Goal: Task Accomplishment & Management: Complete application form

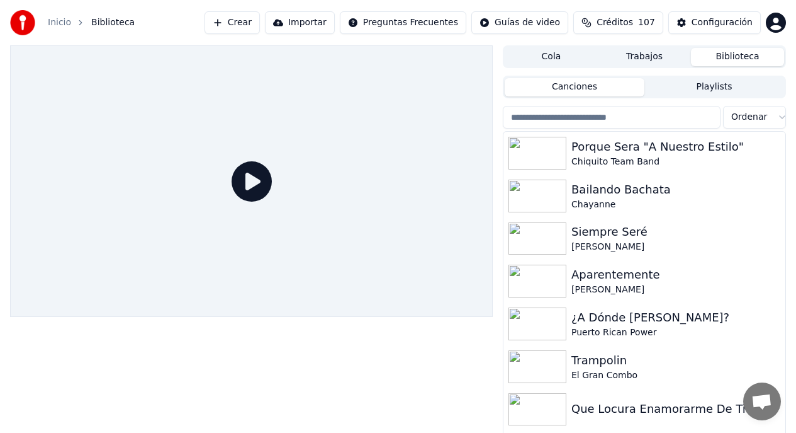
click at [245, 27] on button "Crear" at bounding box center [232, 22] width 55 height 23
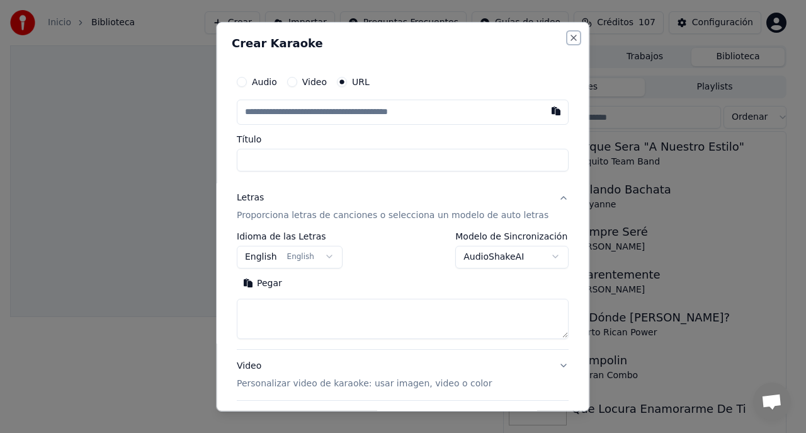
click at [569, 38] on button "Close" at bounding box center [574, 37] width 10 height 10
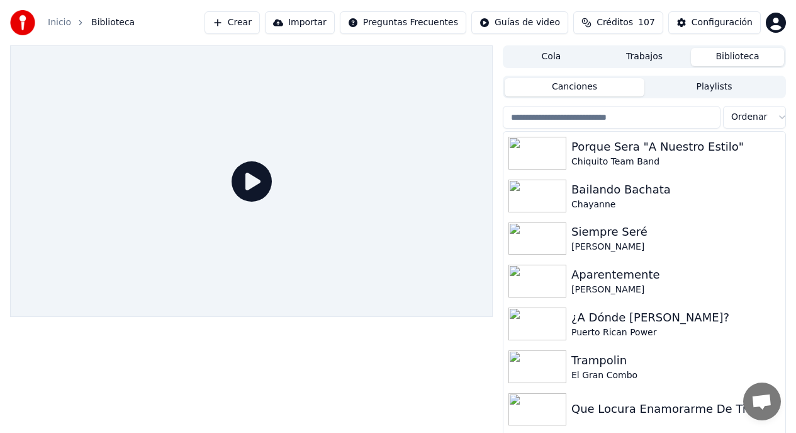
click at [260, 24] on button "Crear" at bounding box center [232, 22] width 55 height 23
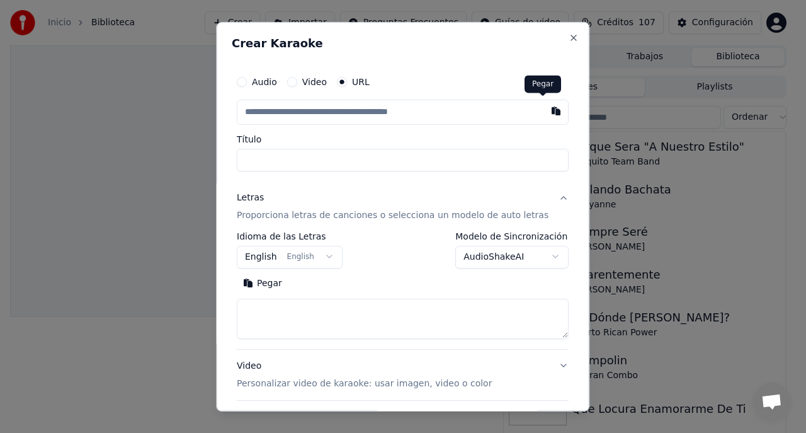
click at [544, 113] on button "button" at bounding box center [556, 110] width 25 height 23
type input "**********"
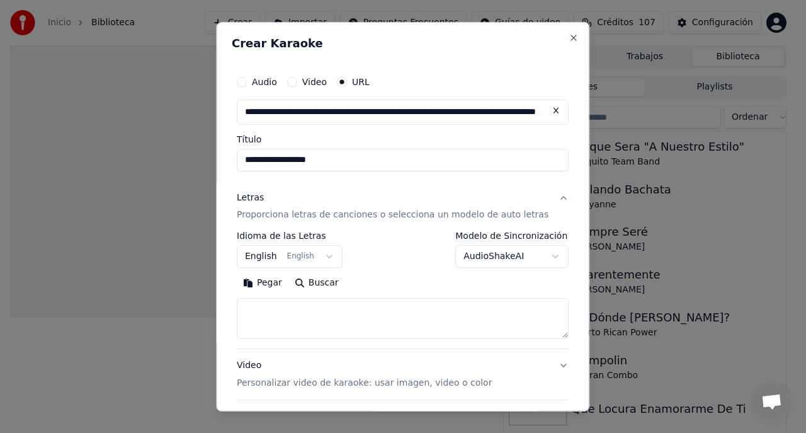
type input "**********"
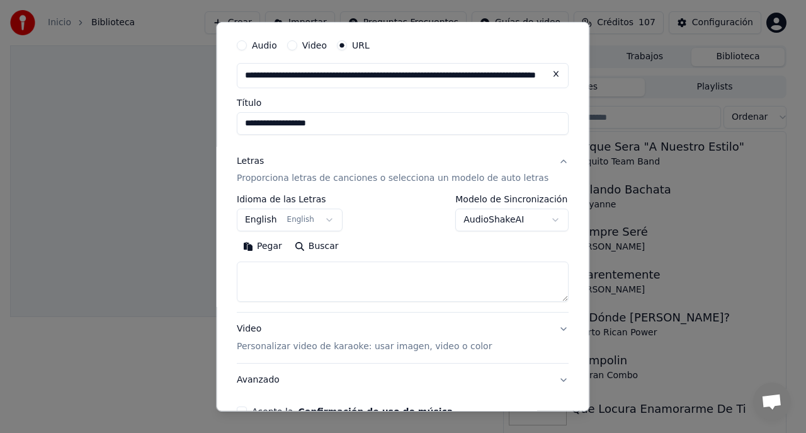
scroll to position [37, 0]
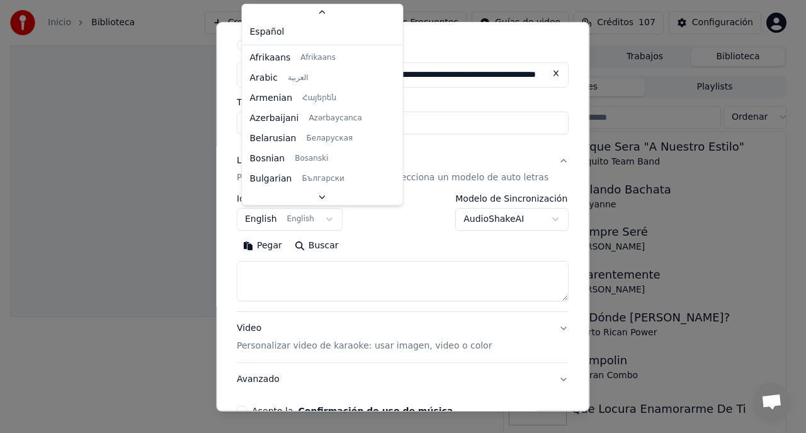
click at [319, 218] on body "**********" at bounding box center [398, 216] width 796 height 433
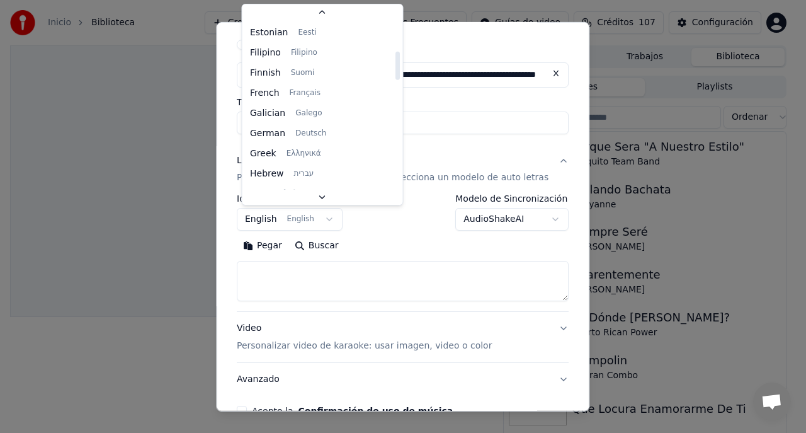
scroll to position [660, 0]
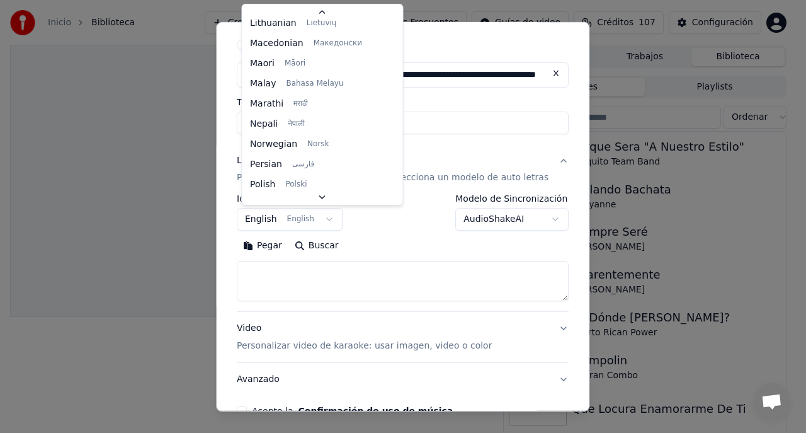
click at [326, 221] on body "**********" at bounding box center [398, 216] width 796 height 433
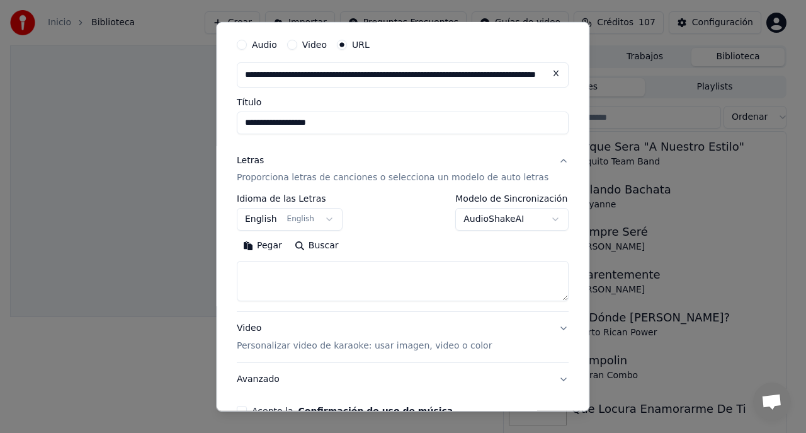
click at [303, 221] on body "**********" at bounding box center [398, 216] width 796 height 433
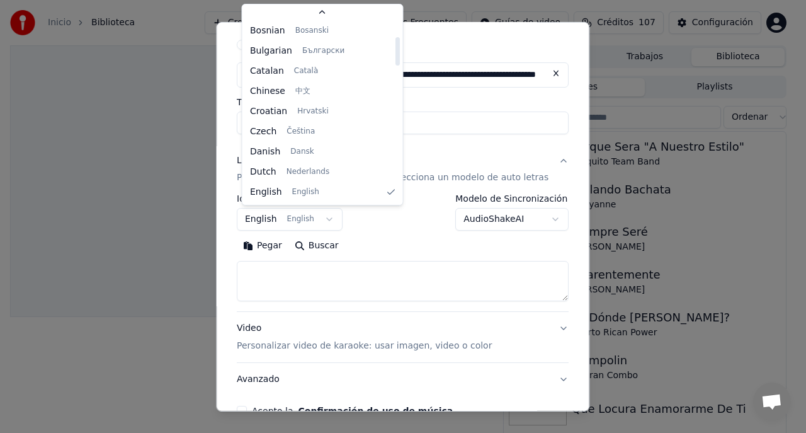
scroll to position [26, 0]
drag, startPoint x: 370, startPoint y: 221, endPoint x: 341, endPoint y: 220, distance: 29.0
click at [369, 221] on body "**********" at bounding box center [398, 216] width 796 height 433
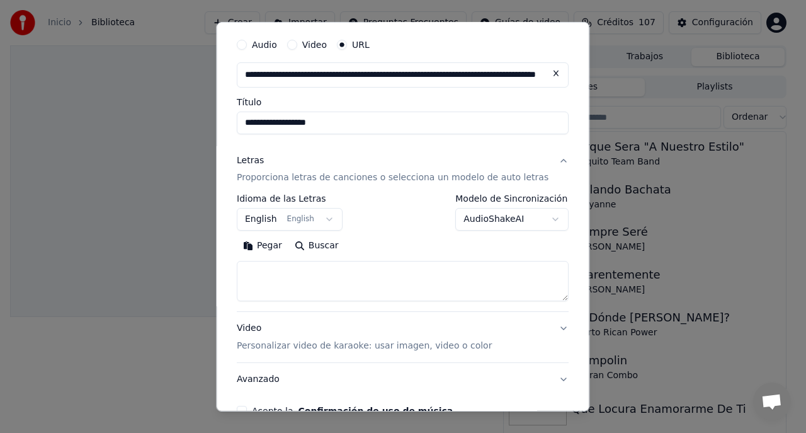
click at [277, 222] on body "**********" at bounding box center [398, 216] width 796 height 433
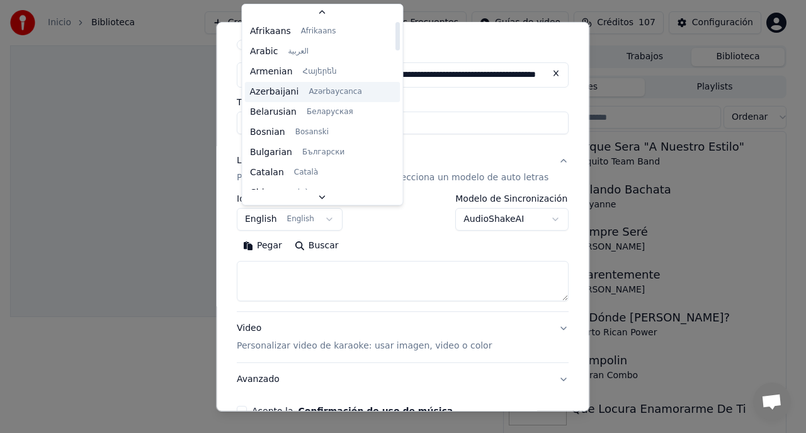
scroll to position [0, 0]
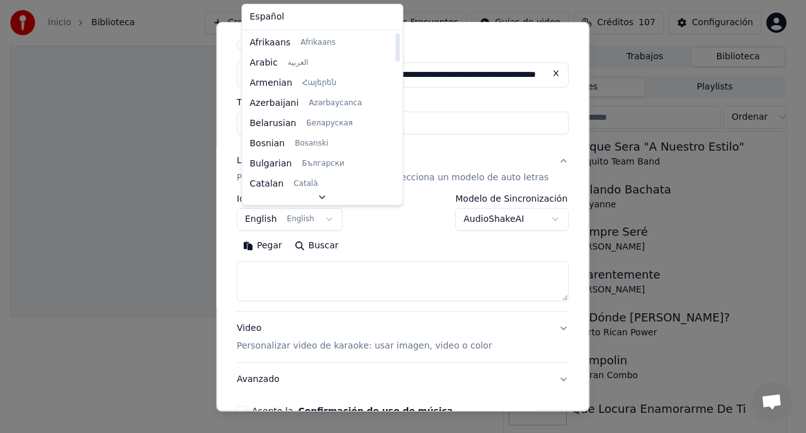
select select "**"
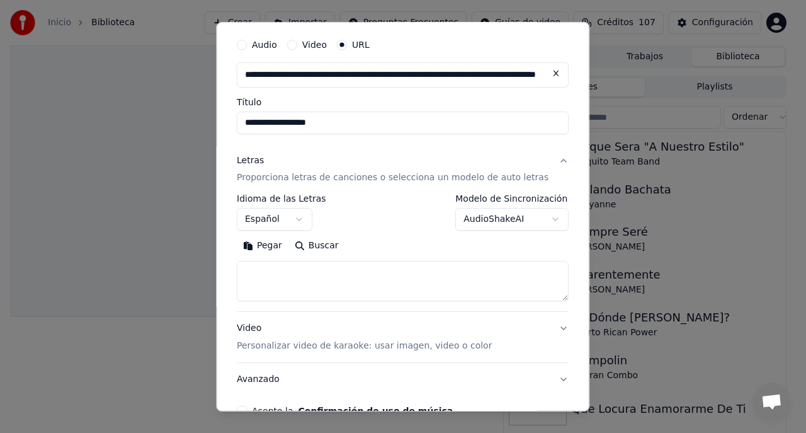
click at [361, 225] on div "**********" at bounding box center [403, 212] width 332 height 37
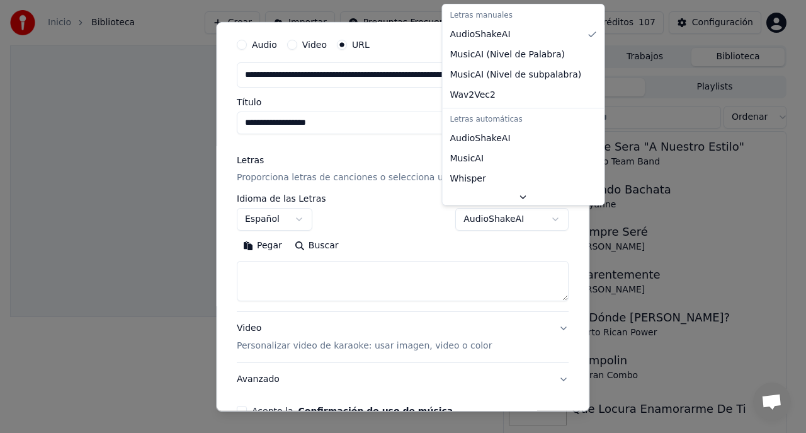
click at [536, 223] on body "**********" at bounding box center [398, 216] width 796 height 433
select select "**********"
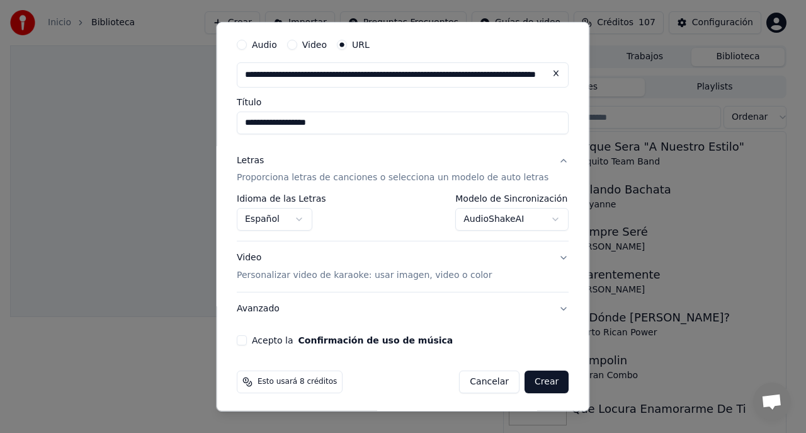
click at [543, 221] on body "**********" at bounding box center [398, 216] width 796 height 433
click at [549, 259] on button "Video Personalizar video de karaoke: usar imagen, video o color" at bounding box center [403, 266] width 332 height 50
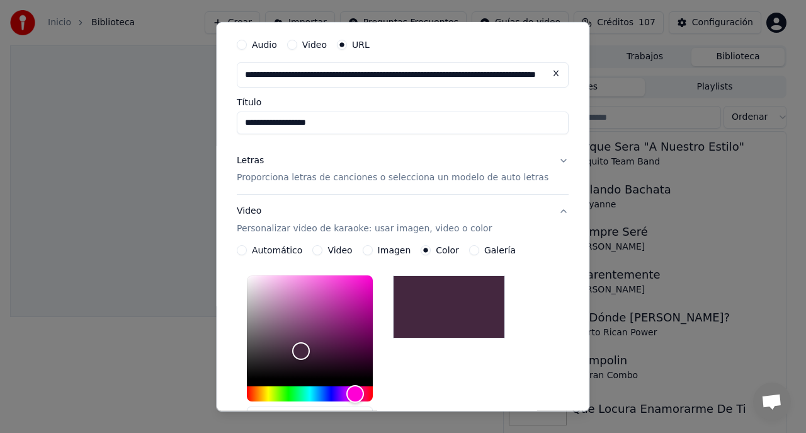
click at [368, 250] on button "Imagen" at bounding box center [368, 250] width 10 height 10
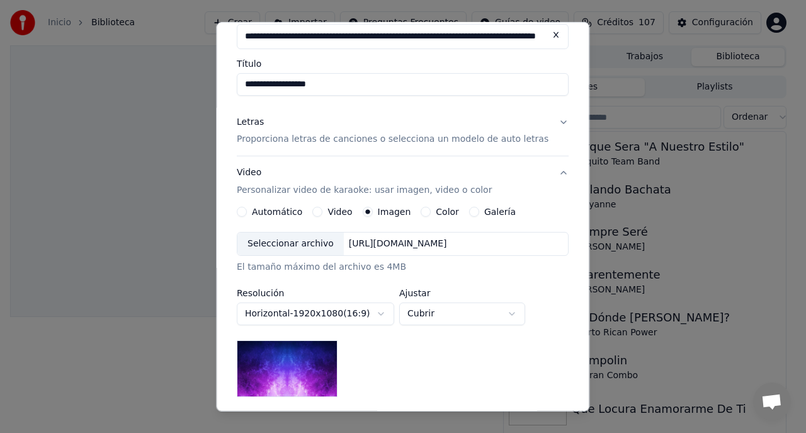
scroll to position [76, 0]
click at [452, 243] on div "[URL][DOMAIN_NAME]" at bounding box center [398, 243] width 108 height 13
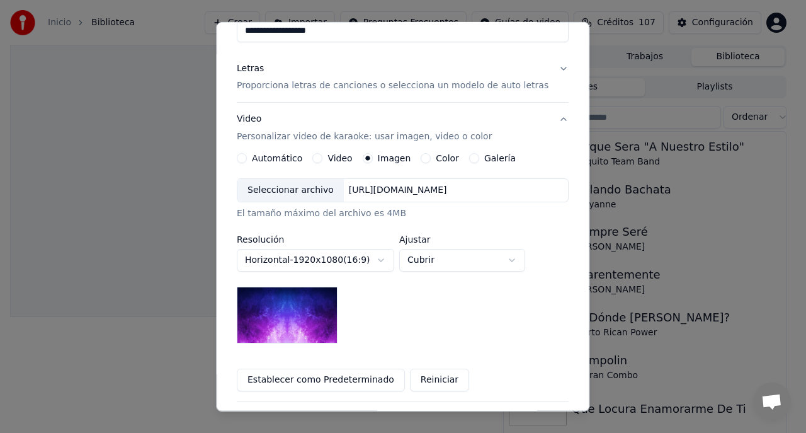
scroll to position [128, 0]
click at [318, 159] on button "Video" at bounding box center [318, 159] width 10 height 10
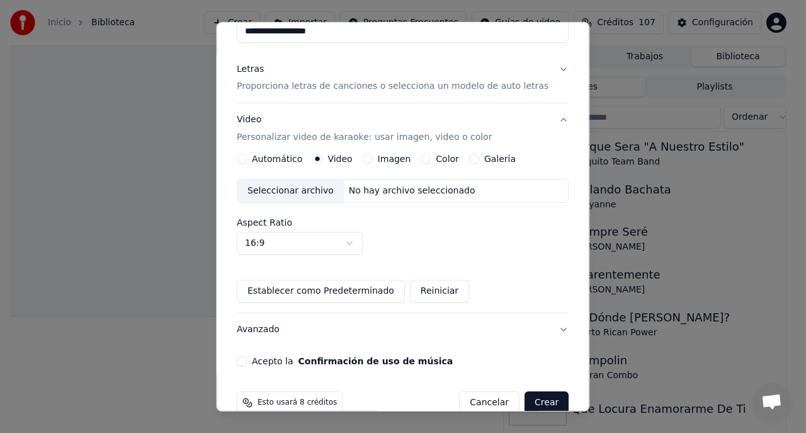
click at [391, 159] on label "Imagen" at bounding box center [394, 158] width 33 height 9
click at [373, 159] on button "Imagen" at bounding box center [368, 159] width 10 height 10
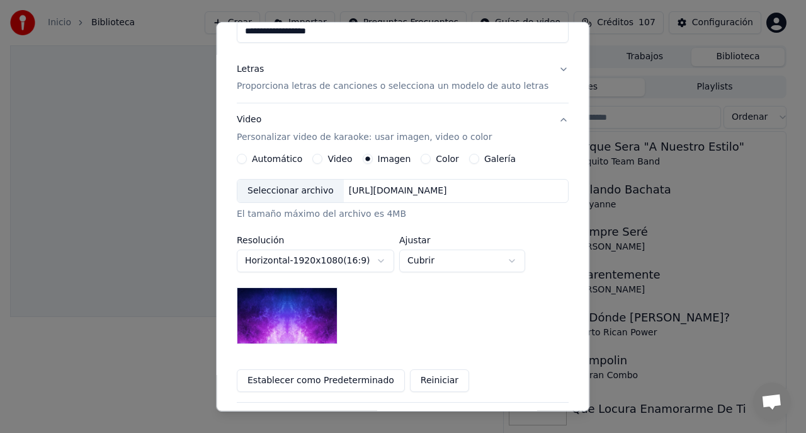
click at [438, 158] on label "Color" at bounding box center [447, 158] width 23 height 9
click at [431, 158] on button "Color" at bounding box center [426, 159] width 10 height 10
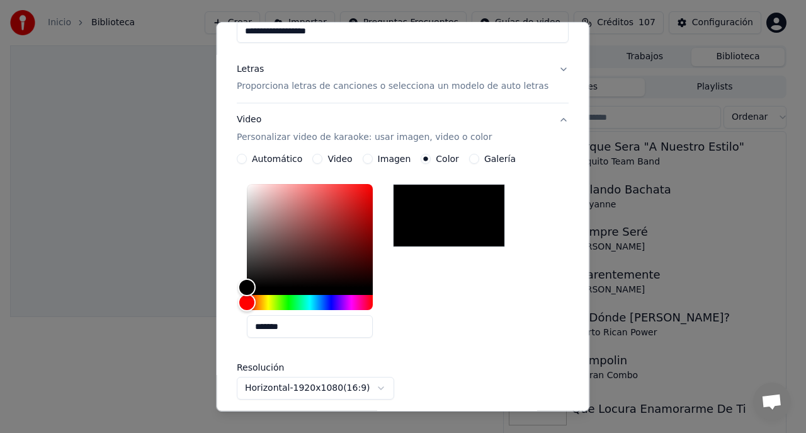
click at [493, 160] on label "Galería" at bounding box center [499, 158] width 31 height 9
click at [479, 160] on button "Galería" at bounding box center [474, 159] width 10 height 10
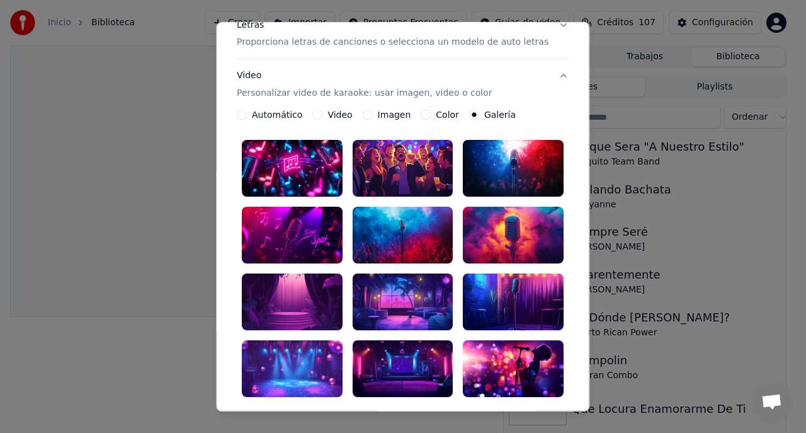
scroll to position [74, 0]
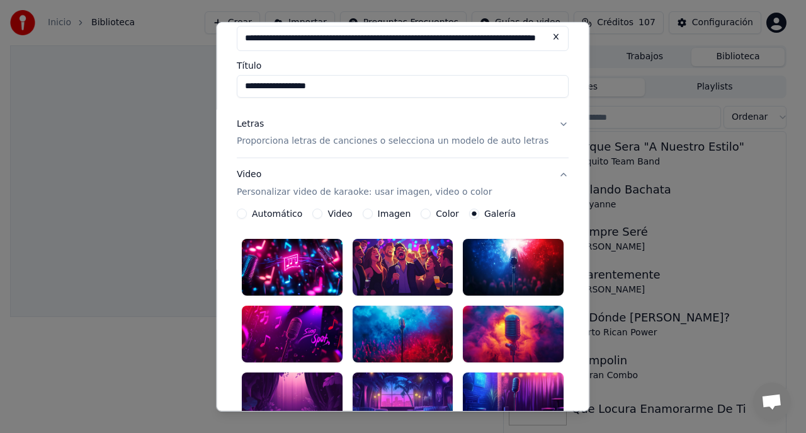
click at [371, 213] on button "Imagen" at bounding box center [368, 213] width 10 height 10
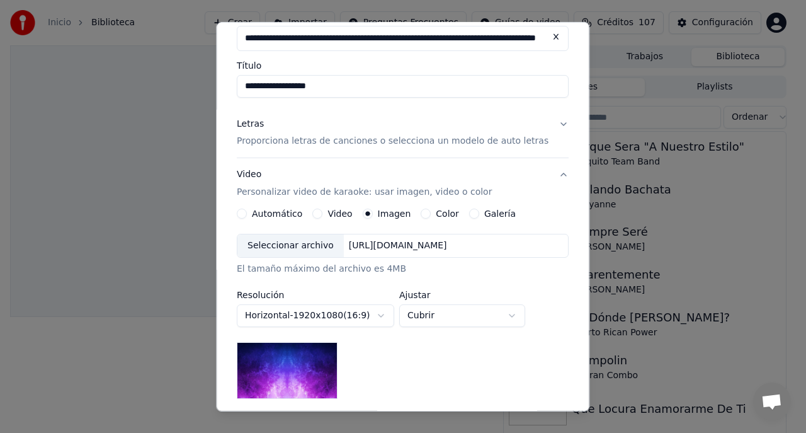
click at [325, 244] on div "Seleccionar archivo" at bounding box center [290, 245] width 106 height 23
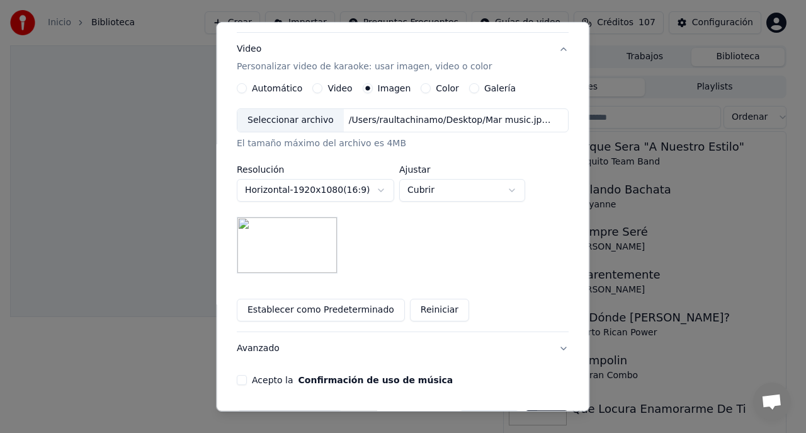
scroll to position [241, 0]
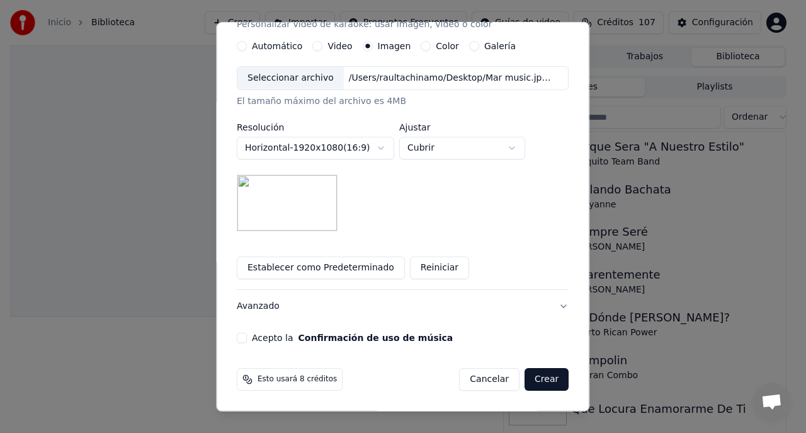
click at [245, 339] on button "Acepto la Confirmación de uso de música" at bounding box center [242, 337] width 10 height 10
click at [538, 382] on button "Crear" at bounding box center [546, 379] width 44 height 23
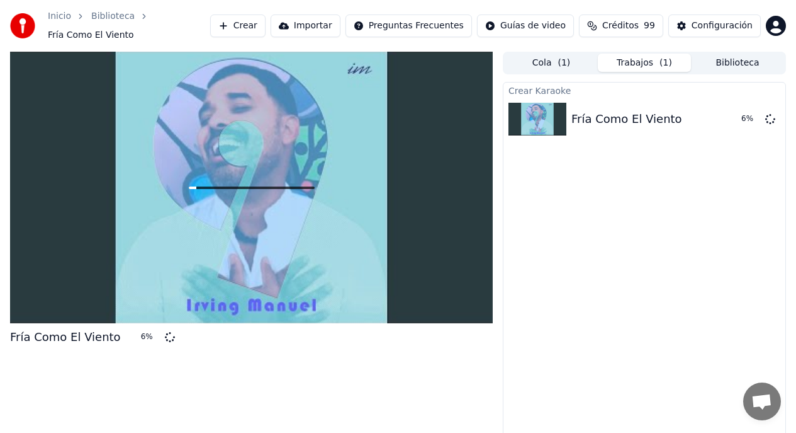
click at [723, 68] on button "Biblioteca" at bounding box center [737, 63] width 93 height 18
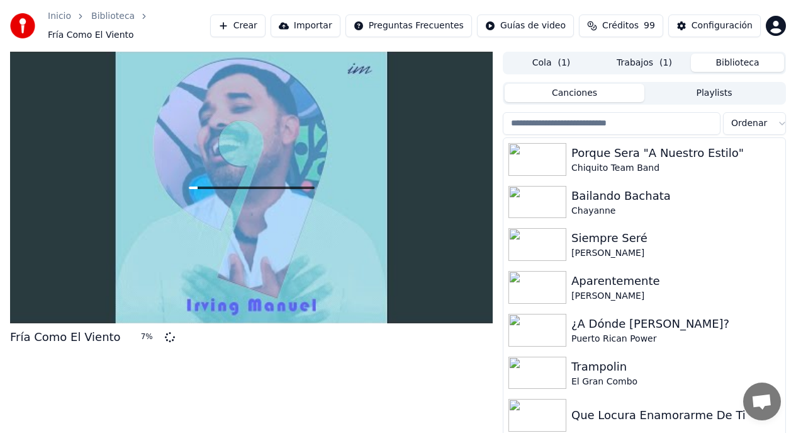
click at [536, 61] on button "Cola ( 1 )" at bounding box center [551, 63] width 93 height 18
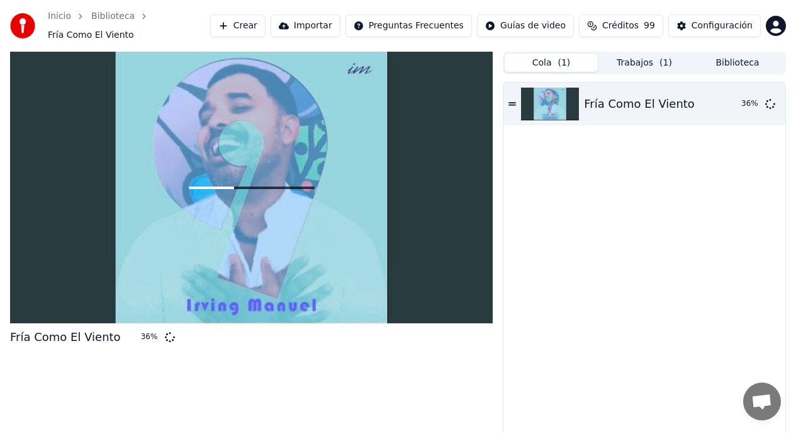
click at [246, 28] on button "Crear" at bounding box center [237, 25] width 55 height 23
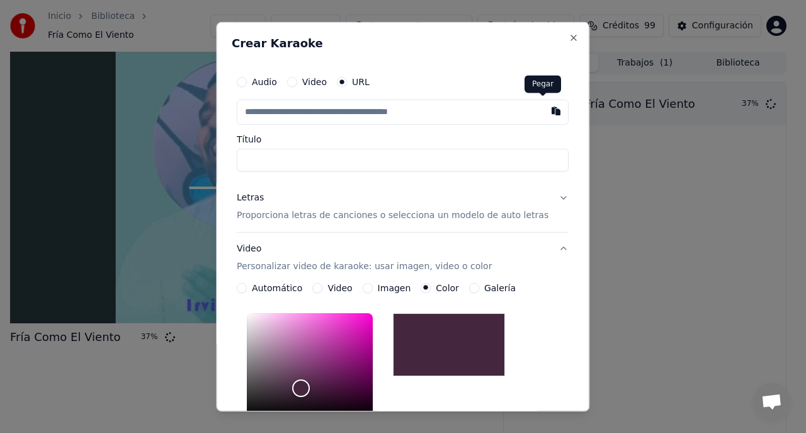
click at [544, 111] on button "button" at bounding box center [556, 110] width 25 height 23
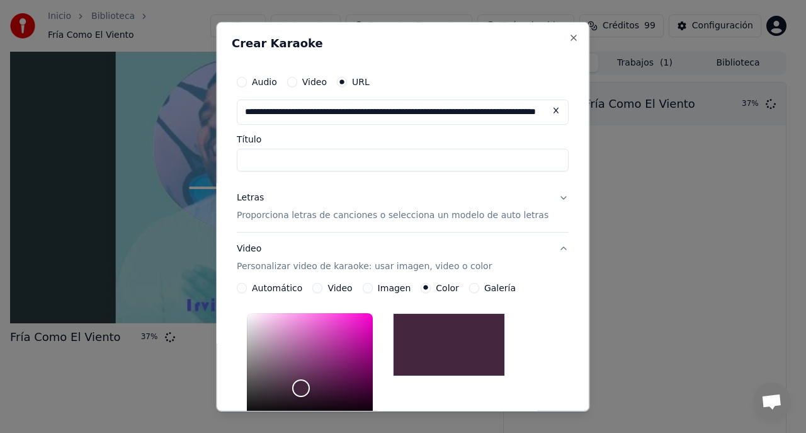
type input "**********"
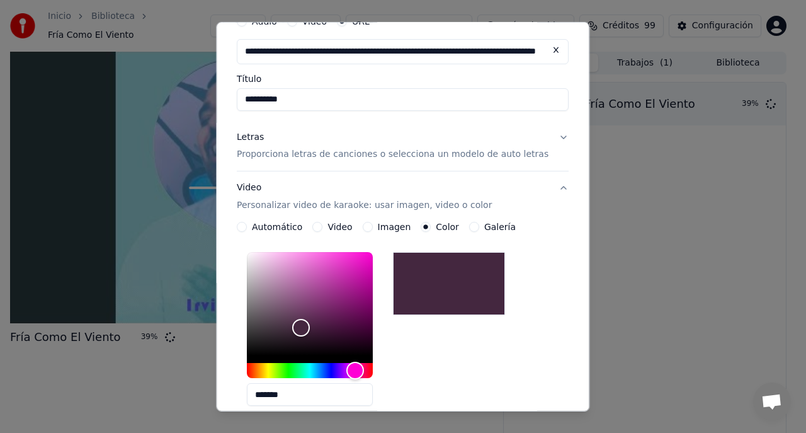
scroll to position [66, 0]
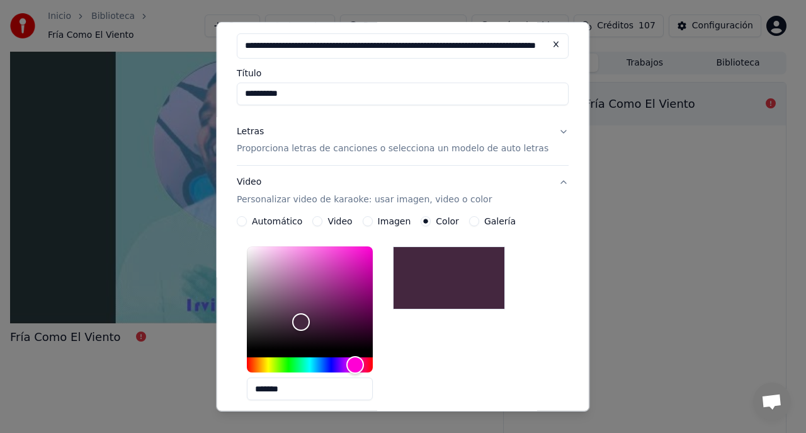
click at [370, 218] on button "Imagen" at bounding box center [368, 221] width 10 height 10
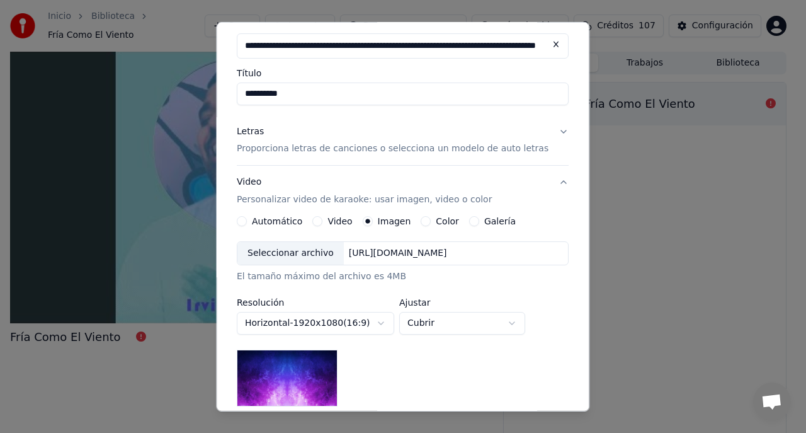
click at [305, 258] on div "Seleccionar archivo" at bounding box center [290, 253] width 106 height 23
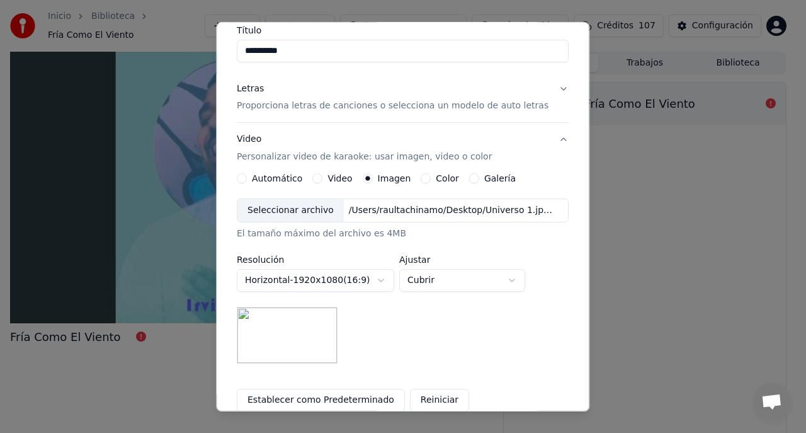
scroll to position [229, 0]
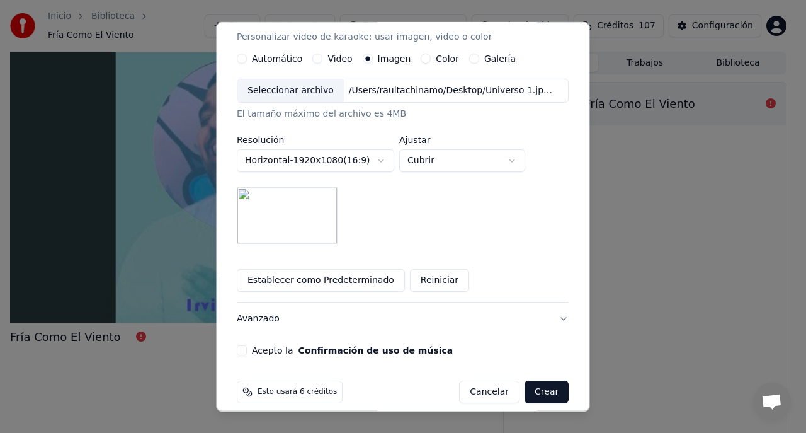
click at [246, 349] on button "Acepto la Confirmación de uso de música" at bounding box center [242, 350] width 10 height 10
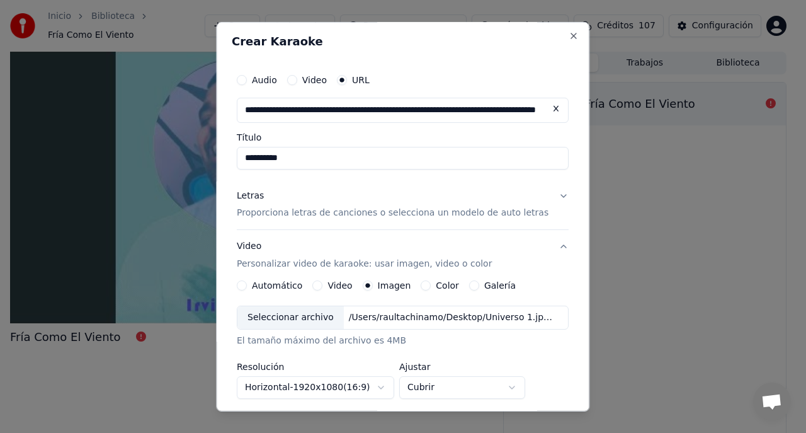
scroll to position [0, 0]
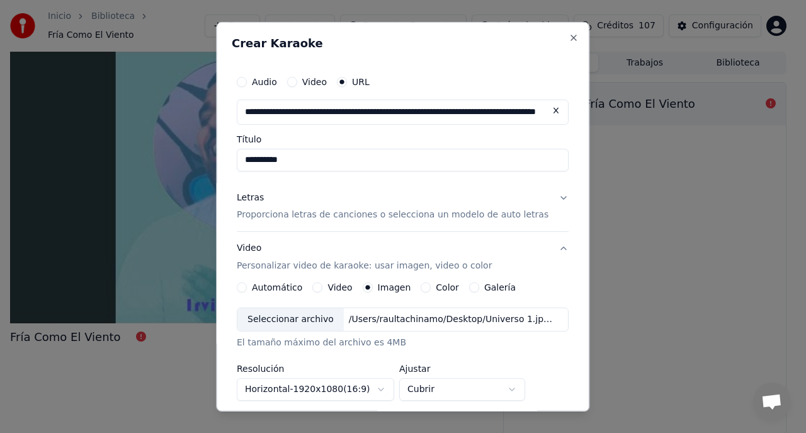
click at [546, 200] on button "Letras Proporciona letras de canciones o selecciona un modelo de auto letras" at bounding box center [403, 206] width 332 height 50
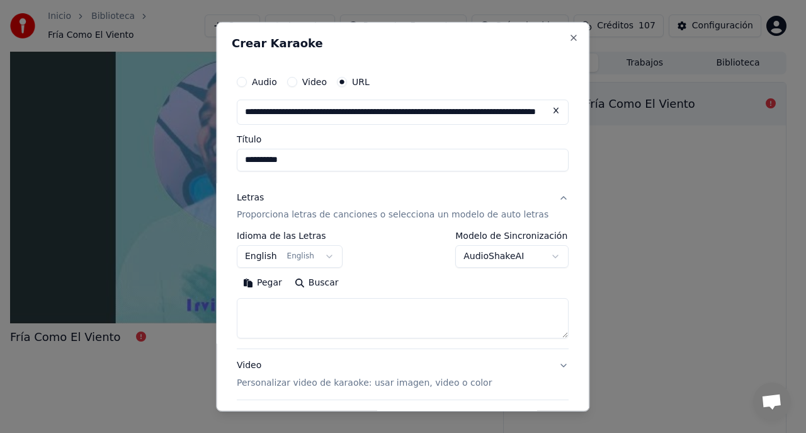
click at [539, 254] on body "**********" at bounding box center [398, 216] width 796 height 433
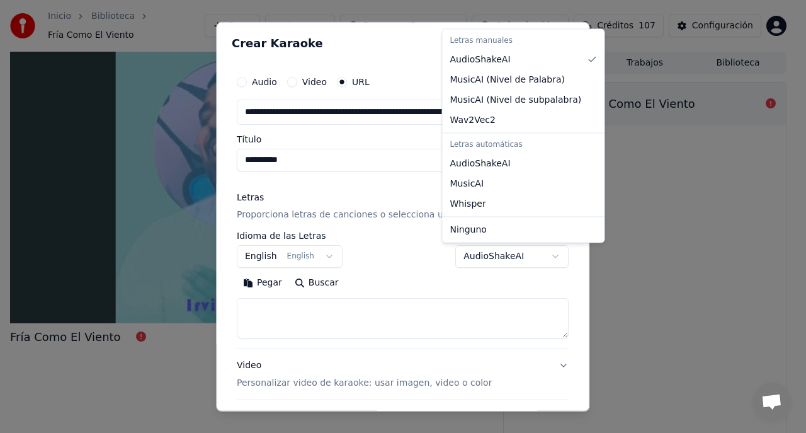
select select "**********"
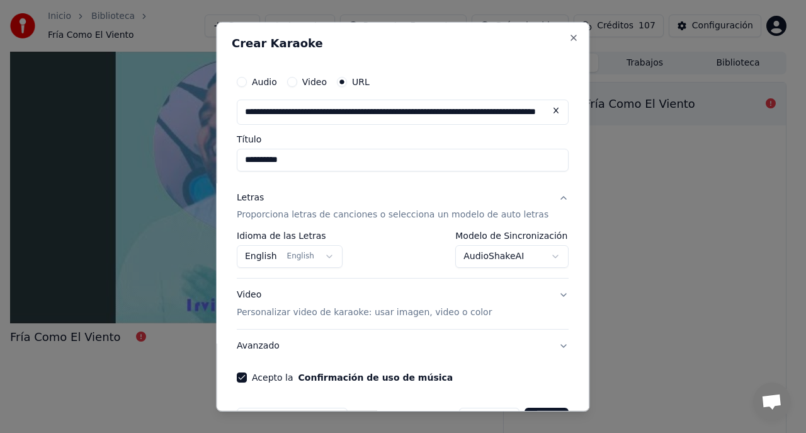
click at [263, 257] on body "**********" at bounding box center [398, 216] width 796 height 433
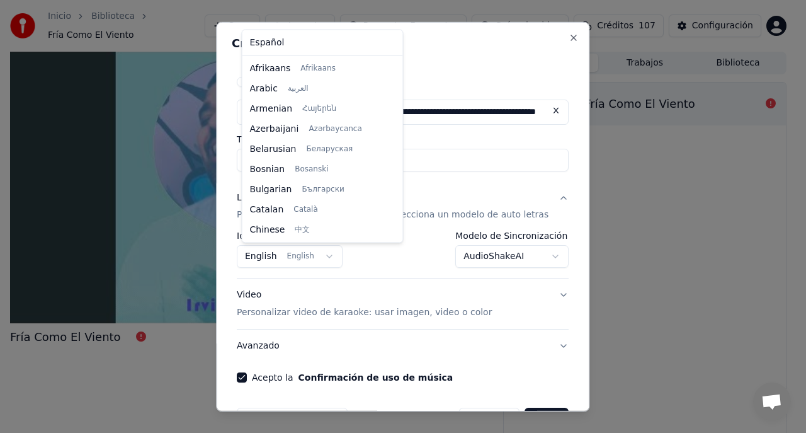
scroll to position [101, 0]
select select "**"
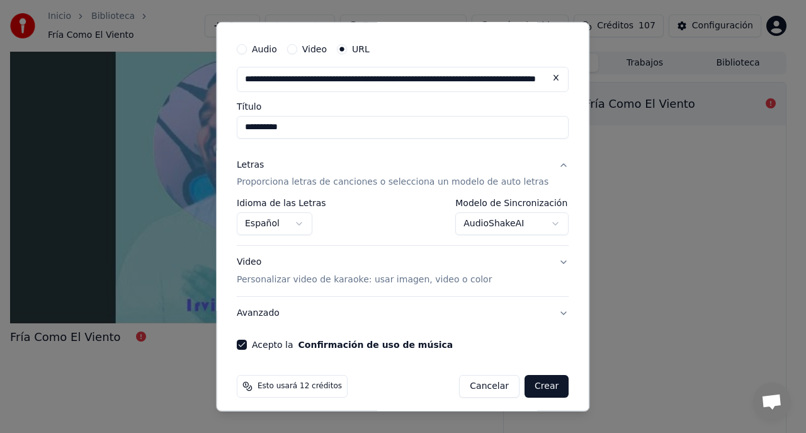
scroll to position [40, 0]
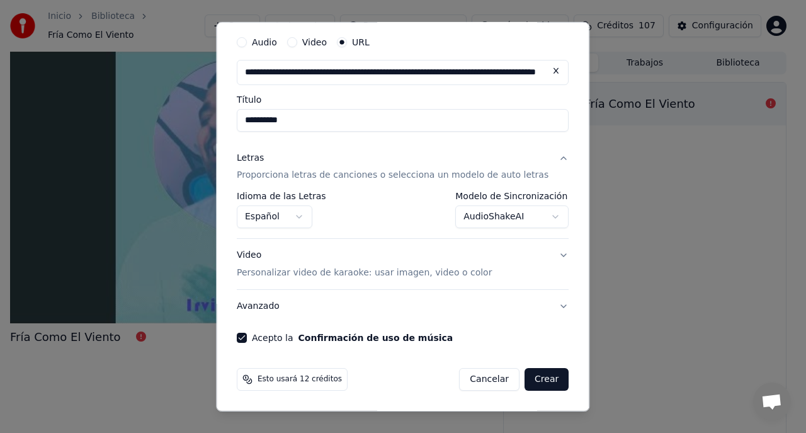
click at [537, 383] on button "Crear" at bounding box center [546, 379] width 44 height 23
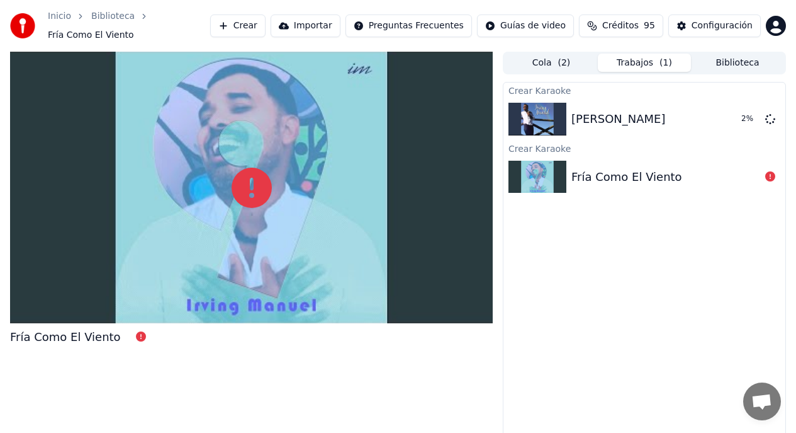
click at [711, 180] on div "Fría Como El Viento" at bounding box center [666, 177] width 189 height 18
click at [720, 180] on div "Fría Como El Viento" at bounding box center [666, 177] width 189 height 18
click at [599, 179] on div "Fría Como El Viento" at bounding box center [627, 177] width 111 height 18
click at [136, 339] on icon at bounding box center [141, 336] width 10 height 10
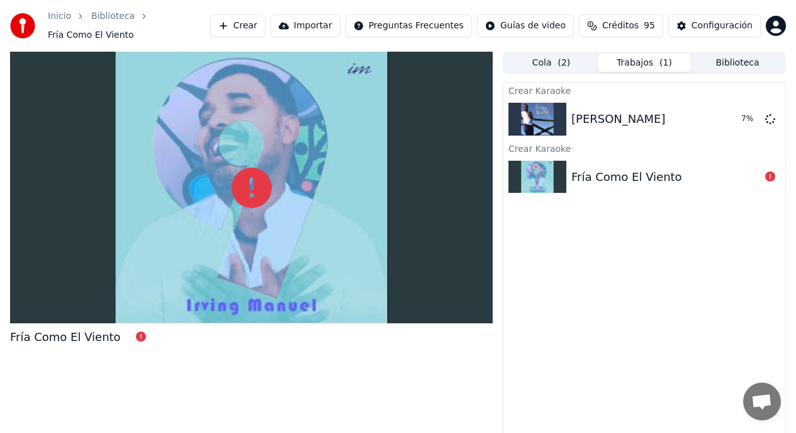
click at [136, 337] on icon at bounding box center [141, 336] width 10 height 10
click at [547, 169] on img at bounding box center [538, 177] width 58 height 33
click at [656, 183] on div "Fría Como El Viento" at bounding box center [627, 177] width 111 height 18
click at [623, 65] on button "Trabajos ( 1 )" at bounding box center [644, 63] width 93 height 18
click at [546, 66] on button "Cola ( 2 )" at bounding box center [551, 63] width 93 height 18
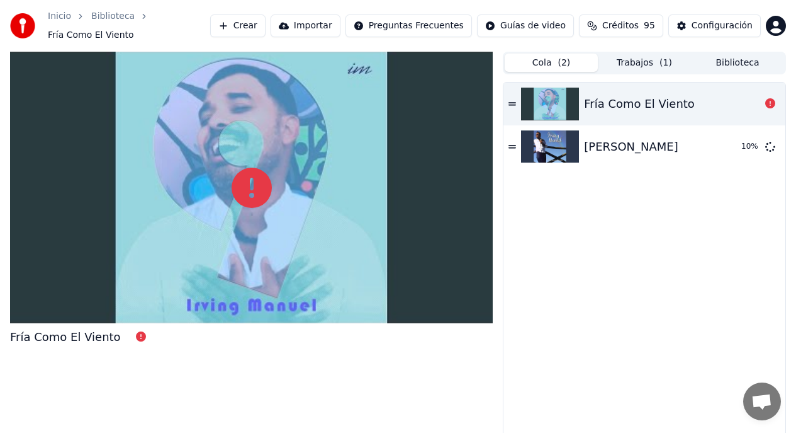
click at [698, 104] on div "Fría Como El Viento" at bounding box center [672, 104] width 176 height 18
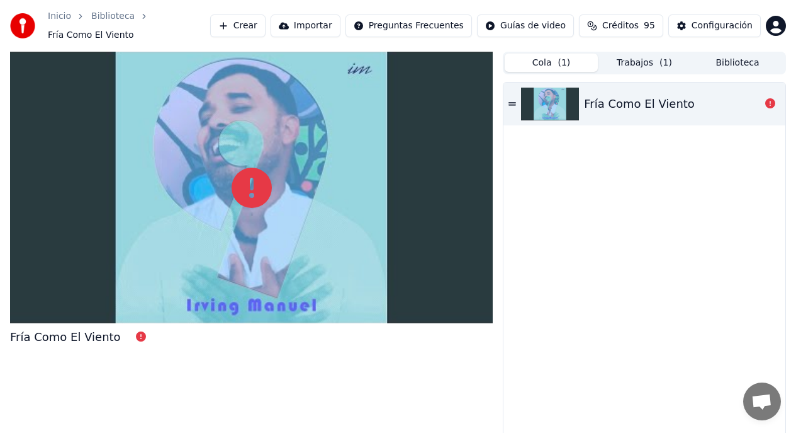
click at [664, 101] on div "Fría Como El Viento" at bounding box center [639, 104] width 111 height 18
click at [640, 65] on button "Trabajos ( 1 )" at bounding box center [644, 63] width 93 height 18
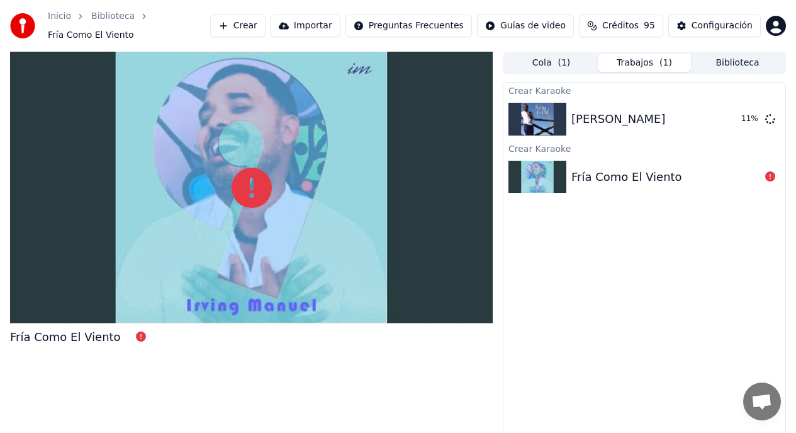
click at [615, 240] on div "Crear Karaoke Nadie Sabe 11 % Crear Karaoke Fría Como [GEOGRAPHIC_DATA]" at bounding box center [644, 266] width 283 height 368
click at [646, 192] on div "Fría Como El Viento" at bounding box center [645, 177] width 282 height 43
click at [618, 192] on div "Fría Como El Viento" at bounding box center [645, 177] width 282 height 43
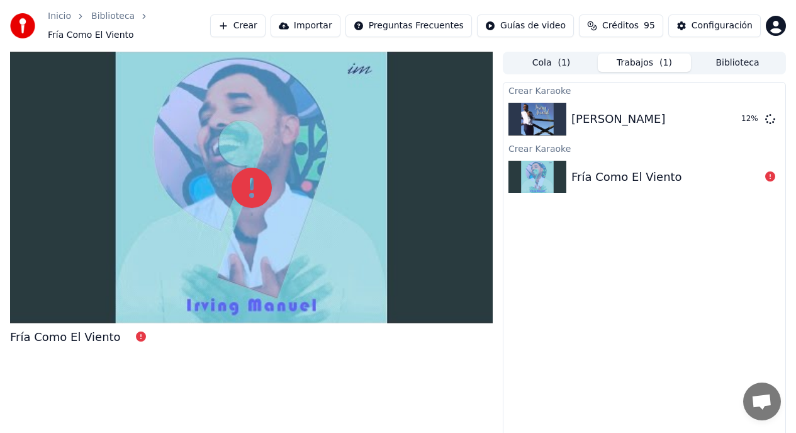
click at [618, 182] on div "Fría Como El Viento" at bounding box center [627, 177] width 111 height 18
click at [238, 29] on button "Crear" at bounding box center [237, 25] width 55 height 23
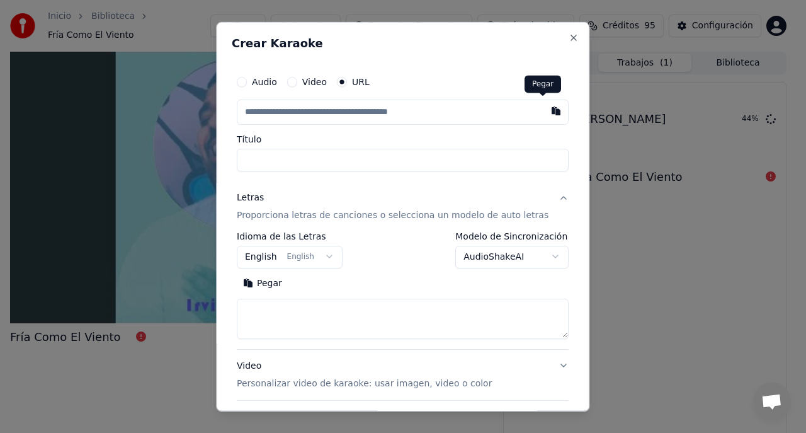
click at [544, 110] on button "button" at bounding box center [556, 110] width 25 height 23
type input "**********"
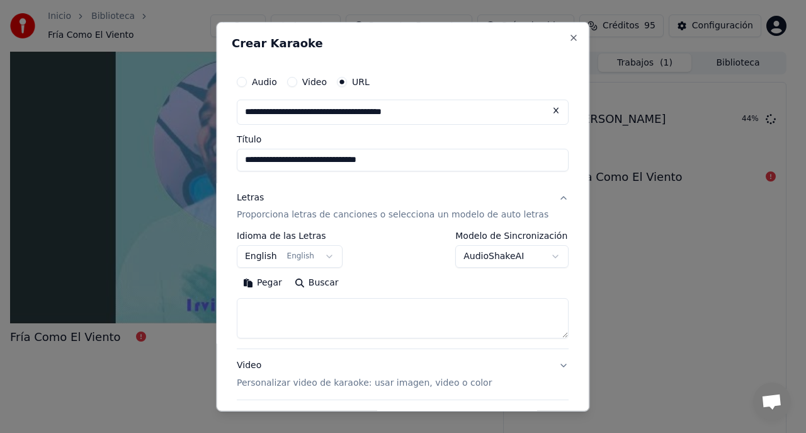
type input "**********"
click at [327, 257] on button "English English" at bounding box center [290, 256] width 106 height 23
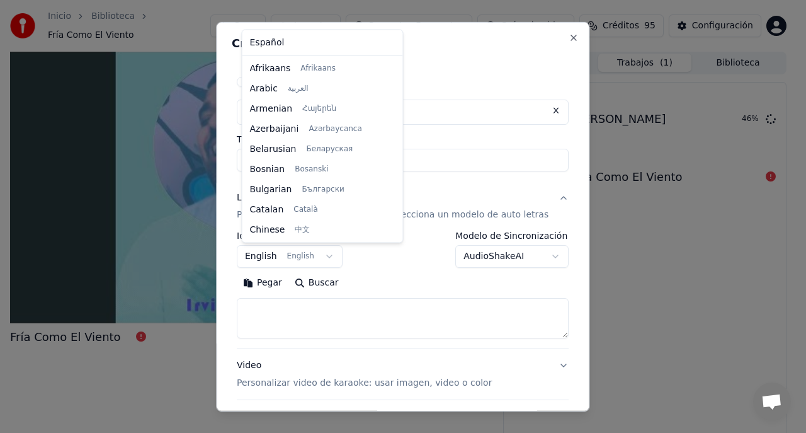
click at [277, 259] on div at bounding box center [403, 216] width 806 height 433
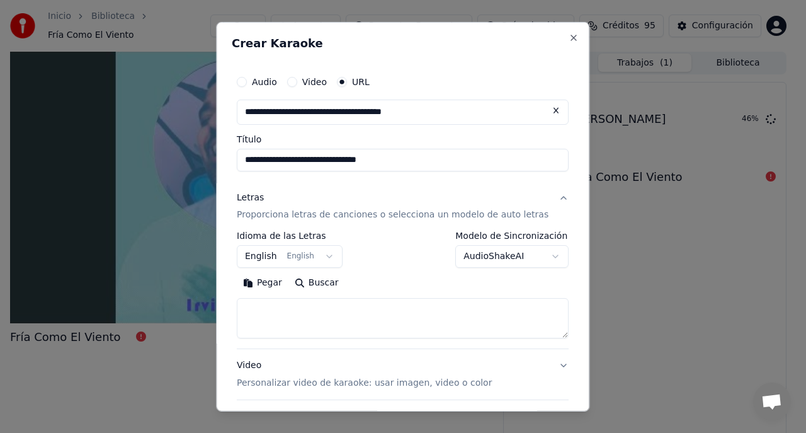
click at [321, 254] on button "English English" at bounding box center [290, 256] width 106 height 23
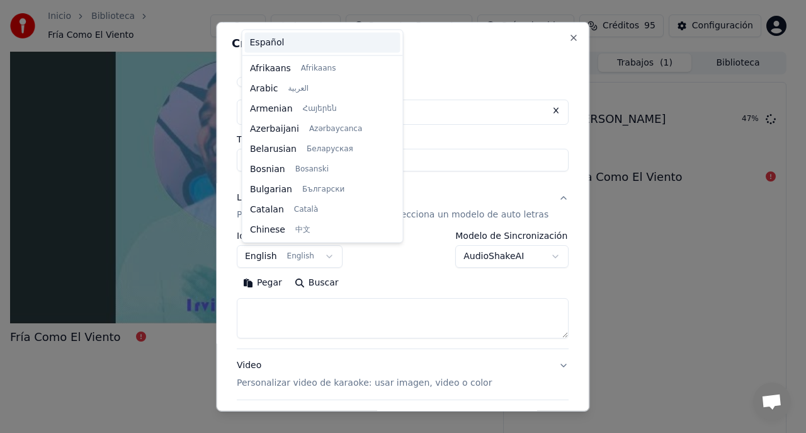
scroll to position [101, 0]
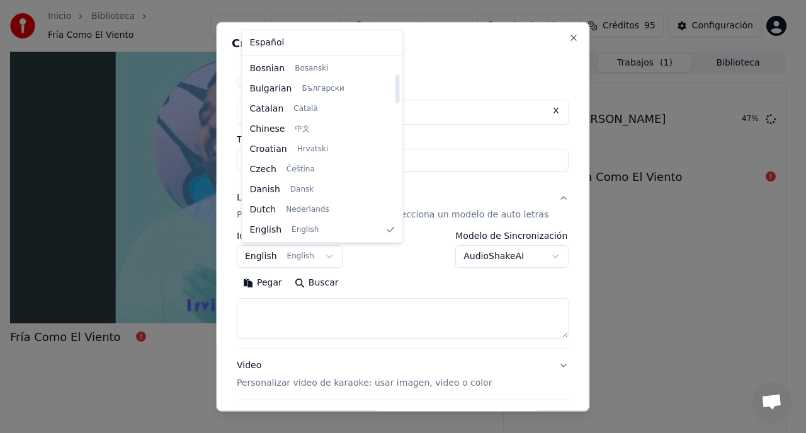
select select "**"
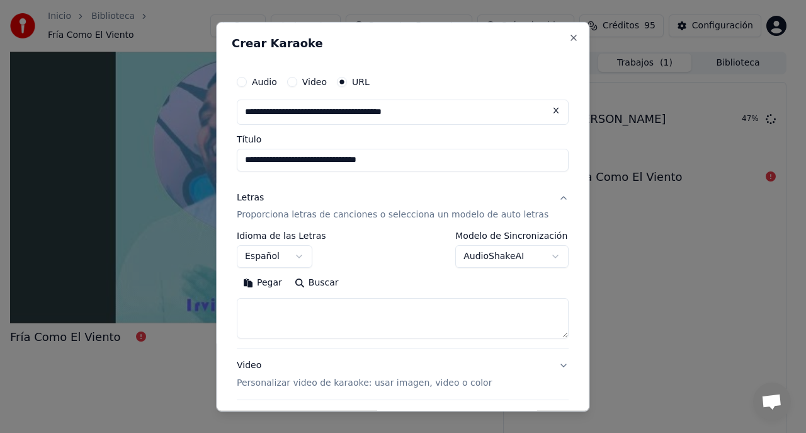
click at [536, 258] on button "AudioShakeAI" at bounding box center [512, 256] width 113 height 23
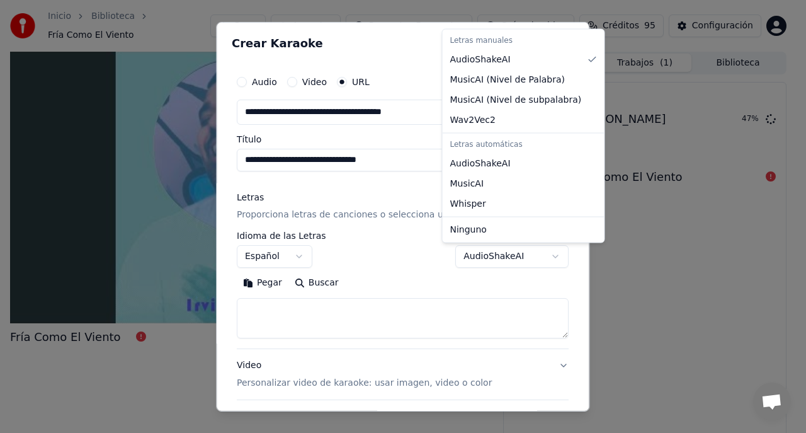
select select "**********"
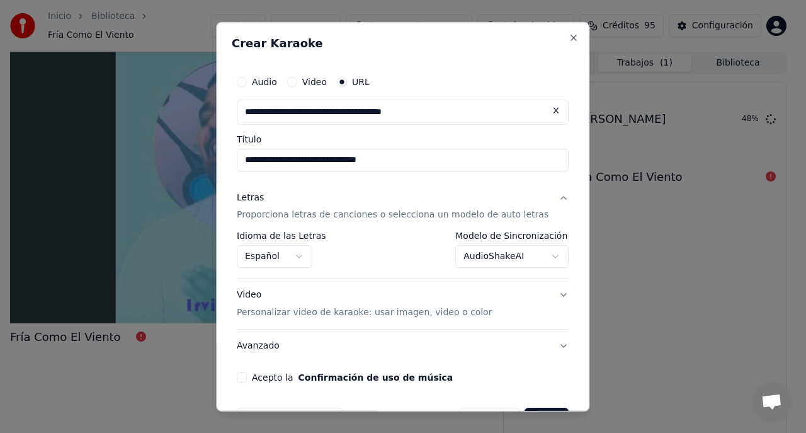
scroll to position [40, 0]
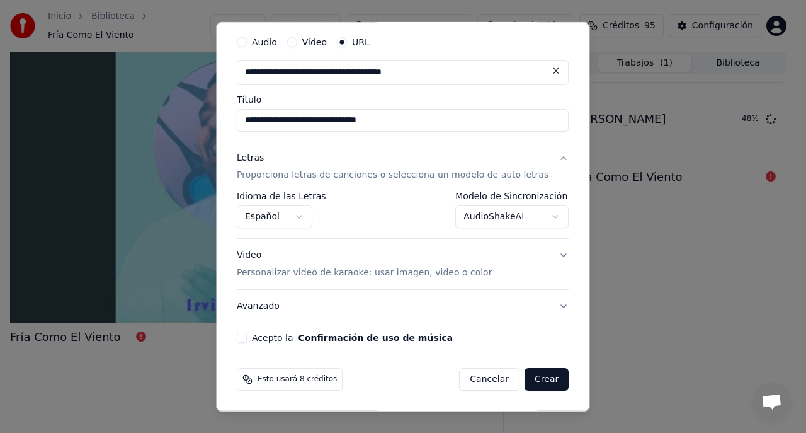
click at [244, 339] on button "Acepto la Confirmación de uso de música" at bounding box center [242, 337] width 10 height 10
click at [548, 254] on button "Video Personalizar video de karaoke: usar imagen, video o color" at bounding box center [403, 264] width 332 height 50
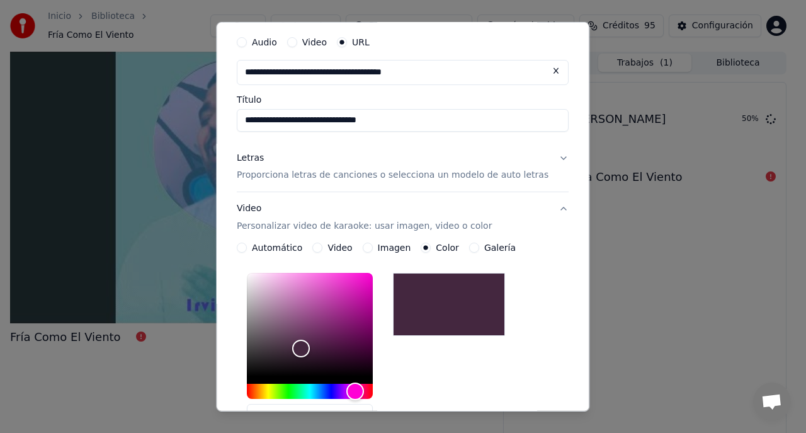
click at [370, 247] on button "Imagen" at bounding box center [368, 247] width 10 height 10
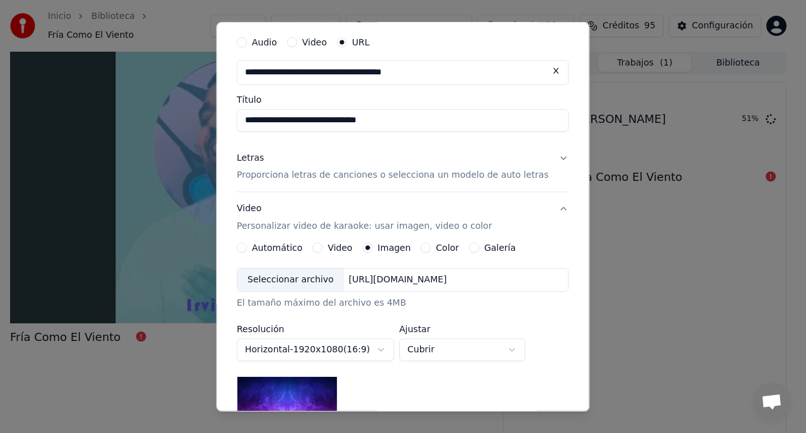
click at [299, 281] on div "Seleccionar archivo" at bounding box center [290, 279] width 106 height 23
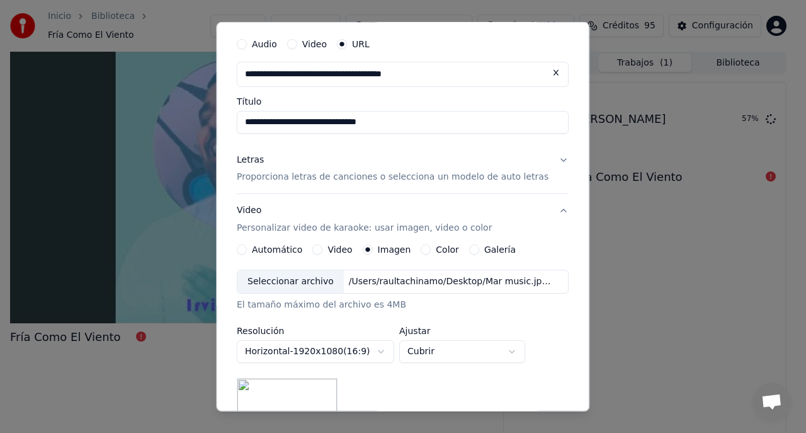
scroll to position [241, 0]
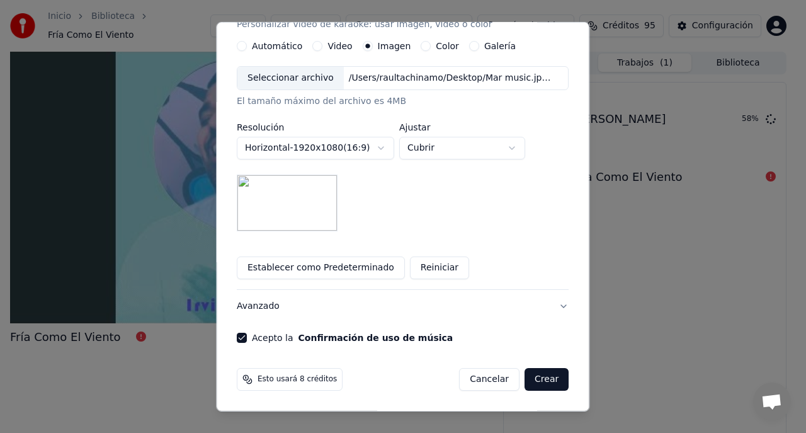
click at [536, 383] on button "Crear" at bounding box center [546, 379] width 44 height 23
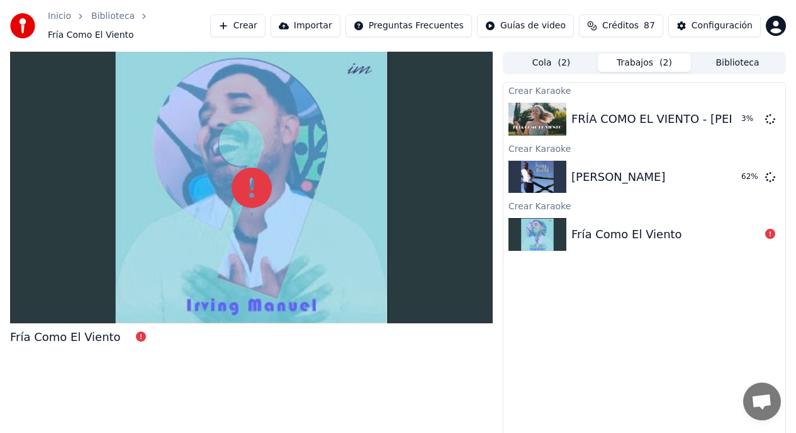
click at [618, 247] on div "Fría Como El Viento" at bounding box center [645, 234] width 282 height 43
click at [770, 236] on icon at bounding box center [771, 234] width 10 height 10
click at [255, 25] on button "Crear" at bounding box center [237, 25] width 55 height 23
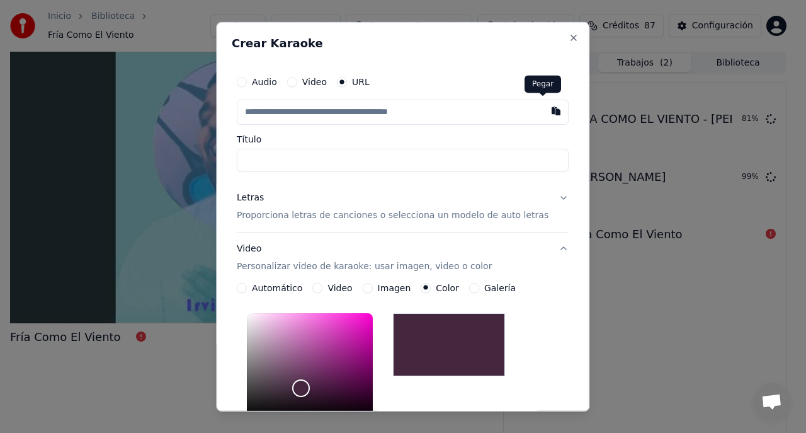
click at [544, 113] on button "button" at bounding box center [556, 110] width 25 height 23
type input "**********"
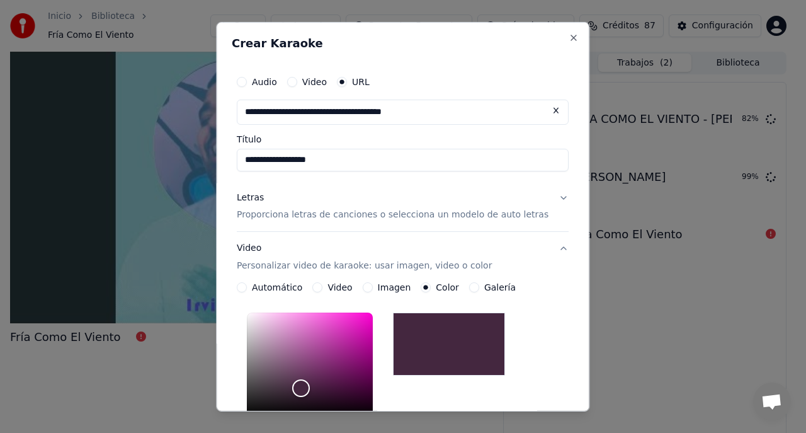
type input "**********"
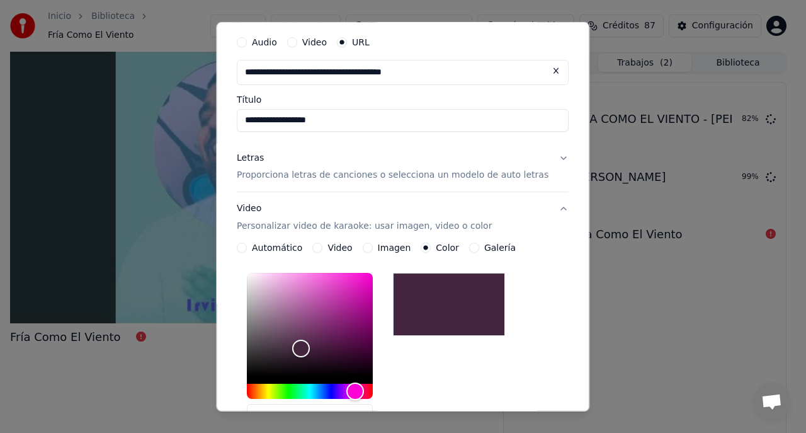
scroll to position [57, 0]
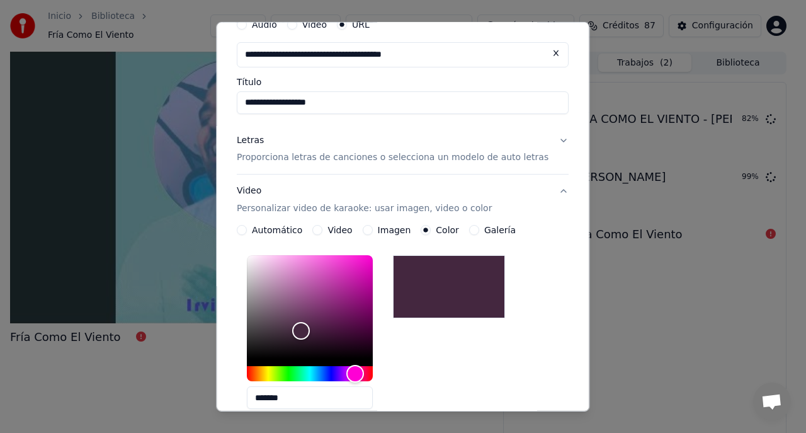
click at [516, 159] on p "Proporciona letras de canciones o selecciona un modelo de auto letras" at bounding box center [393, 157] width 312 height 13
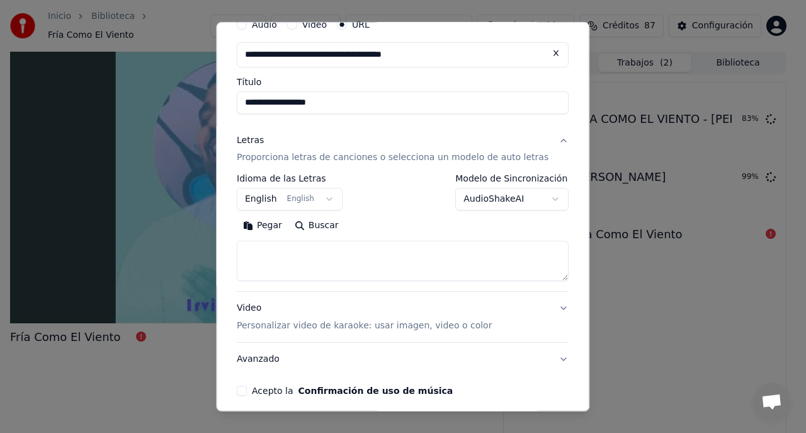
click at [271, 198] on button "English English" at bounding box center [290, 199] width 106 height 23
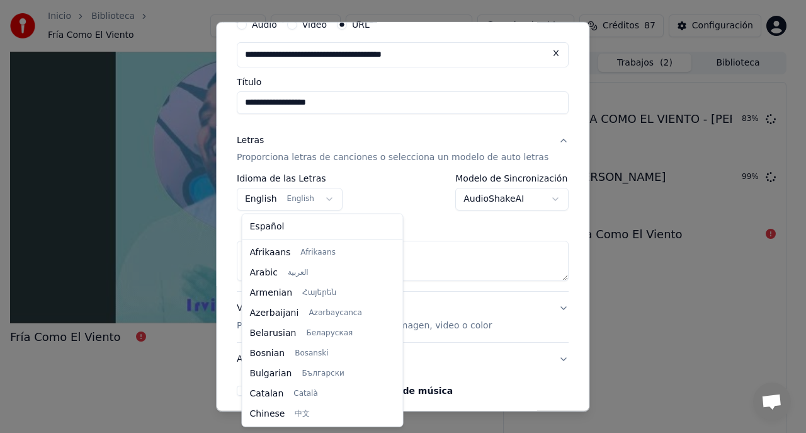
scroll to position [101, 0]
select select "**"
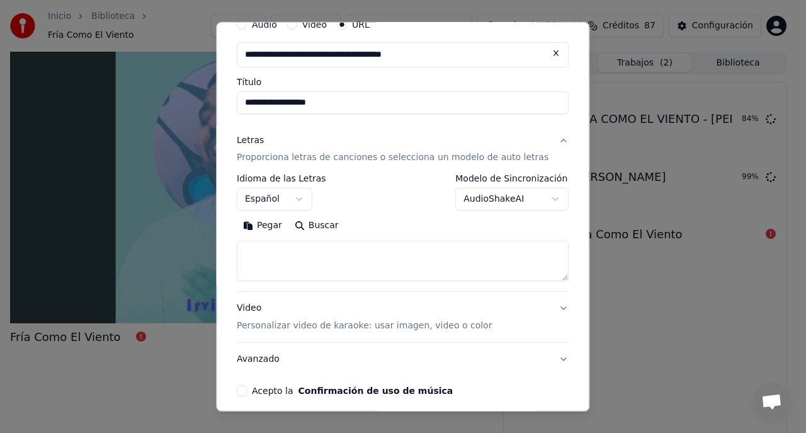
click at [537, 200] on button "AudioShakeAI" at bounding box center [512, 199] width 113 height 23
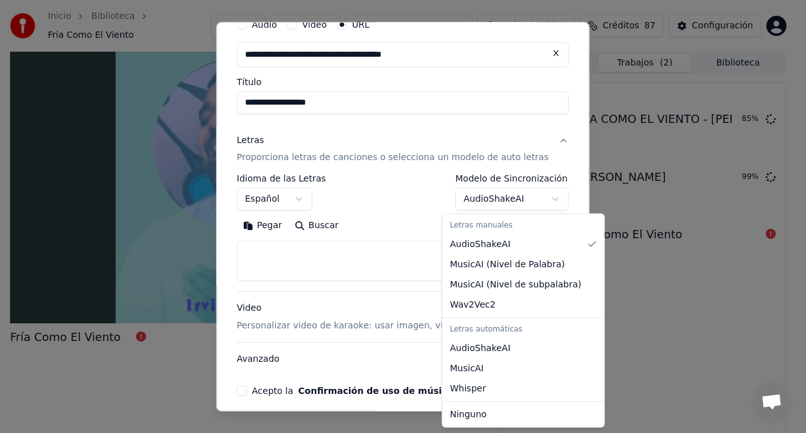
select select "**********"
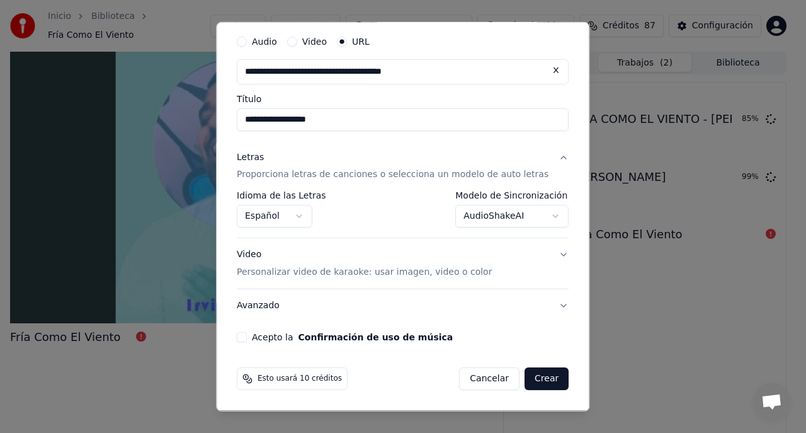
scroll to position [40, 0]
click at [454, 271] on p "Personalizar video de karaoke: usar imagen, video o color" at bounding box center [364, 272] width 255 height 13
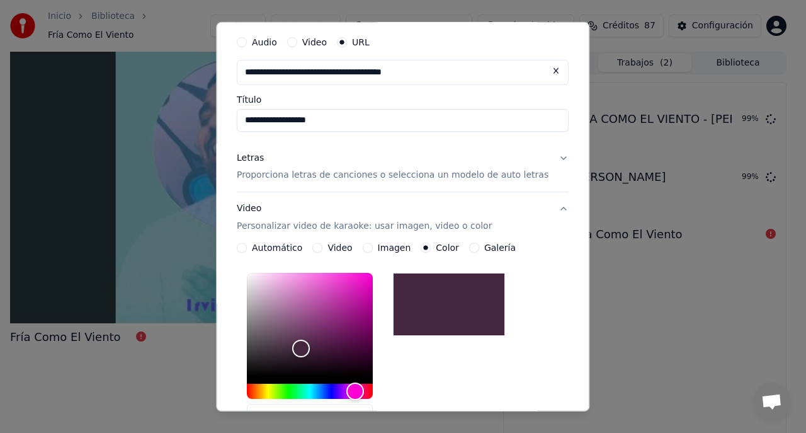
click at [377, 248] on div "Imagen" at bounding box center [387, 247] width 48 height 10
click at [368, 246] on button "Imagen" at bounding box center [368, 247] width 10 height 10
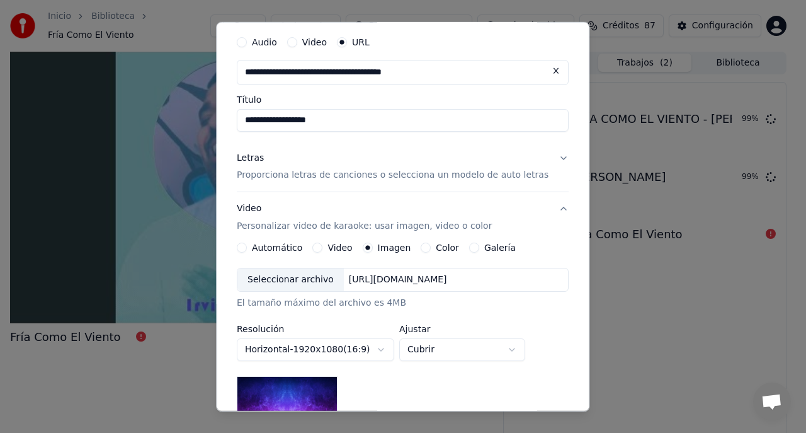
click at [315, 283] on div "Seleccionar archivo" at bounding box center [290, 279] width 106 height 23
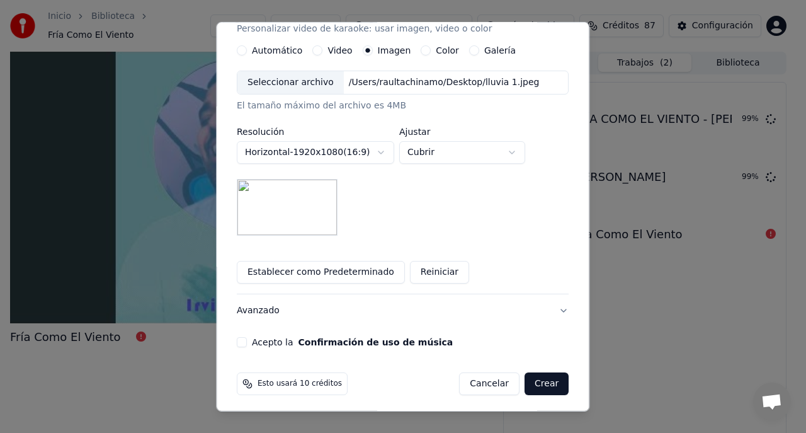
scroll to position [241, 0]
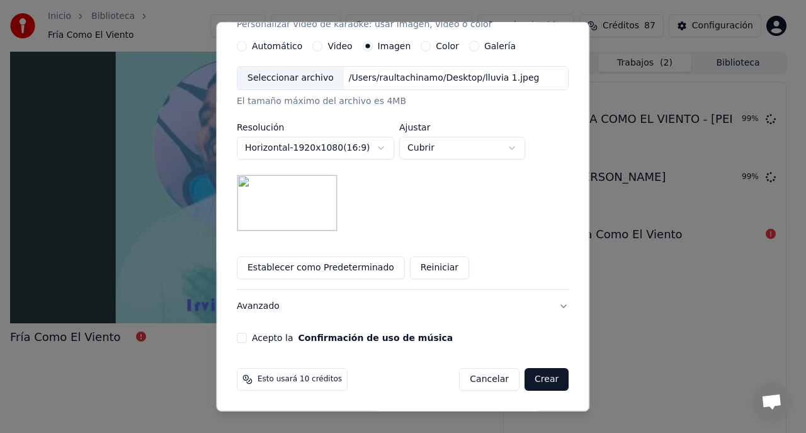
drag, startPoint x: 248, startPoint y: 335, endPoint x: 264, endPoint y: 349, distance: 21.4
click at [247, 335] on button "Acepto la Confirmación de uso de música" at bounding box center [242, 337] width 10 height 10
click at [528, 379] on button "Crear" at bounding box center [546, 379] width 44 height 23
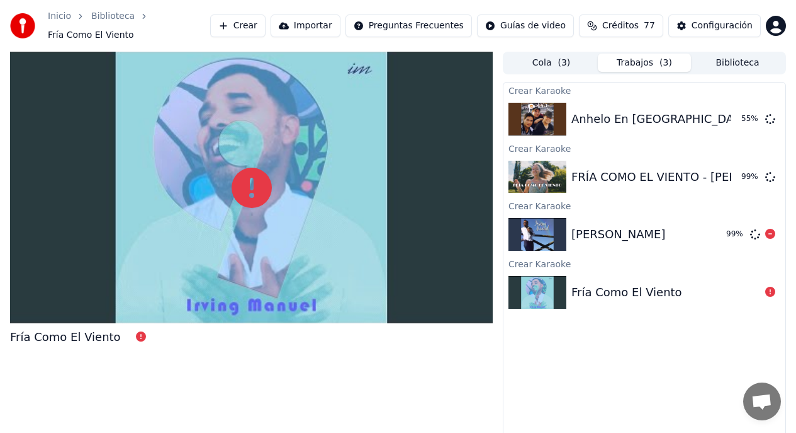
click at [638, 235] on div "[PERSON_NAME]" at bounding box center [644, 234] width 145 height 18
click at [619, 179] on div "FRÍA COMO EL VIENTO - [PERSON_NAME]" at bounding box center [689, 177] width 234 height 18
click at [727, 64] on button "Biblioteca" at bounding box center [737, 63] width 93 height 18
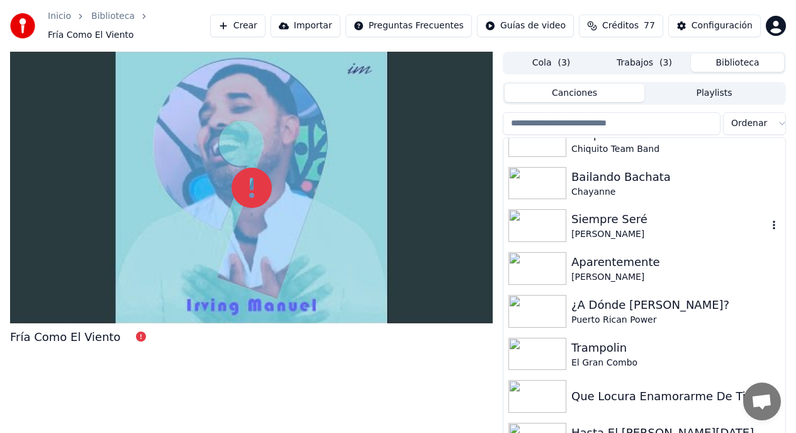
scroll to position [0, 0]
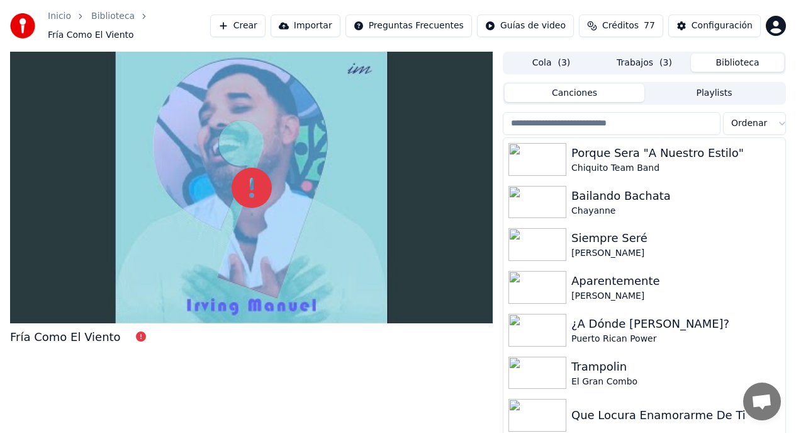
click at [635, 63] on button "Trabajos ( 3 )" at bounding box center [644, 63] width 93 height 18
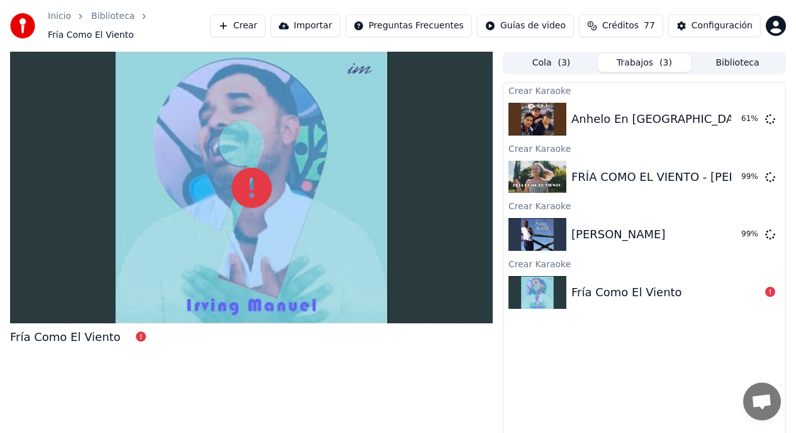
click at [557, 62] on button "Cola ( 3 )" at bounding box center [551, 63] width 93 height 18
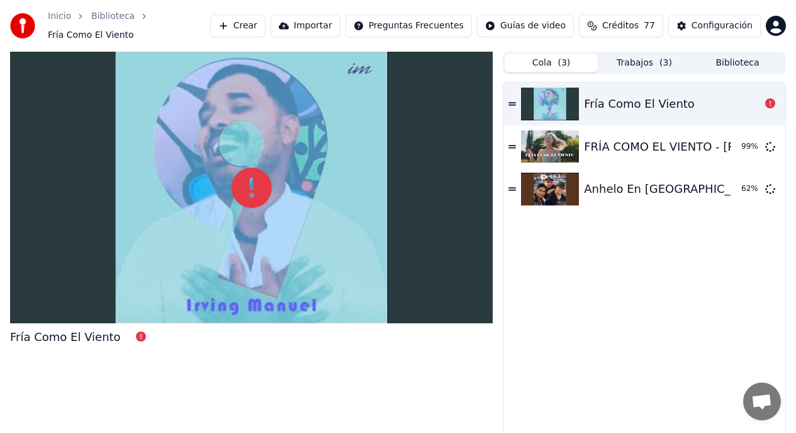
click at [513, 106] on icon at bounding box center [513, 103] width 8 height 9
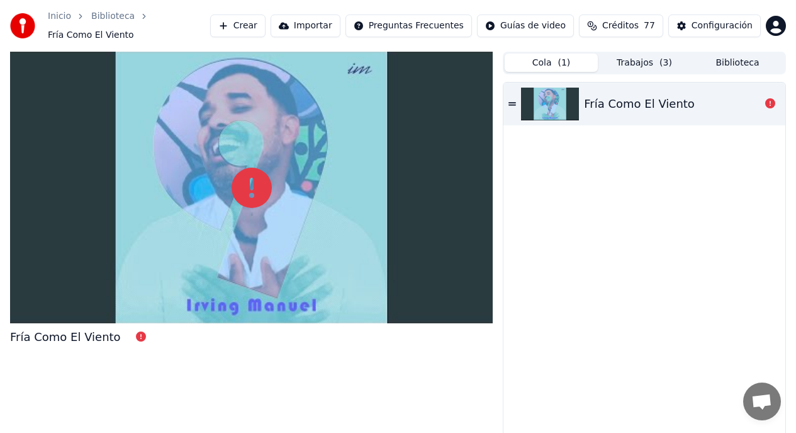
click at [513, 102] on icon at bounding box center [513, 103] width 8 height 3
click at [513, 106] on icon at bounding box center [513, 103] width 8 height 9
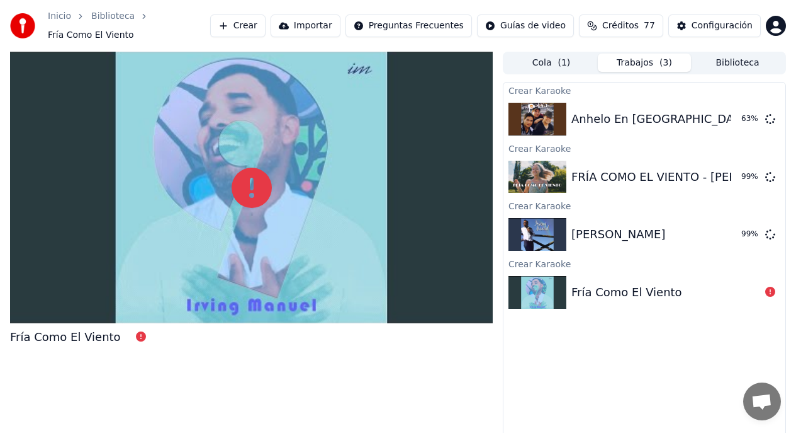
click at [648, 64] on button "Trabajos ( 3 )" at bounding box center [644, 63] width 93 height 18
click at [550, 65] on button "Cola ( 1 )" at bounding box center [551, 63] width 93 height 18
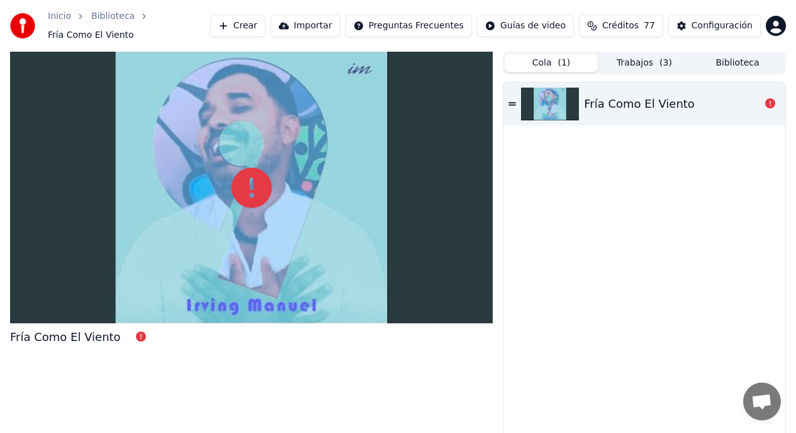
click at [512, 105] on icon at bounding box center [513, 103] width 8 height 3
click at [647, 59] on button "Trabajos ( 3 )" at bounding box center [644, 63] width 93 height 18
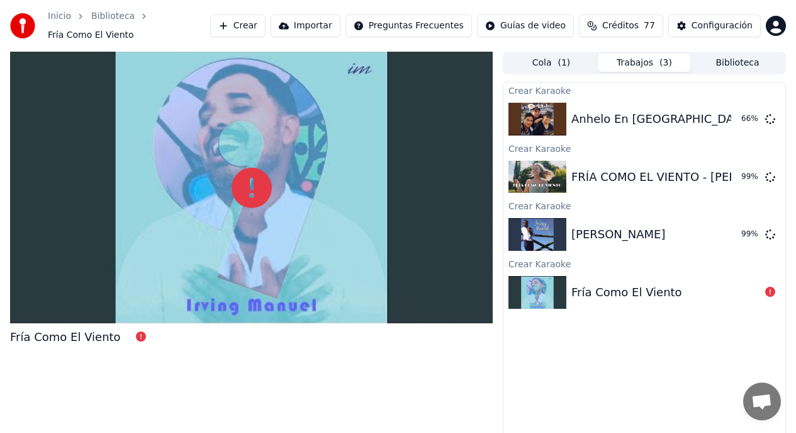
click at [631, 64] on button "Trabajos ( 3 )" at bounding box center [644, 63] width 93 height 18
click at [604, 241] on div "[PERSON_NAME]" at bounding box center [619, 234] width 94 height 18
click at [737, 63] on button "Biblioteca" at bounding box center [737, 63] width 93 height 18
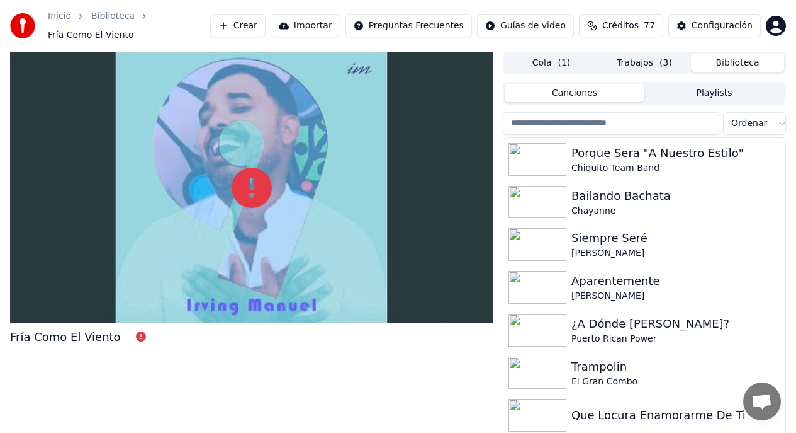
click at [720, 93] on button "Playlists" at bounding box center [715, 93] width 140 height 18
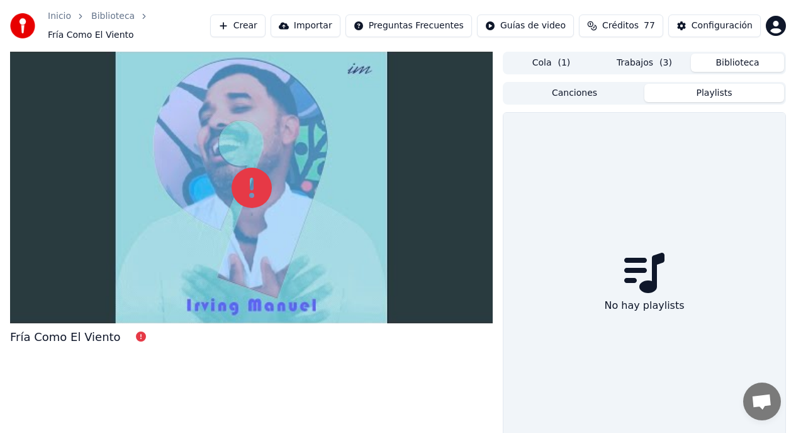
click at [594, 94] on button "Canciones" at bounding box center [575, 93] width 140 height 18
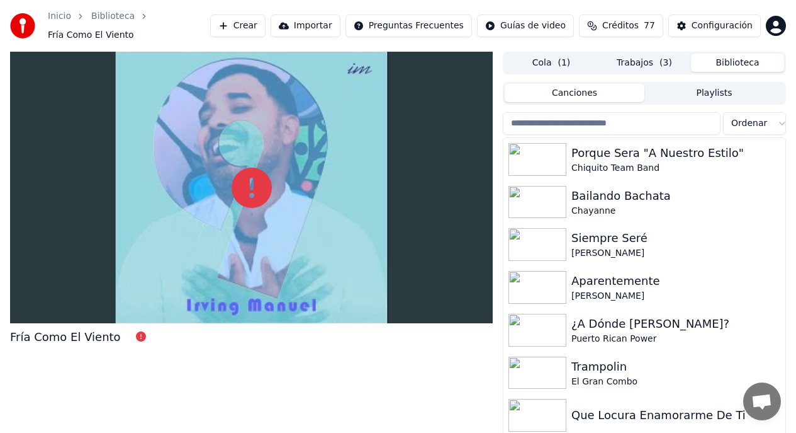
click at [628, 65] on button "Trabajos ( 3 )" at bounding box center [644, 63] width 93 height 18
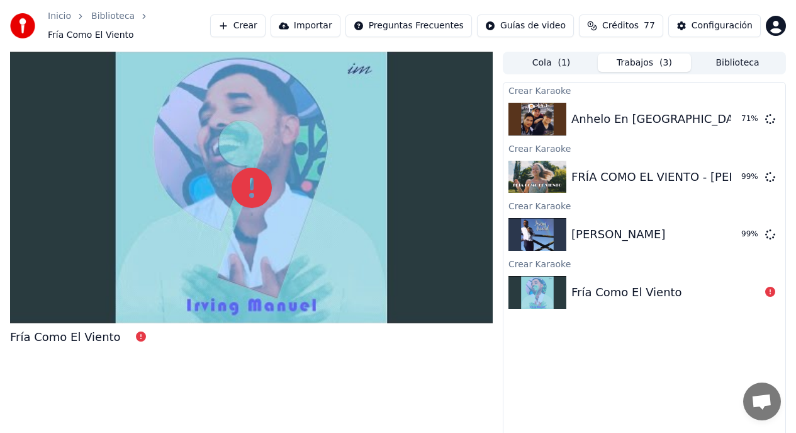
click at [542, 59] on button "Cola ( 1 )" at bounding box center [551, 63] width 93 height 18
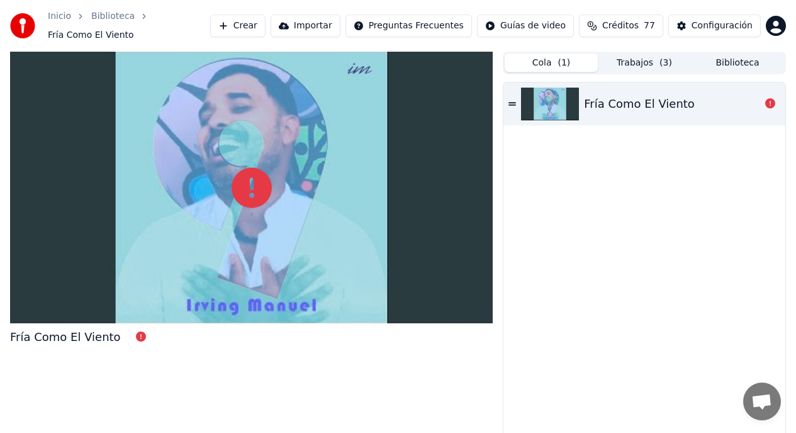
click at [514, 105] on icon at bounding box center [513, 103] width 8 height 3
click at [631, 64] on button "Trabajos ( 3 )" at bounding box center [644, 63] width 93 height 18
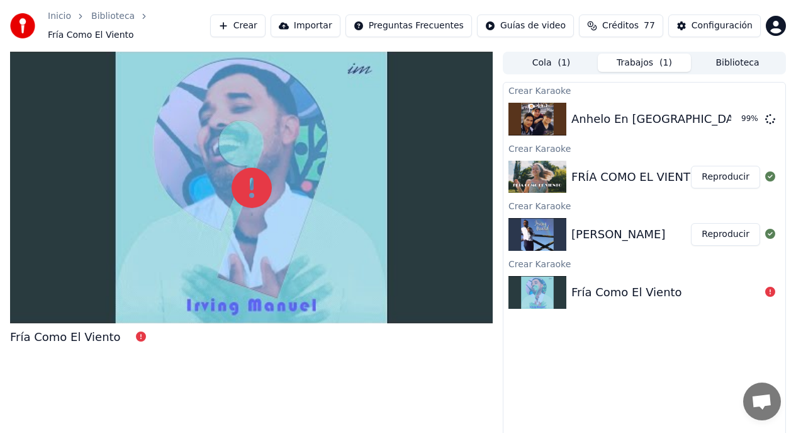
click at [262, 30] on button "Crear" at bounding box center [237, 25] width 55 height 23
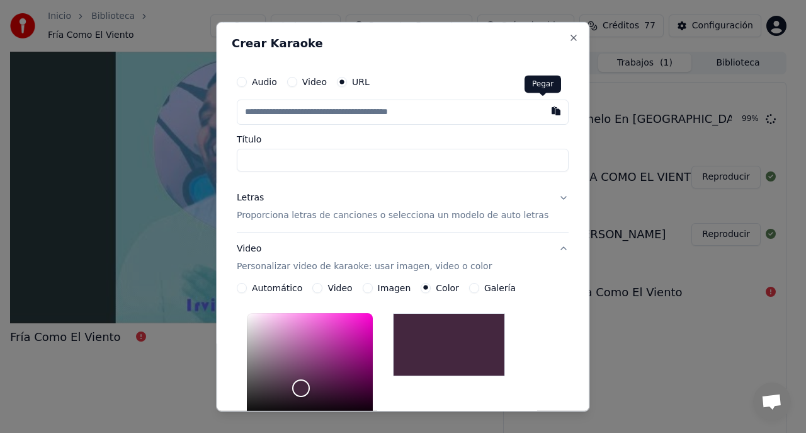
click at [544, 111] on button "button" at bounding box center [556, 110] width 25 height 23
type input "**********"
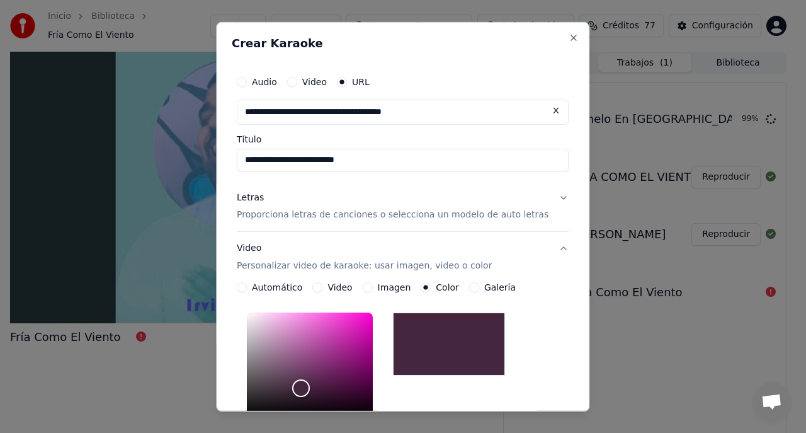
type input "**********"
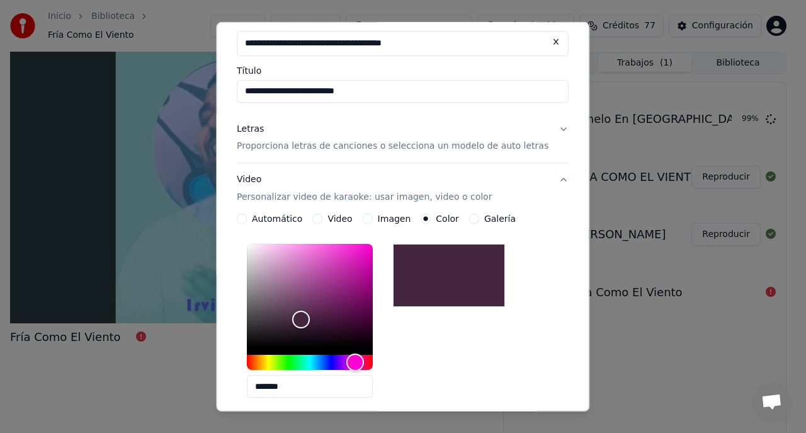
scroll to position [70, 0]
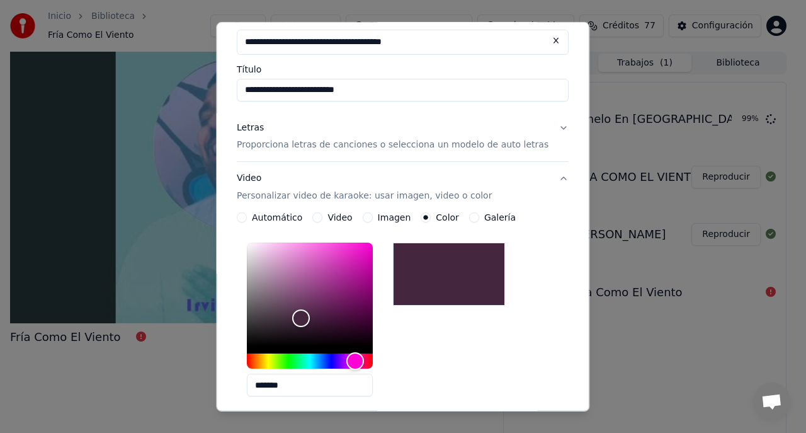
click at [514, 147] on p "Proporciona letras de canciones o selecciona un modelo de auto letras" at bounding box center [393, 145] width 312 height 13
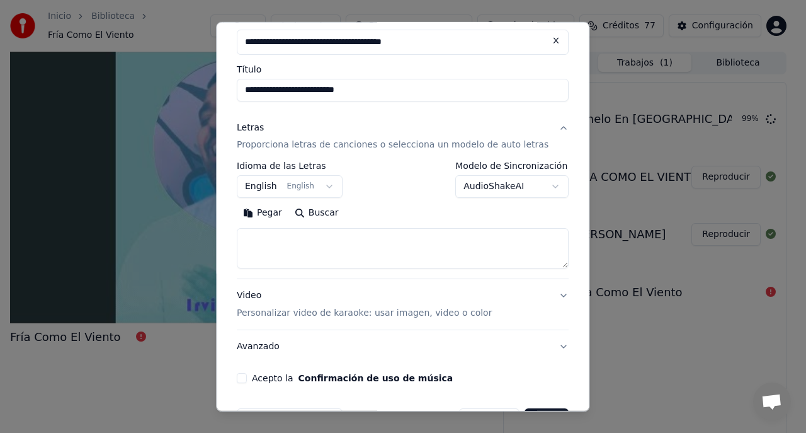
click at [263, 184] on button "English English" at bounding box center [290, 186] width 106 height 23
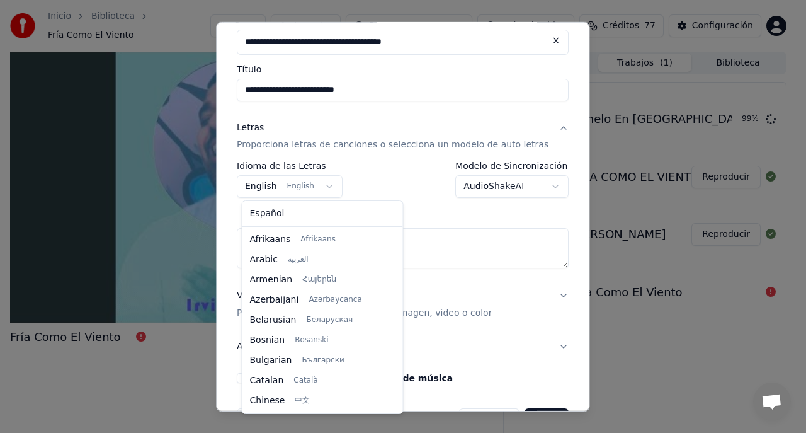
scroll to position [101, 0]
select select "**"
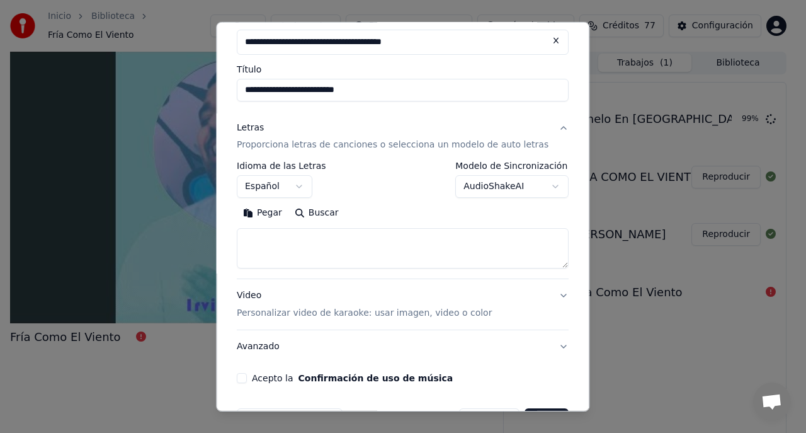
click at [516, 188] on button "AudioShakeAI" at bounding box center [512, 186] width 113 height 23
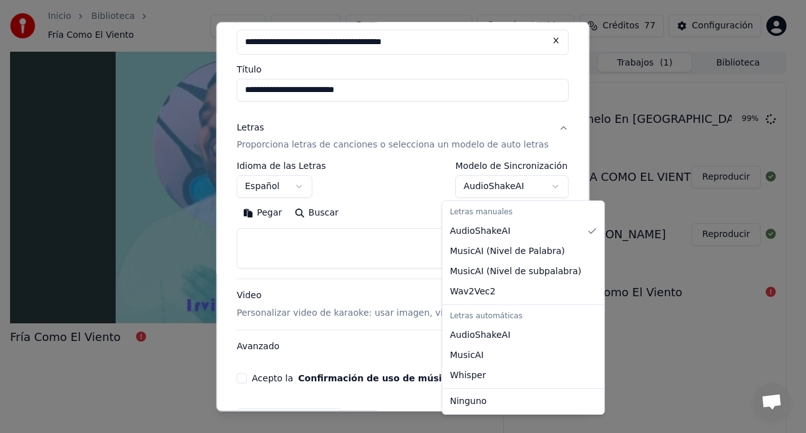
select select "**********"
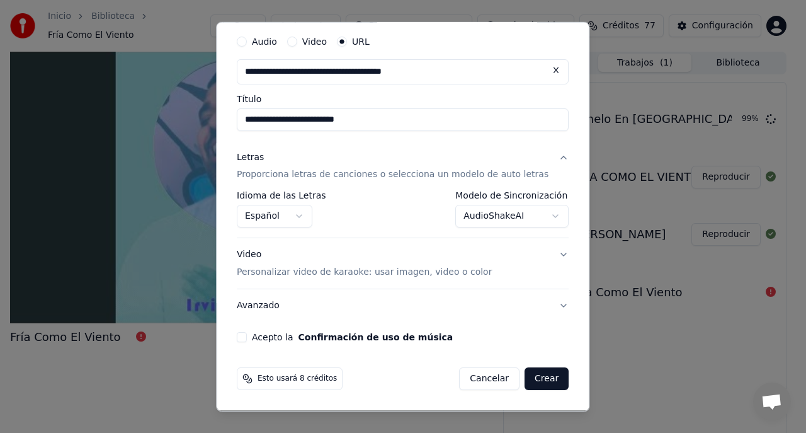
scroll to position [40, 0]
click at [416, 275] on p "Personalizar video de karaoke: usar imagen, video o color" at bounding box center [364, 272] width 255 height 13
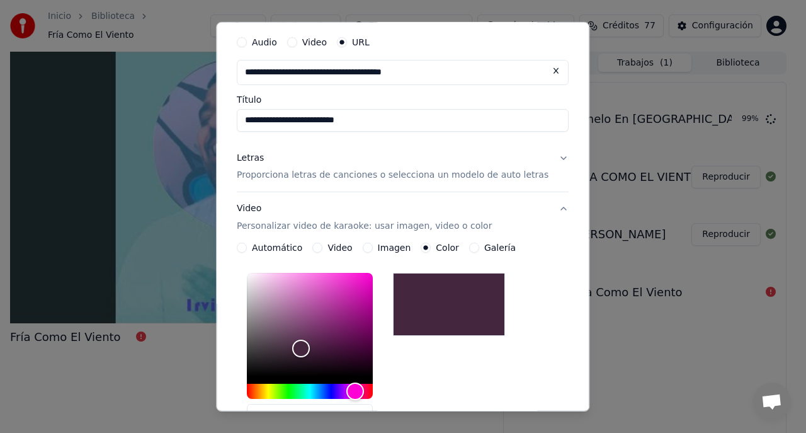
click at [381, 246] on label "Imagen" at bounding box center [394, 247] width 33 height 9
click at [373, 246] on button "Imagen" at bounding box center [368, 247] width 10 height 10
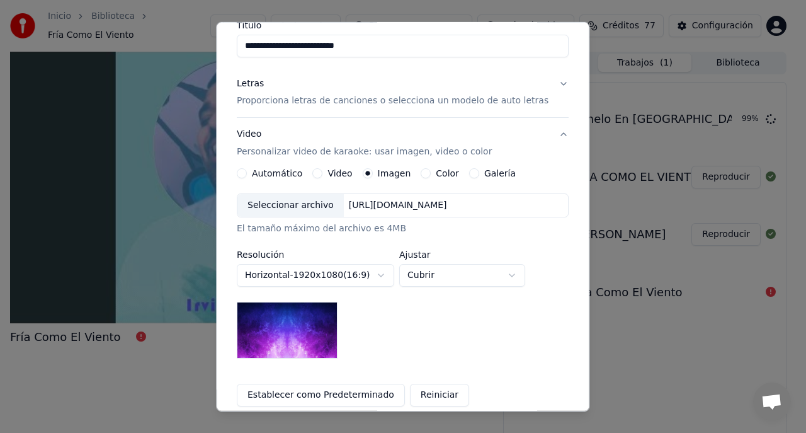
scroll to position [119, 0]
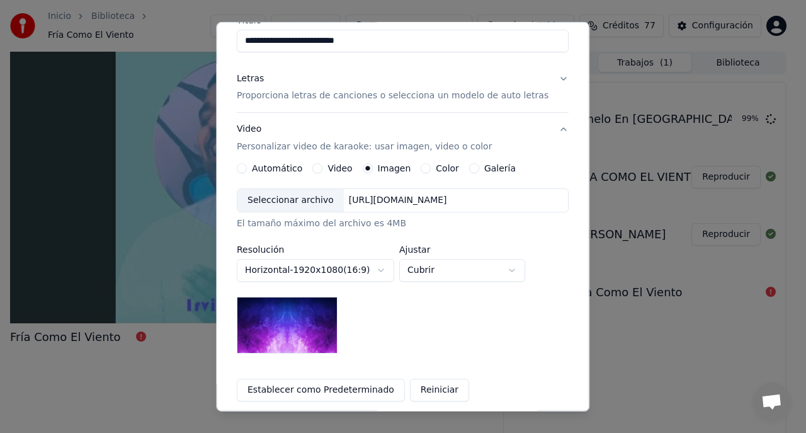
click at [312, 202] on div "Seleccionar archivo" at bounding box center [290, 200] width 106 height 23
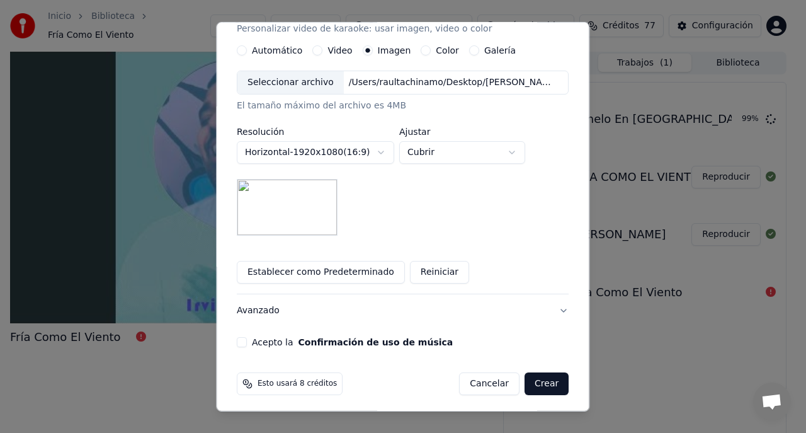
scroll to position [241, 0]
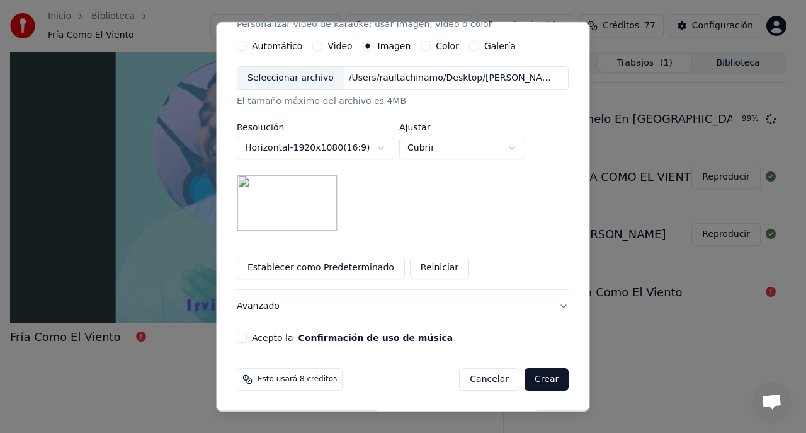
click at [247, 337] on button "Acepto la Confirmación de uso de música" at bounding box center [242, 337] width 10 height 10
click at [527, 384] on button "Crear" at bounding box center [546, 379] width 44 height 23
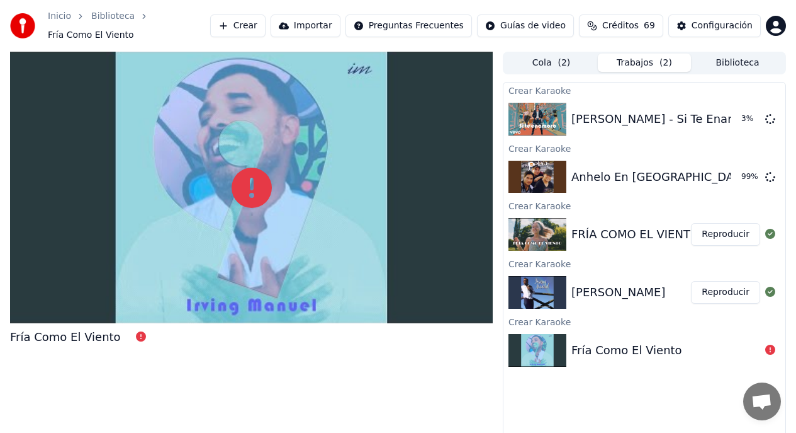
click at [618, 237] on div "FRÍA COMO EL VIENTO - [PERSON_NAME]" at bounding box center [689, 234] width 234 height 18
click at [710, 239] on button "Reproducir" at bounding box center [725, 234] width 69 height 23
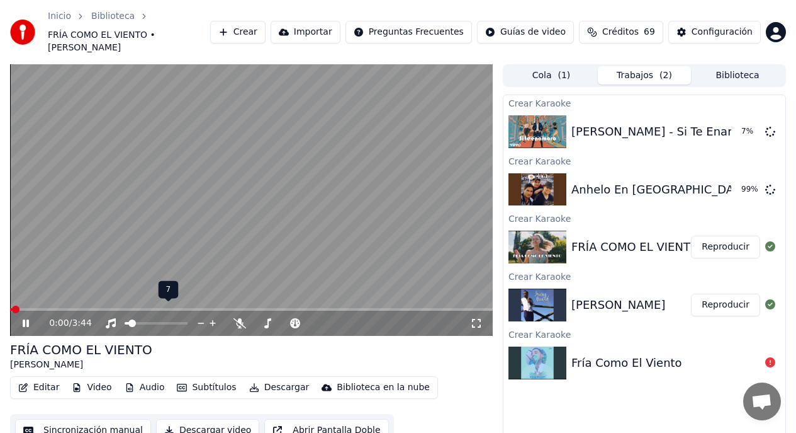
click at [128, 319] on span at bounding box center [132, 323] width 8 height 8
click at [10, 305] on span at bounding box center [14, 309] width 8 height 8
click at [48, 305] on span at bounding box center [52, 309] width 8 height 8
click at [722, 237] on button "Reproducir" at bounding box center [725, 246] width 69 height 23
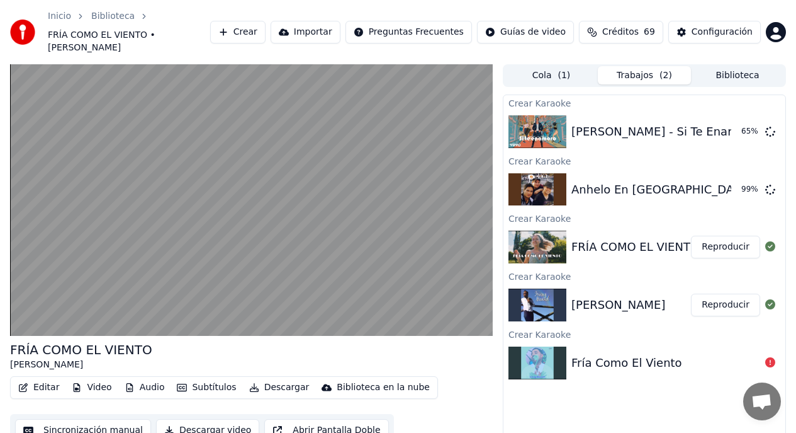
click at [717, 293] on button "Reproducir" at bounding box center [725, 304] width 69 height 23
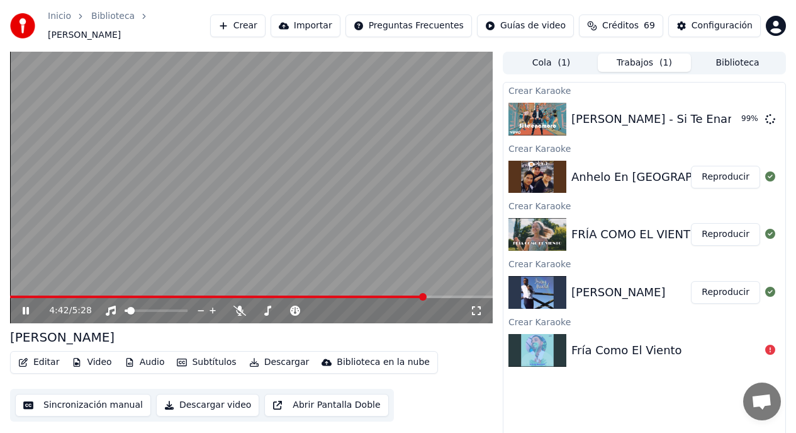
click at [28, 307] on icon at bounding box center [26, 311] width 6 height 8
click at [729, 174] on button "Reproducir" at bounding box center [725, 177] width 69 height 23
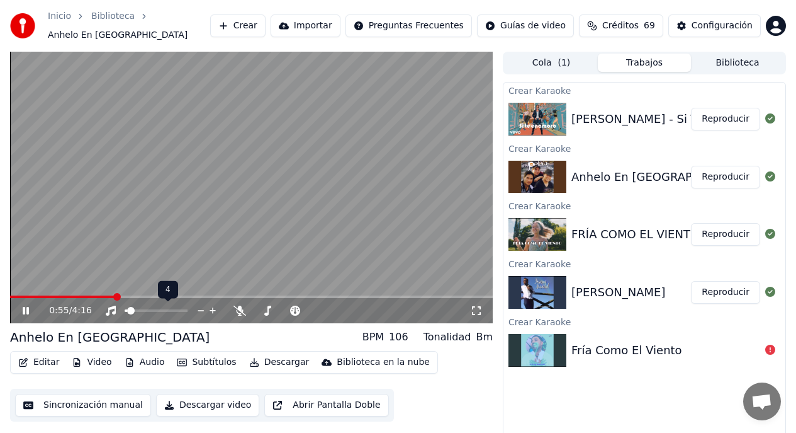
click at [212, 310] on icon at bounding box center [213, 311] width 6 height 6
click at [343, 312] on icon at bounding box center [342, 310] width 12 height 13
click at [254, 311] on span at bounding box center [258, 311] width 8 height 8
click at [28, 313] on icon at bounding box center [26, 311] width 6 height 8
click at [719, 120] on button "Reproducir" at bounding box center [725, 119] width 69 height 23
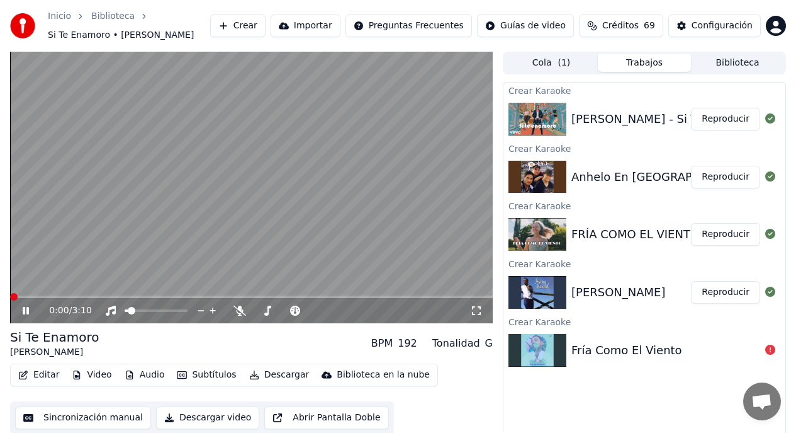
click at [10, 298] on span at bounding box center [14, 297] width 8 height 8
click at [26, 312] on icon at bounding box center [26, 311] width 6 height 8
click at [261, 30] on button "Crear" at bounding box center [237, 25] width 55 height 23
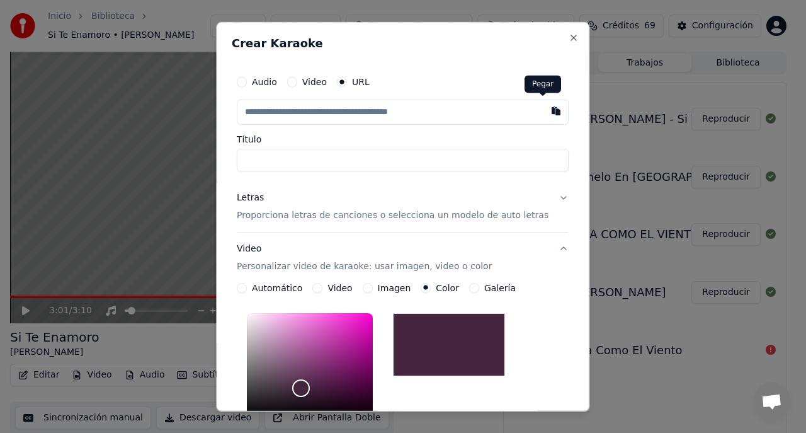
click at [544, 116] on button "button" at bounding box center [556, 110] width 25 height 23
type input "**********"
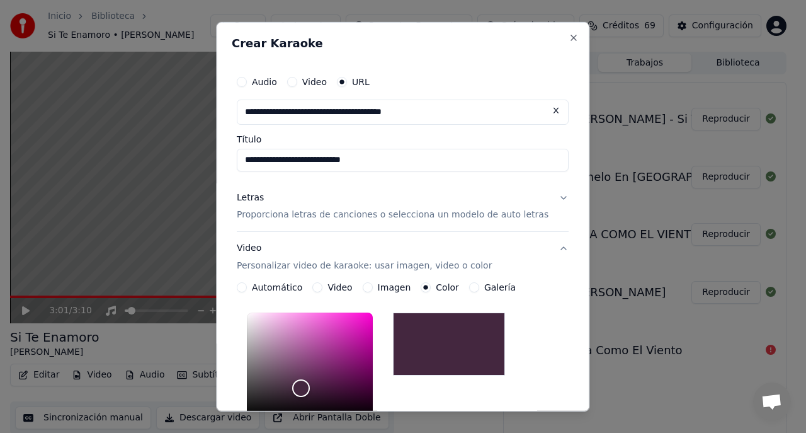
type input "**********"
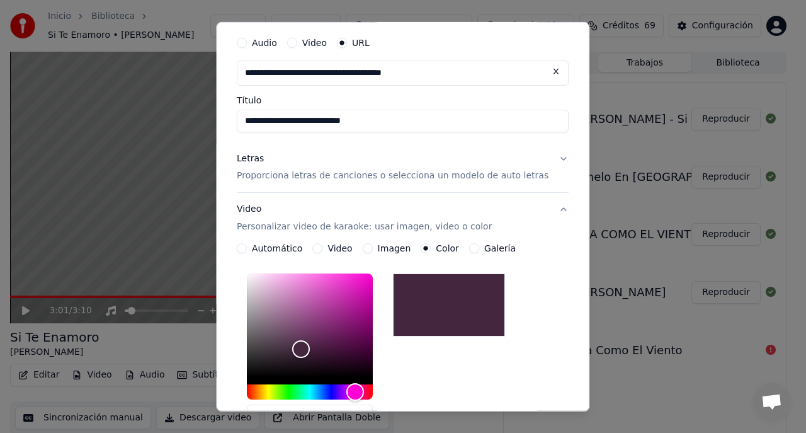
scroll to position [55, 0]
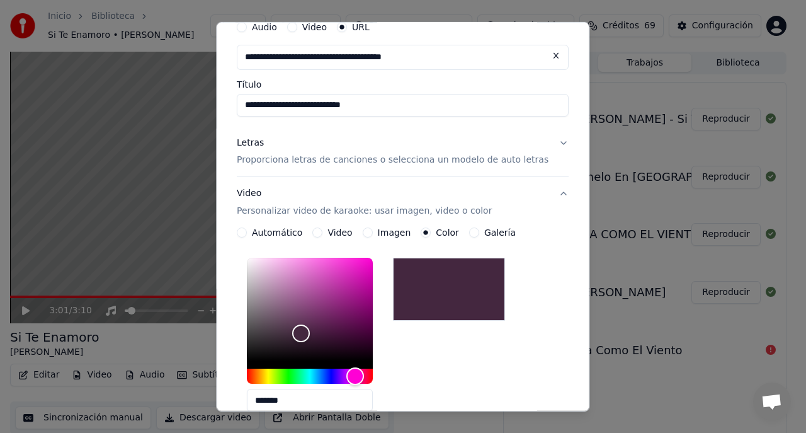
click at [446, 159] on p "Proporciona letras de canciones o selecciona un modelo de auto letras" at bounding box center [393, 160] width 312 height 13
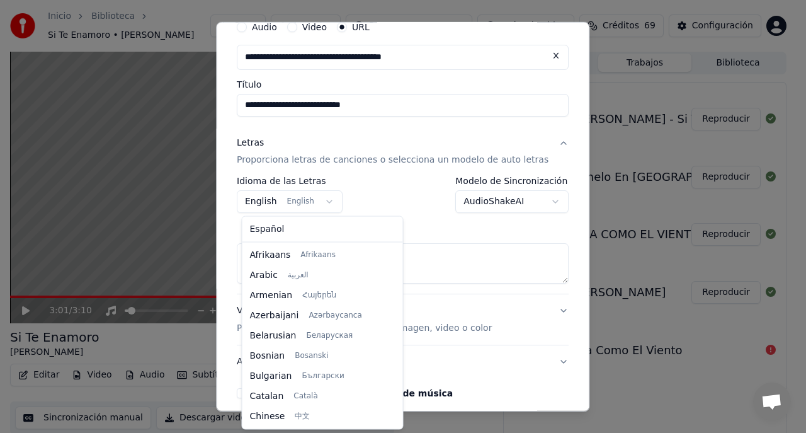
click at [266, 207] on body "**********" at bounding box center [398, 216] width 796 height 433
select select "**"
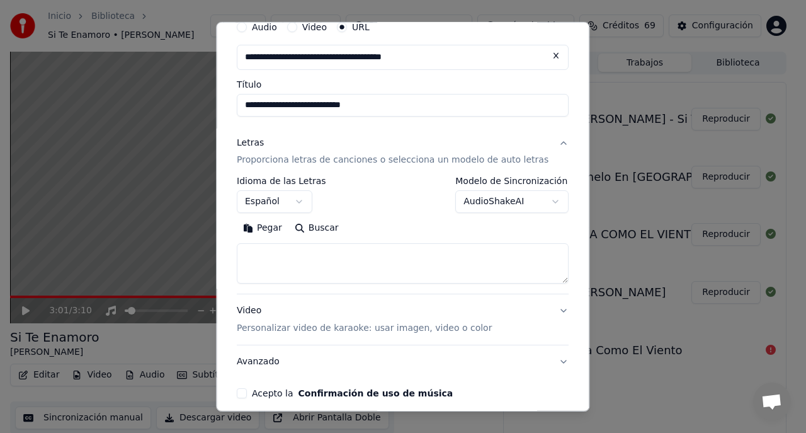
click at [538, 200] on body "**********" at bounding box center [398, 216] width 796 height 433
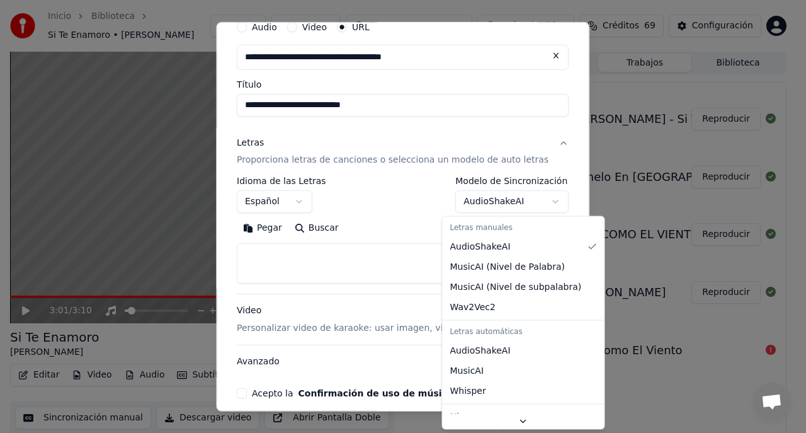
select select "**********"
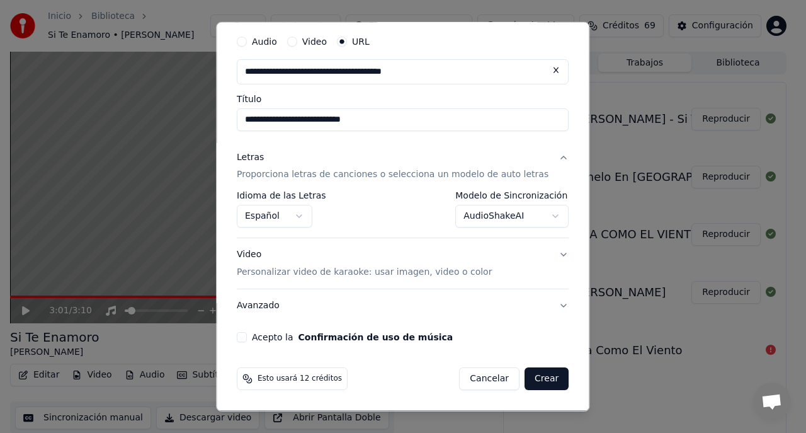
scroll to position [40, 0]
click at [406, 271] on p "Personalizar video de karaoke: usar imagen, video o color" at bounding box center [364, 272] width 255 height 13
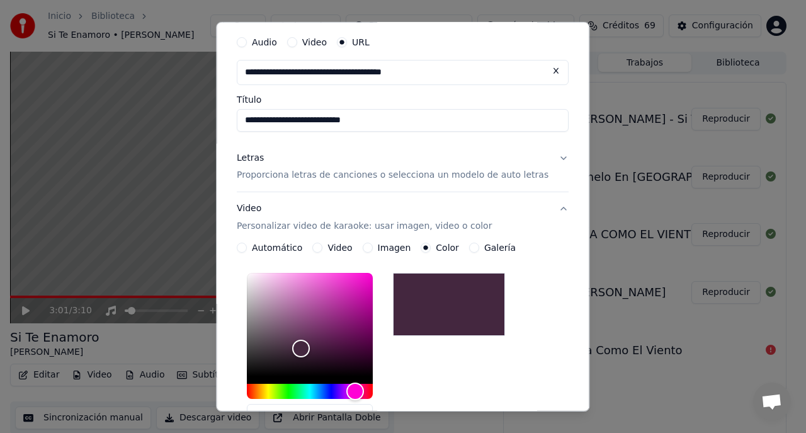
click at [370, 246] on button "Imagen" at bounding box center [368, 247] width 10 height 10
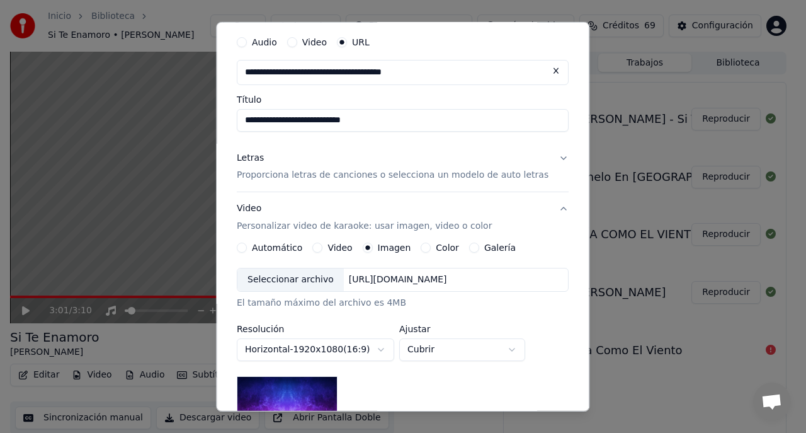
click at [318, 281] on div "Seleccionar archivo" at bounding box center [290, 279] width 106 height 23
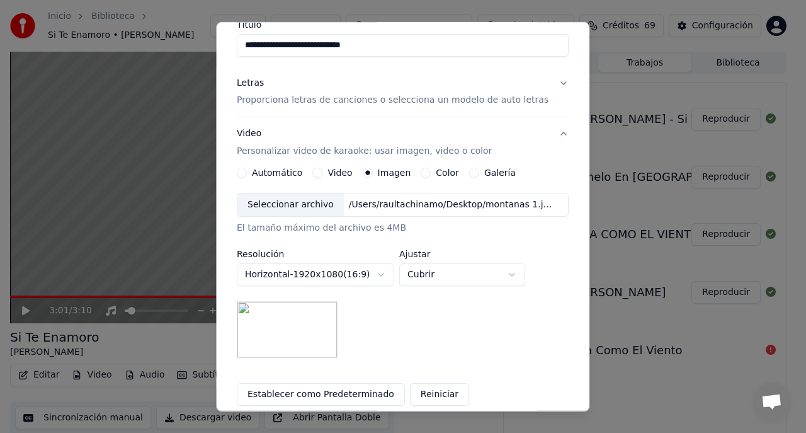
scroll to position [241, 0]
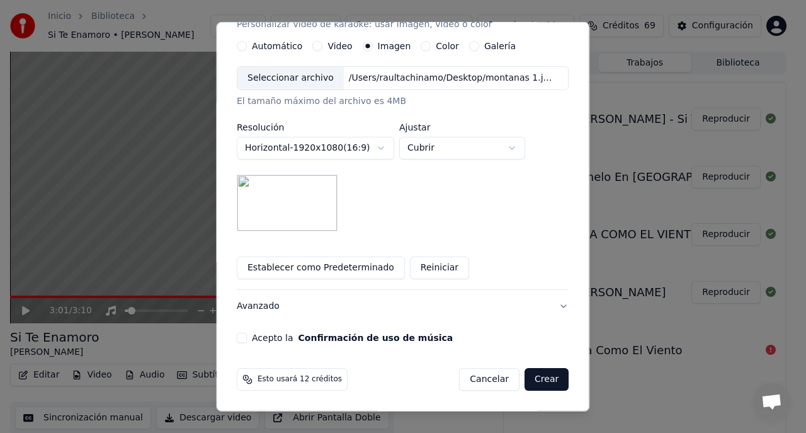
click at [247, 339] on button "Acepto la Confirmación de uso de música" at bounding box center [242, 337] width 10 height 10
click at [534, 383] on button "Crear" at bounding box center [546, 379] width 44 height 23
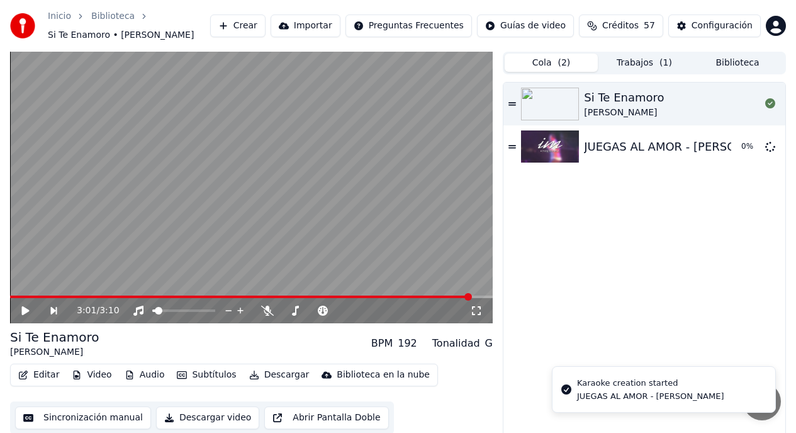
click at [540, 64] on button "Cola ( 2 )" at bounding box center [551, 63] width 93 height 18
click at [624, 65] on button "Trabajos ( 1 )" at bounding box center [644, 63] width 93 height 18
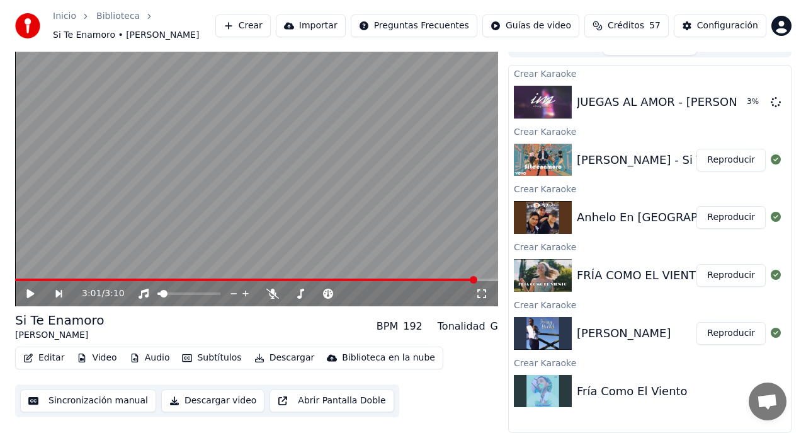
scroll to position [0, 0]
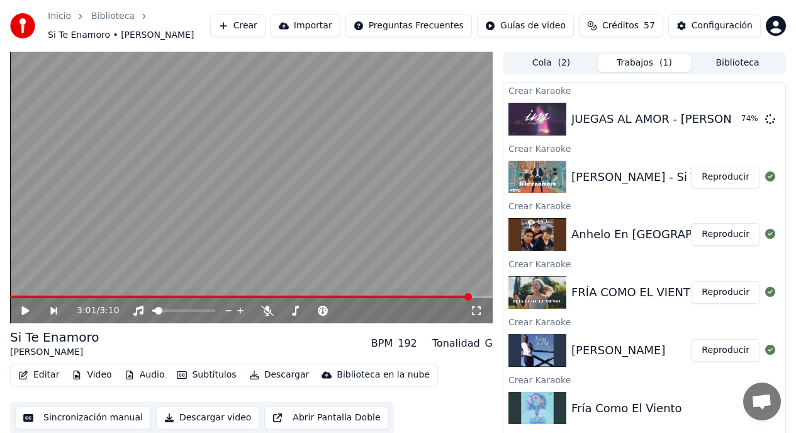
click at [253, 30] on button "Crear" at bounding box center [237, 25] width 55 height 23
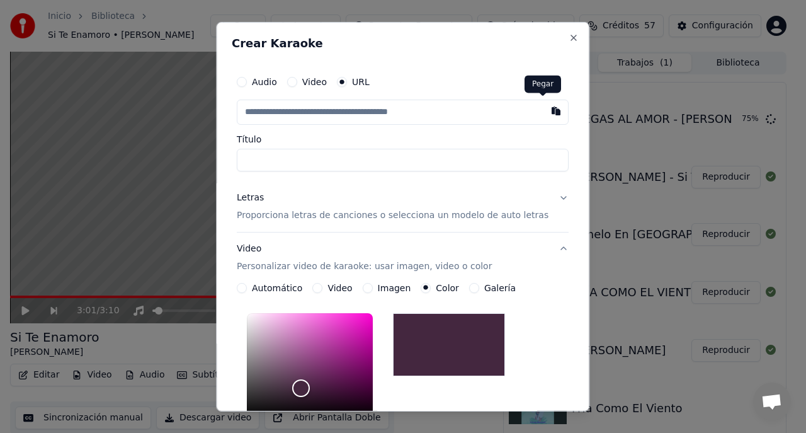
click at [544, 110] on button "button" at bounding box center [556, 110] width 25 height 23
type input "**********"
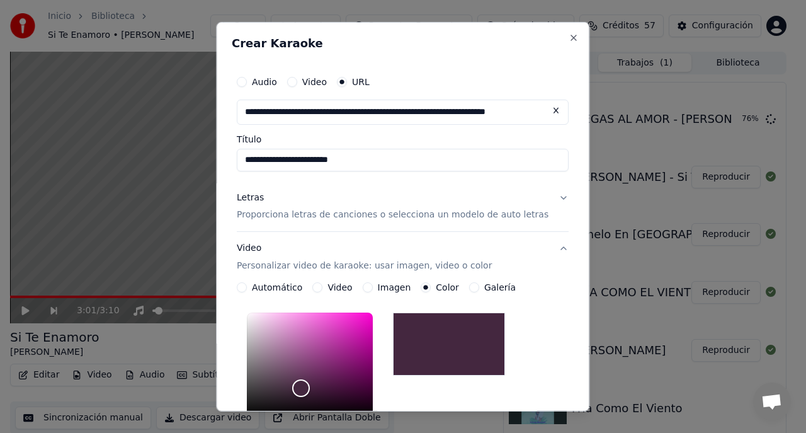
type input "**********"
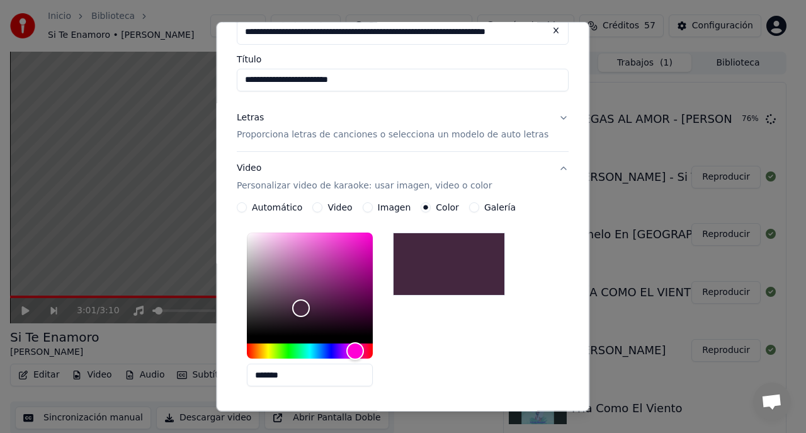
scroll to position [82, 0]
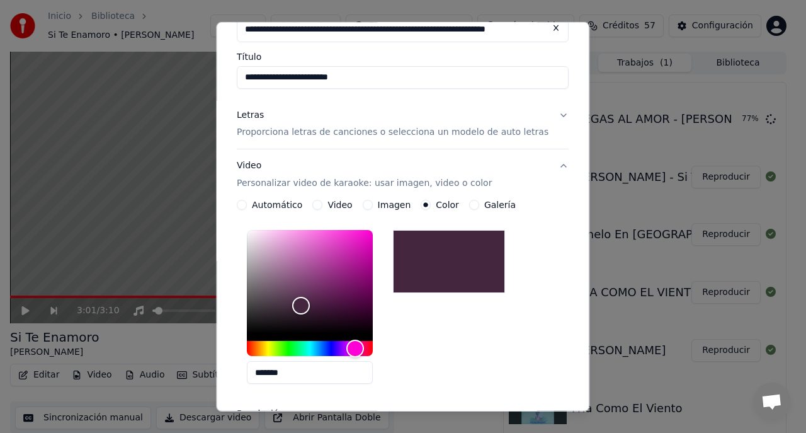
click at [408, 132] on p "Proporciona letras de canciones o selecciona un modelo de auto letras" at bounding box center [393, 132] width 312 height 13
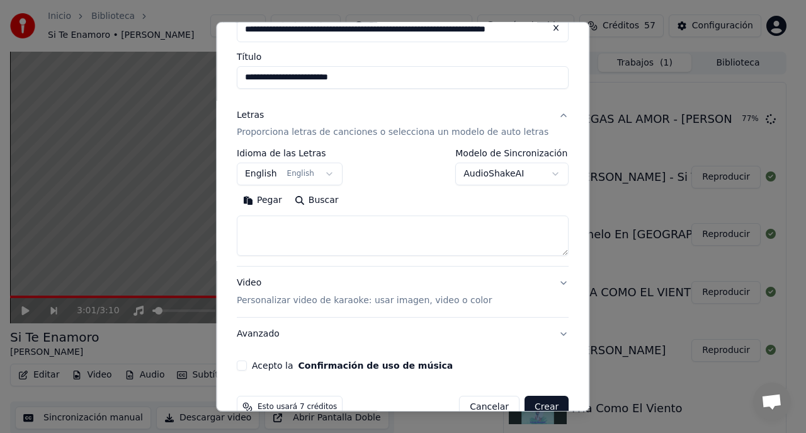
click at [266, 174] on button "English English" at bounding box center [290, 173] width 106 height 23
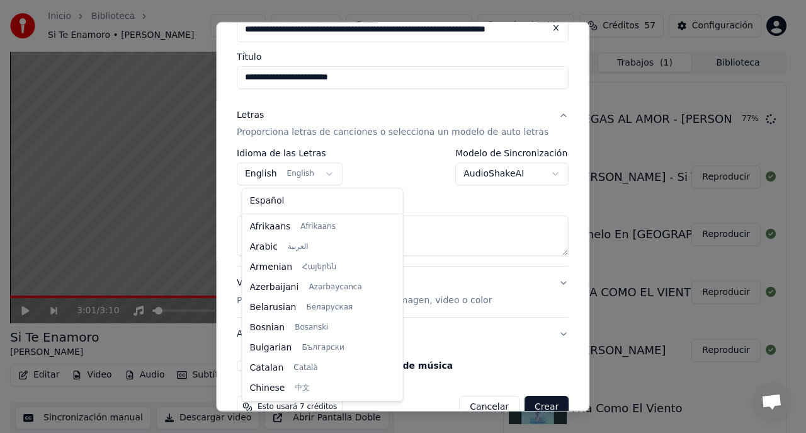
scroll to position [101, 0]
select select "**"
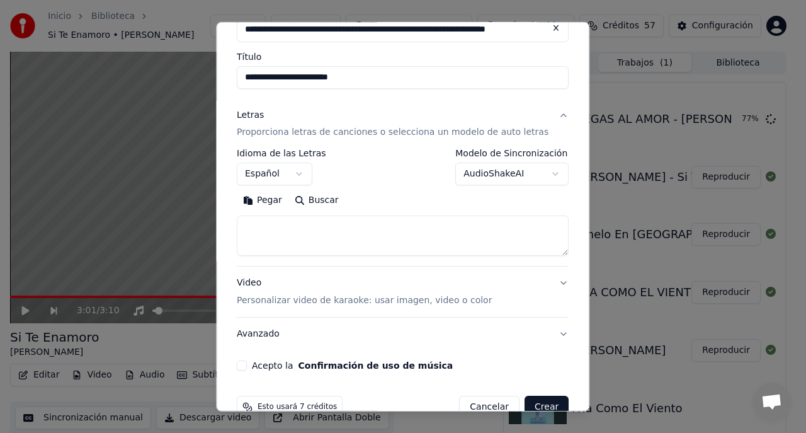
click at [531, 176] on button "AudioShakeAI" at bounding box center [512, 173] width 113 height 23
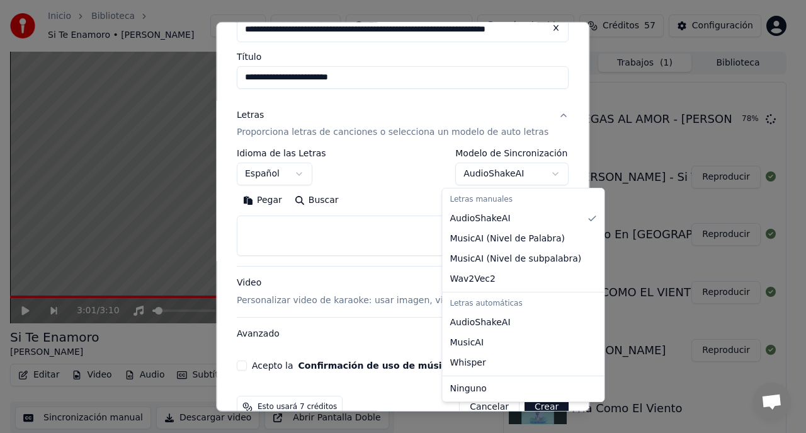
select select "**********"
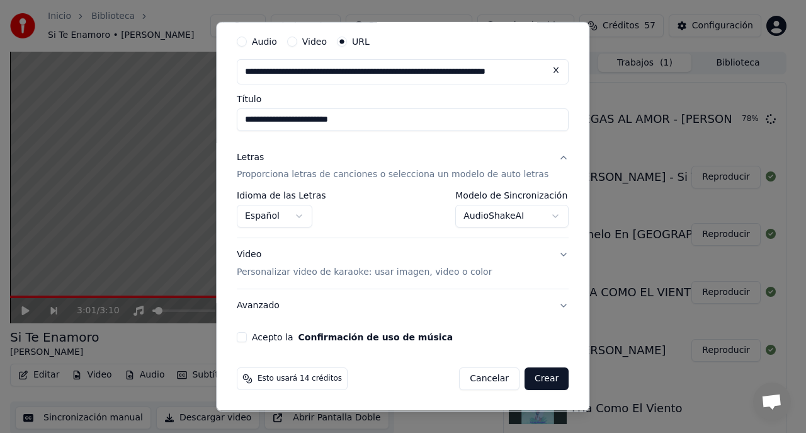
scroll to position [40, 0]
click at [409, 274] on p "Personalizar video de karaoke: usar imagen, video o color" at bounding box center [364, 272] width 255 height 13
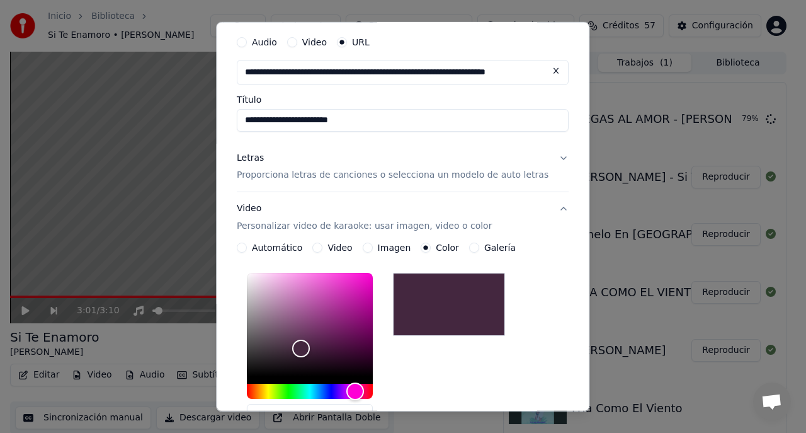
click at [370, 246] on button "Imagen" at bounding box center [368, 247] width 10 height 10
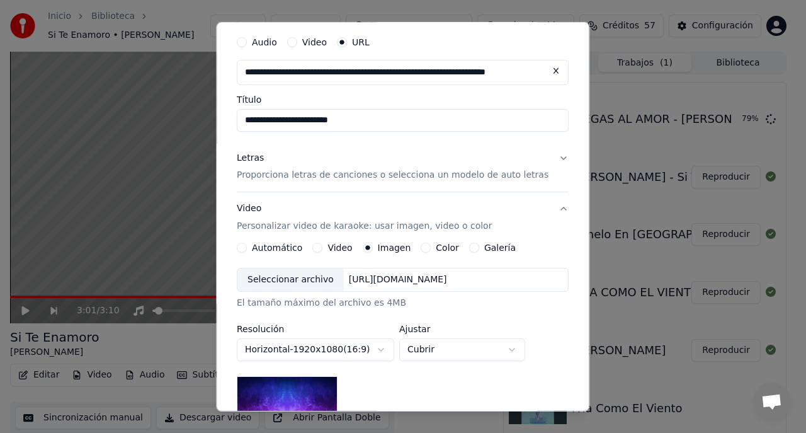
click at [315, 281] on div "Seleccionar archivo" at bounding box center [290, 279] width 106 height 23
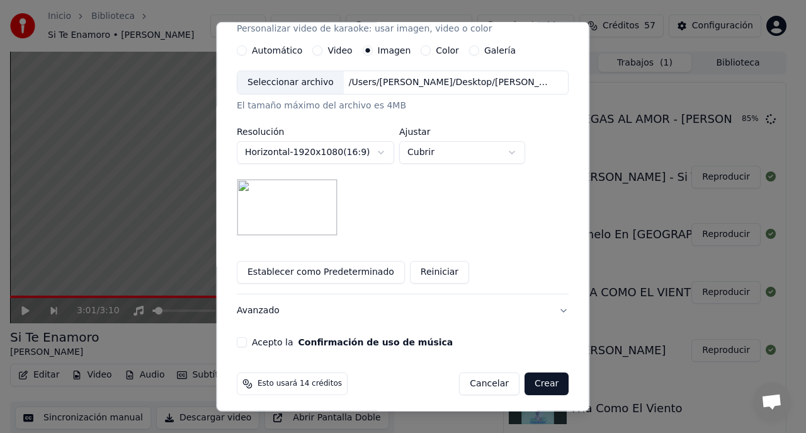
scroll to position [241, 0]
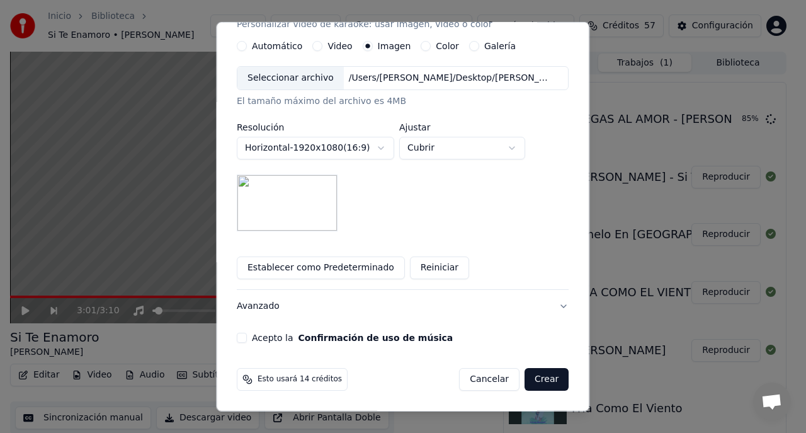
click at [247, 340] on button "Acepto la Confirmación de uso de música" at bounding box center [242, 337] width 10 height 10
click at [536, 382] on button "Crear" at bounding box center [546, 379] width 44 height 23
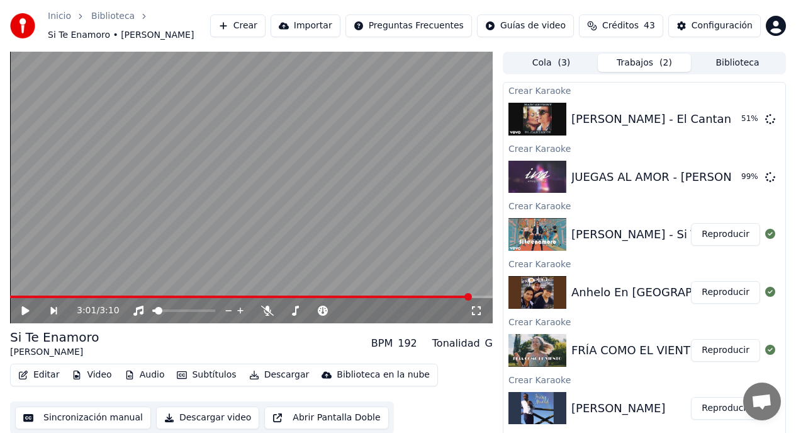
click at [729, 234] on button "Reproducir" at bounding box center [725, 234] width 69 height 23
click at [28, 314] on icon at bounding box center [26, 311] width 6 height 8
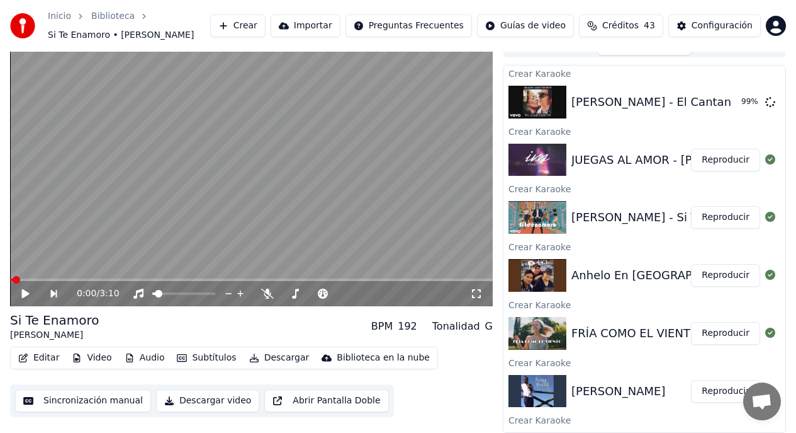
click at [251, 27] on button "Crear" at bounding box center [237, 25] width 55 height 23
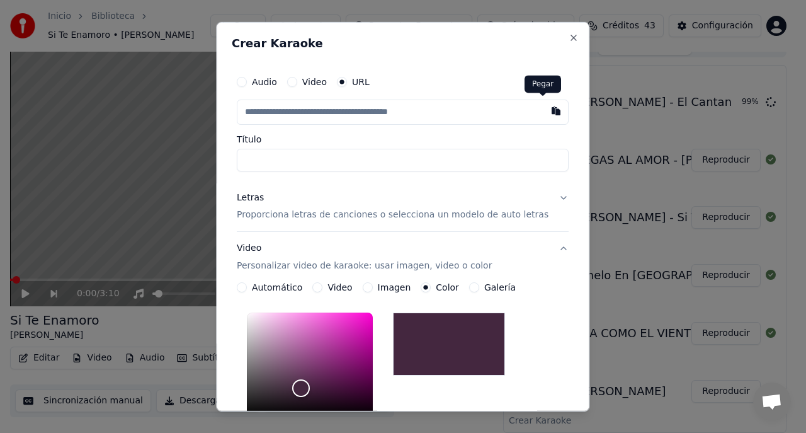
click at [544, 110] on button "button" at bounding box center [556, 110] width 25 height 23
type input "**********"
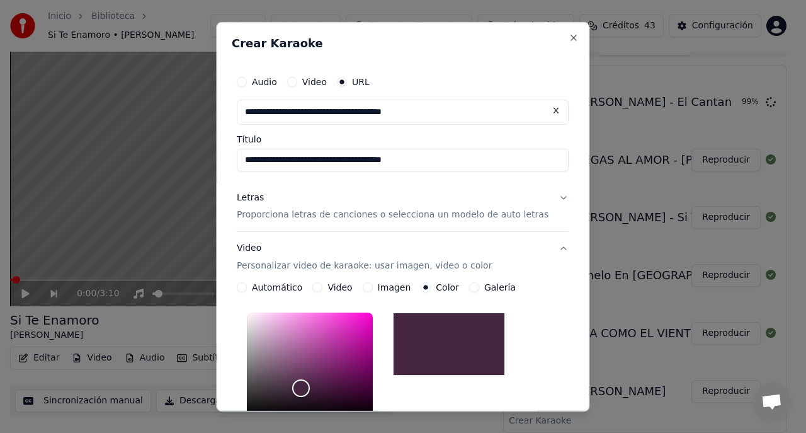
type input "**********"
click at [451, 215] on p "Proporciona letras de canciones o selecciona un modelo de auto letras" at bounding box center [393, 214] width 312 height 13
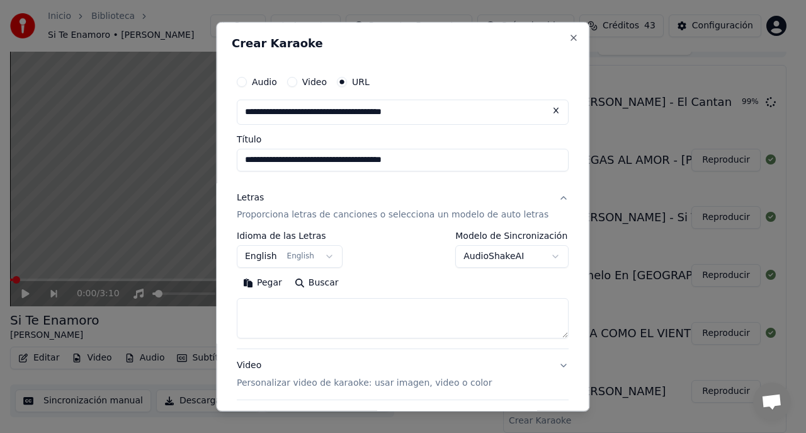
click at [261, 259] on button "English English" at bounding box center [290, 256] width 106 height 23
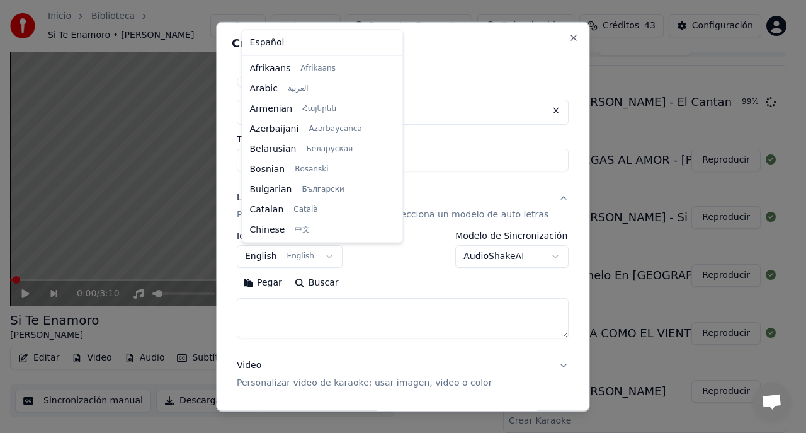
scroll to position [101, 0]
select select "**"
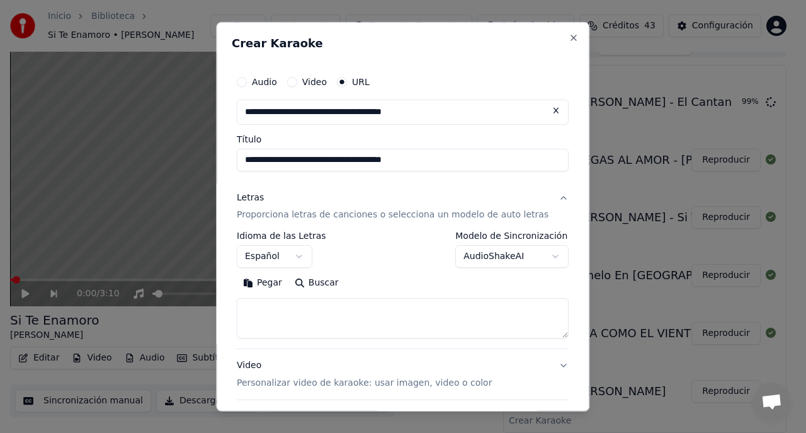
click at [522, 258] on button "AudioShakeAI" at bounding box center [512, 256] width 113 height 23
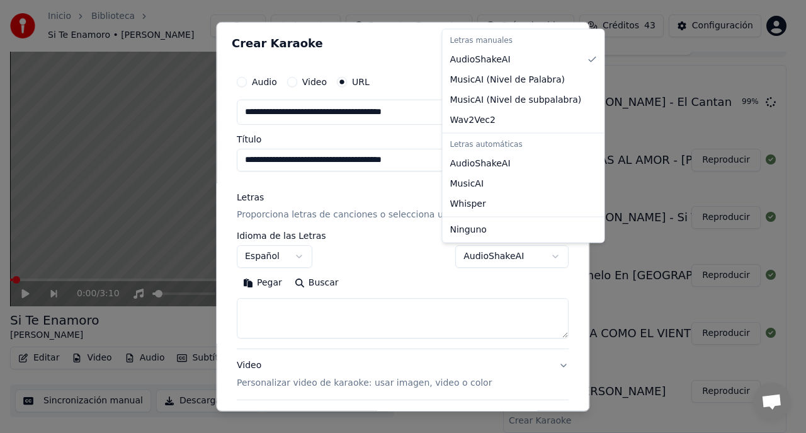
select select "**********"
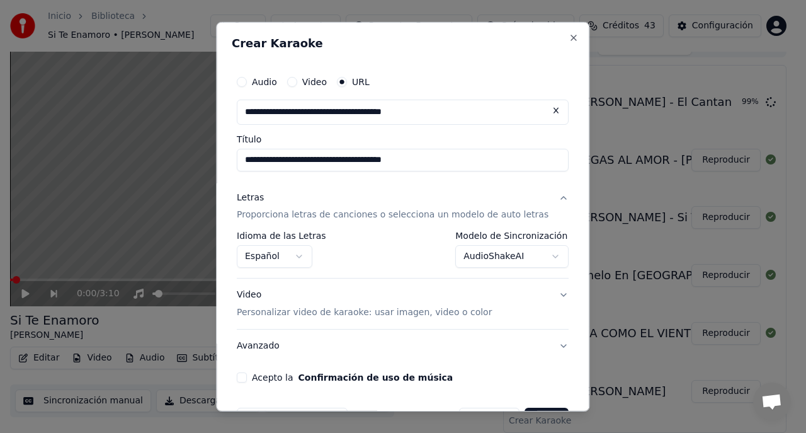
click at [429, 312] on p "Personalizar video de karaoke: usar imagen, video o color" at bounding box center [364, 312] width 255 height 13
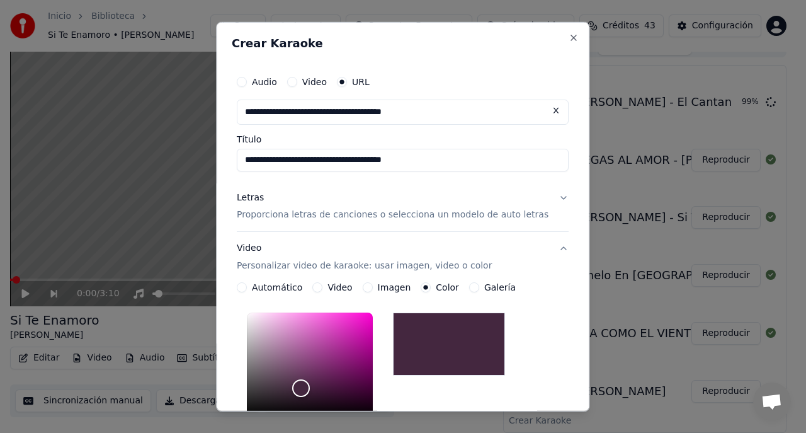
click at [370, 285] on button "Imagen" at bounding box center [368, 287] width 10 height 10
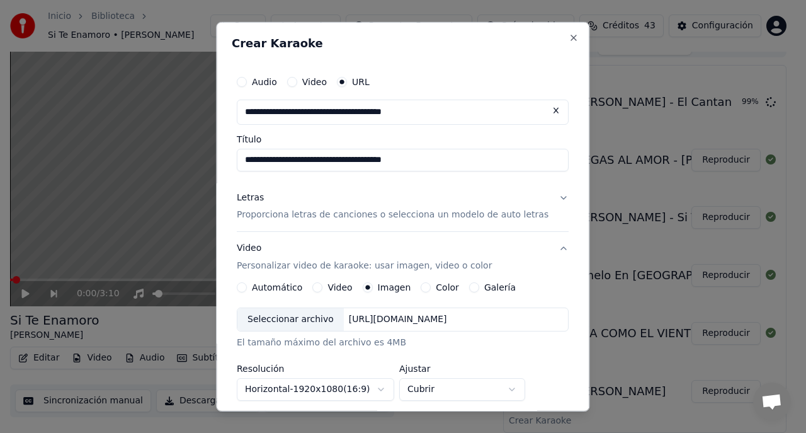
click at [319, 320] on div "Seleccionar archivo" at bounding box center [290, 319] width 106 height 23
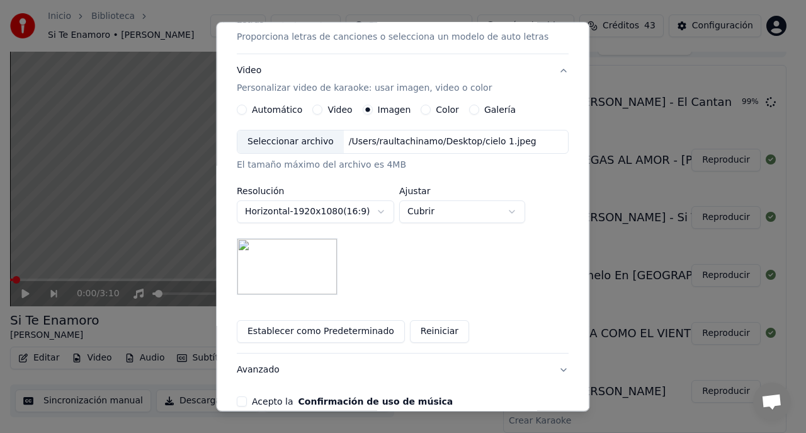
scroll to position [241, 0]
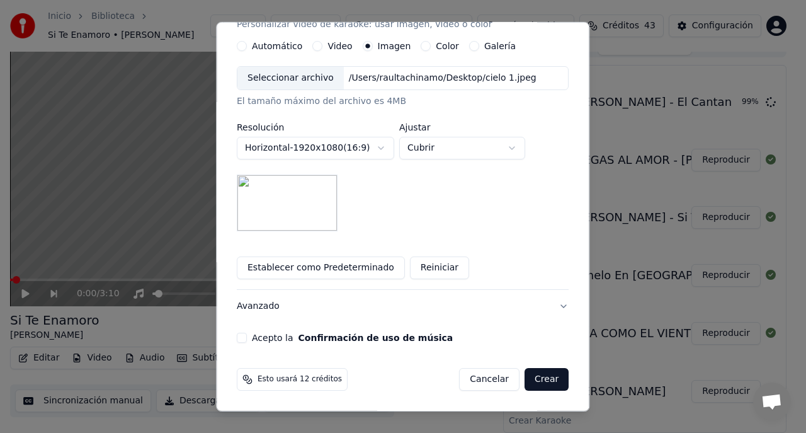
click at [246, 337] on button "Acepto la Confirmación de uso de música" at bounding box center [242, 337] width 10 height 10
click at [530, 380] on button "Crear" at bounding box center [546, 379] width 44 height 23
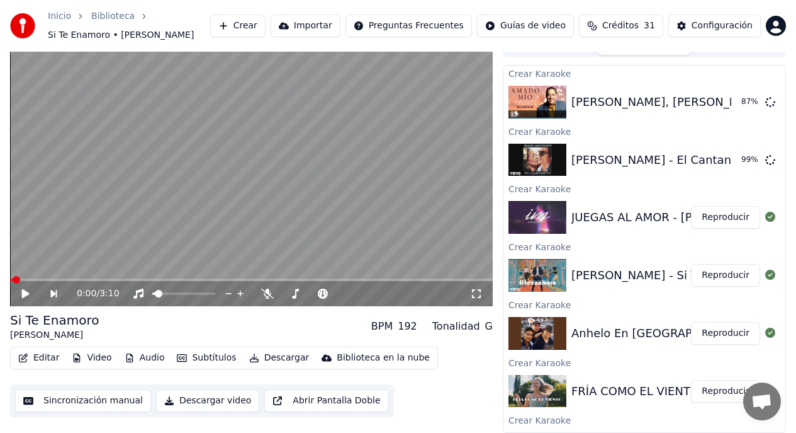
click at [250, 26] on button "Crear" at bounding box center [237, 25] width 55 height 23
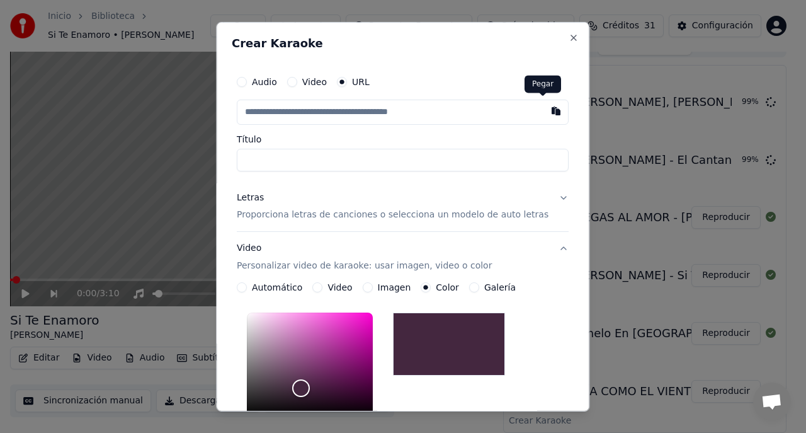
click at [544, 112] on button "button" at bounding box center [556, 110] width 25 height 23
type input "**********"
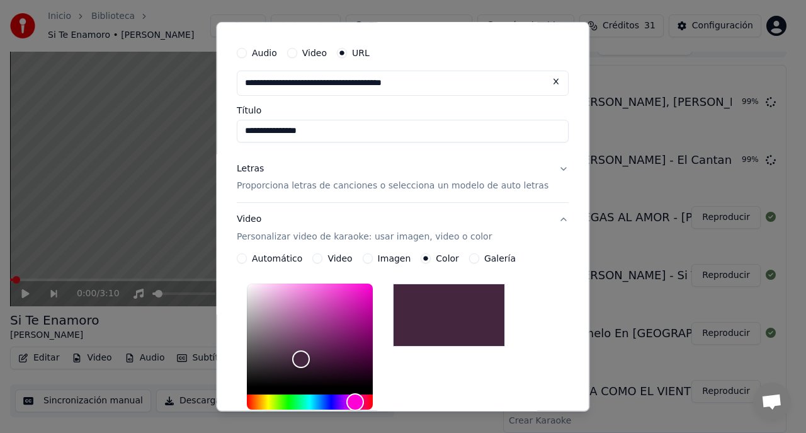
scroll to position [79, 0]
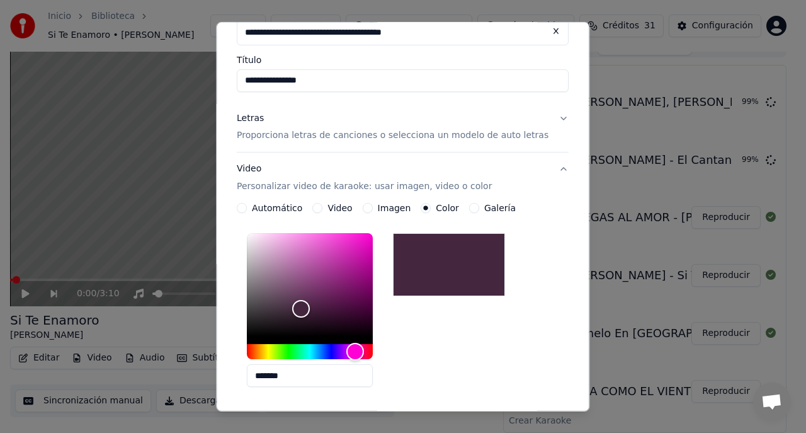
click at [460, 135] on p "Proporciona letras de canciones o selecciona un modelo de auto letras" at bounding box center [393, 135] width 312 height 13
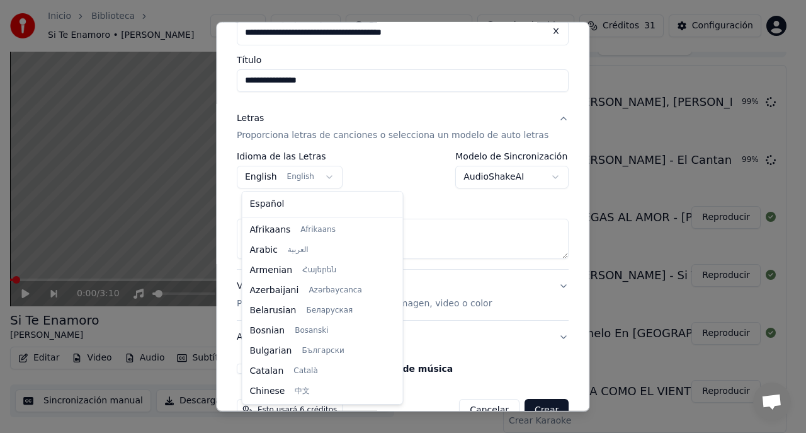
click at [268, 174] on button "English English" at bounding box center [290, 177] width 106 height 23
select select "**"
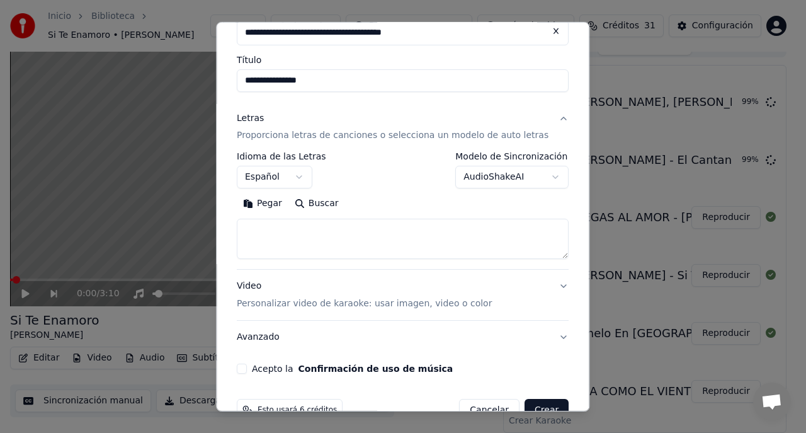
click at [540, 175] on button "AudioShakeAI" at bounding box center [512, 177] width 113 height 23
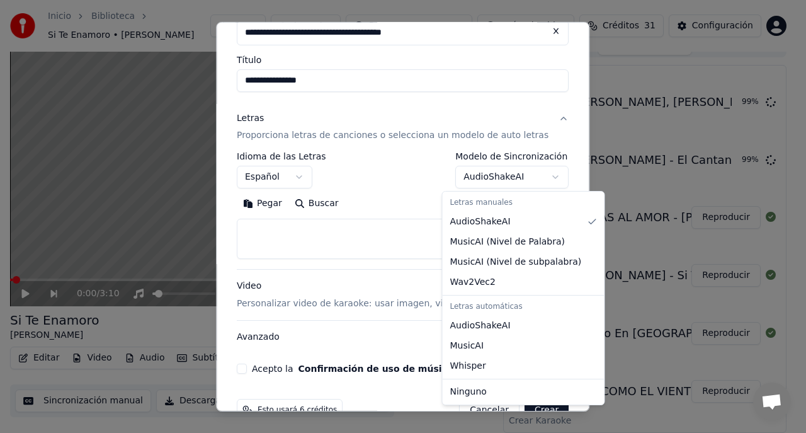
select select "**********"
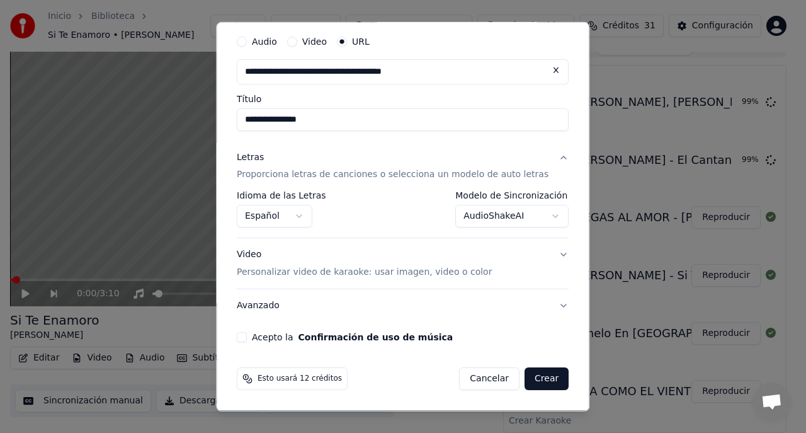
scroll to position [40, 0]
click at [431, 275] on p "Personalizar video de karaoke: usar imagen, video o color" at bounding box center [364, 272] width 255 height 13
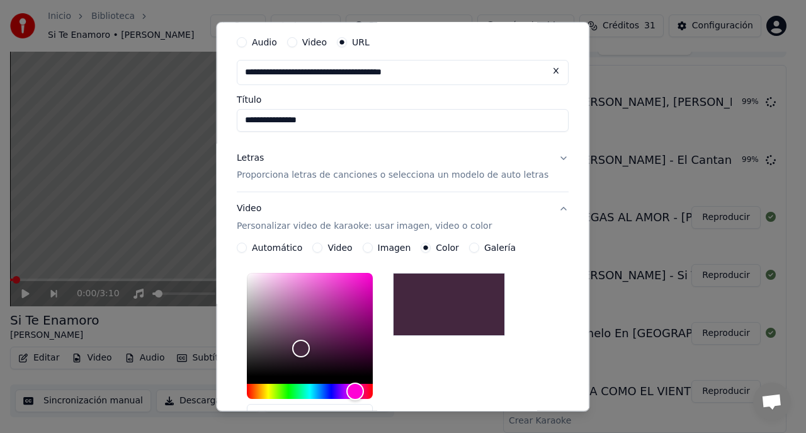
click at [368, 246] on button "Imagen" at bounding box center [368, 247] width 10 height 10
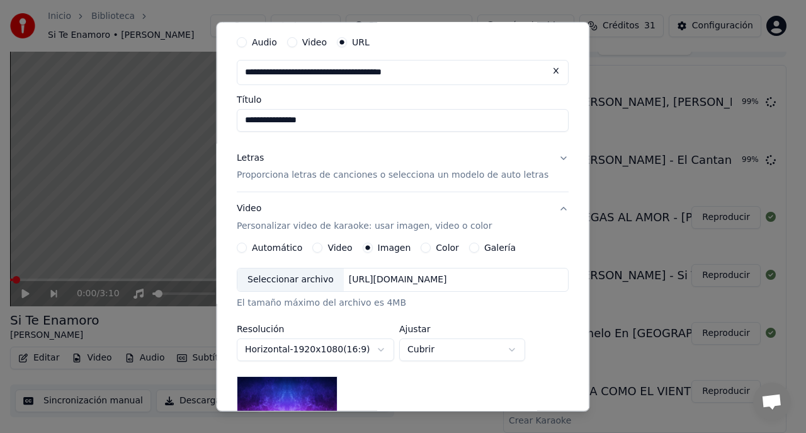
click at [319, 277] on div "Seleccionar archivo" at bounding box center [290, 279] width 106 height 23
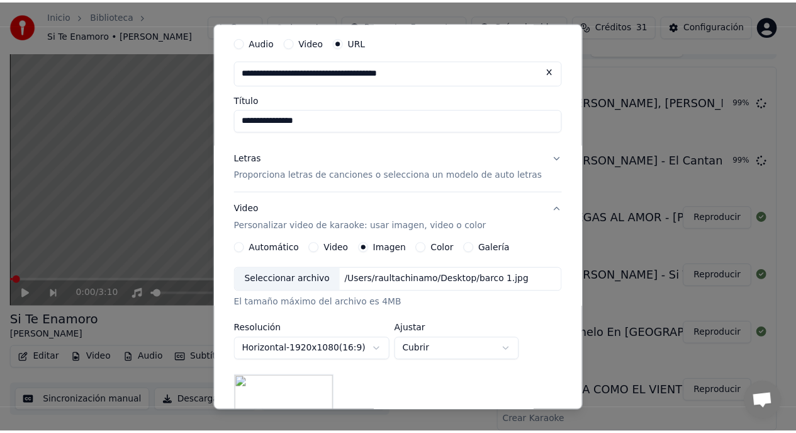
scroll to position [229, 0]
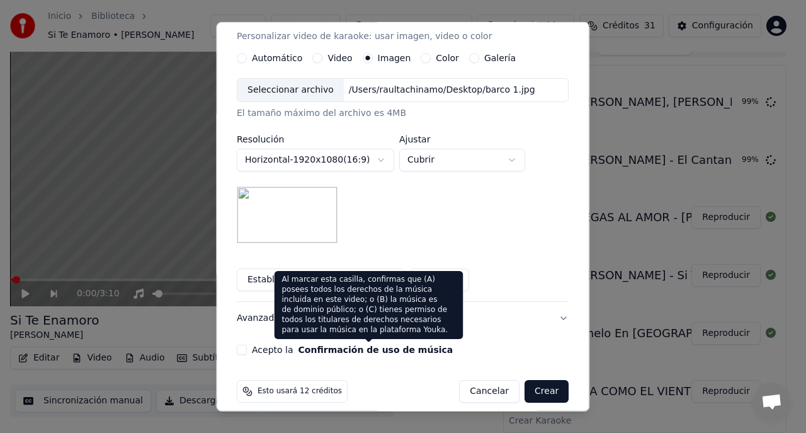
click at [247, 351] on button "Acepto la Confirmación de uso de música" at bounding box center [242, 349] width 10 height 10
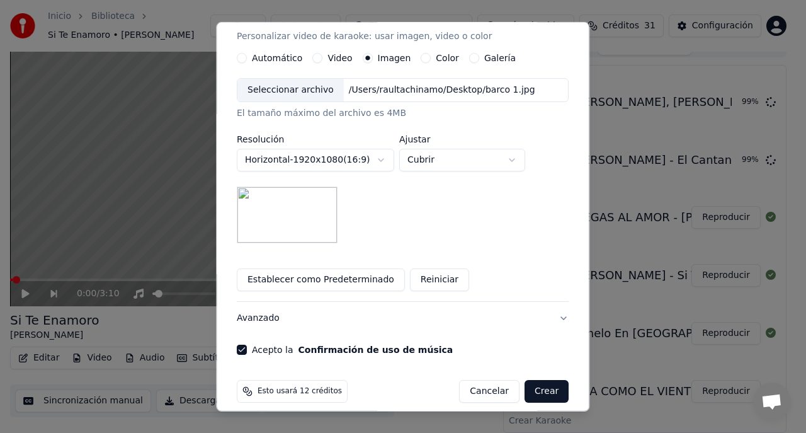
click at [536, 394] on button "Crear" at bounding box center [546, 391] width 44 height 23
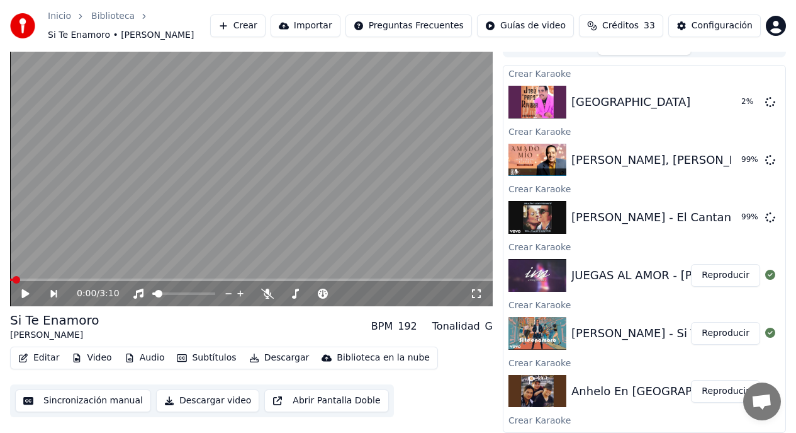
click at [710, 276] on button "Reproducir" at bounding box center [725, 275] width 69 height 23
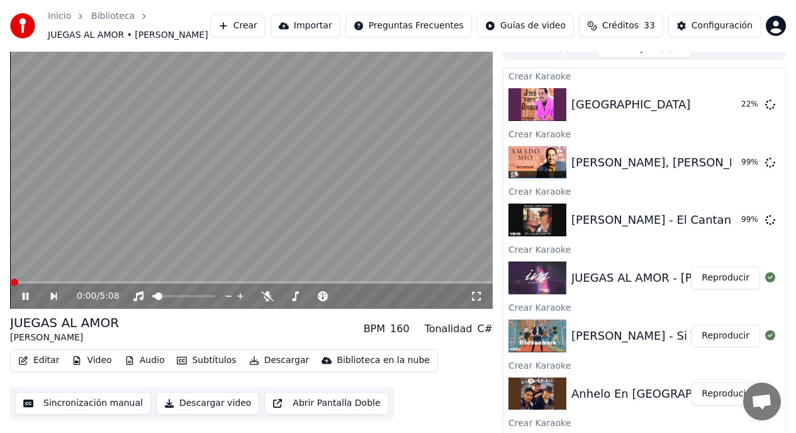
scroll to position [12, 0]
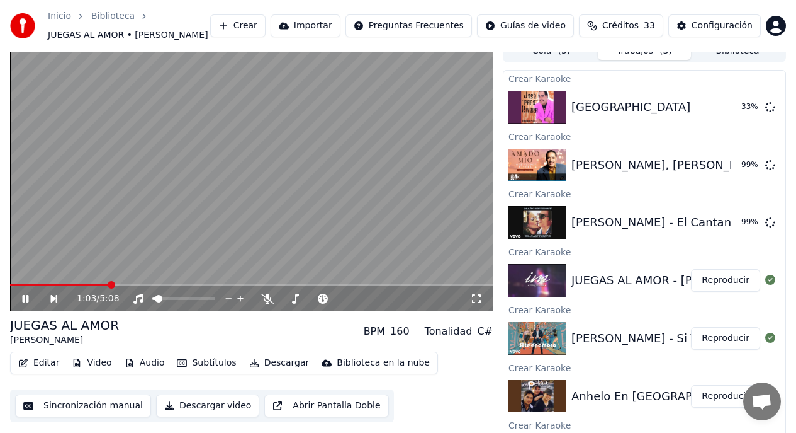
click at [26, 300] on icon at bounding box center [26, 299] width 6 height 8
click at [108, 288] on span at bounding box center [112, 285] width 8 height 8
click at [26, 298] on icon at bounding box center [26, 298] width 8 height 9
click at [25, 298] on icon at bounding box center [34, 298] width 28 height 10
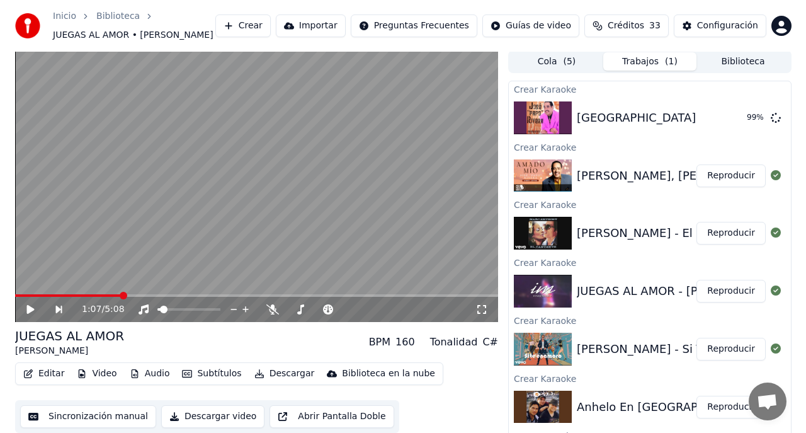
scroll to position [0, 0]
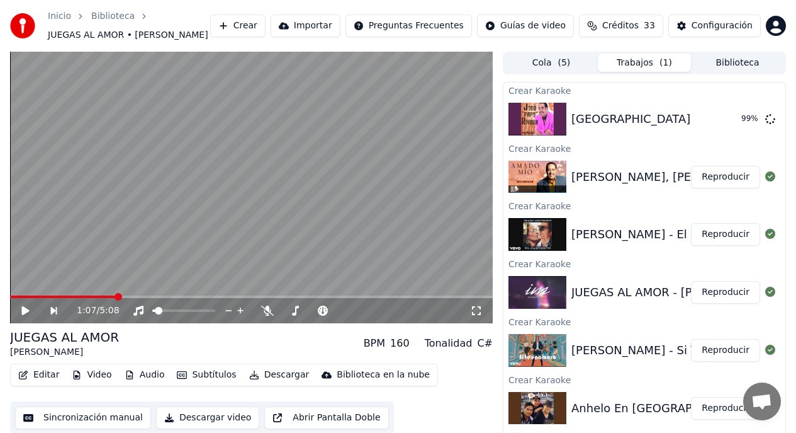
click at [708, 181] on button "Reproducir" at bounding box center [725, 177] width 69 height 23
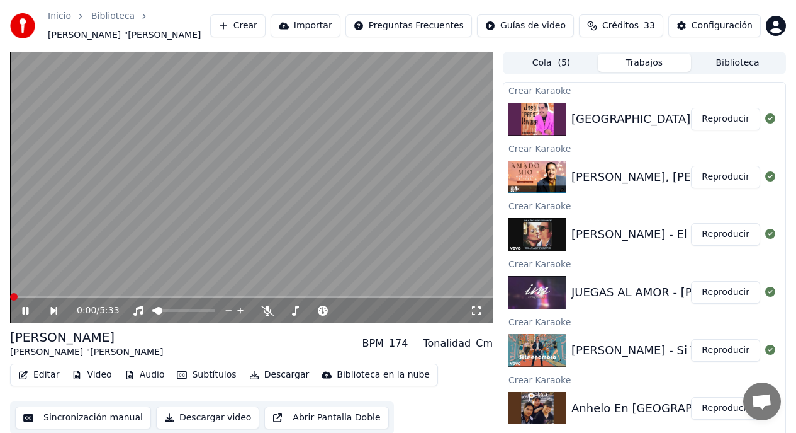
click at [10, 298] on span at bounding box center [14, 297] width 8 height 8
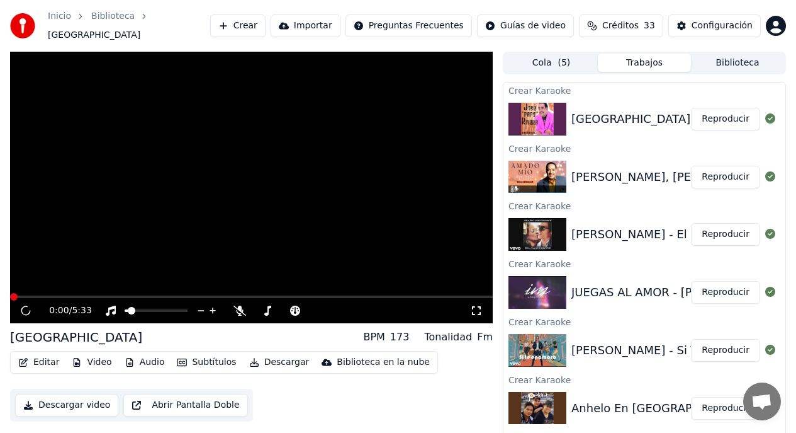
click at [713, 122] on button "Reproducir" at bounding box center [725, 119] width 69 height 23
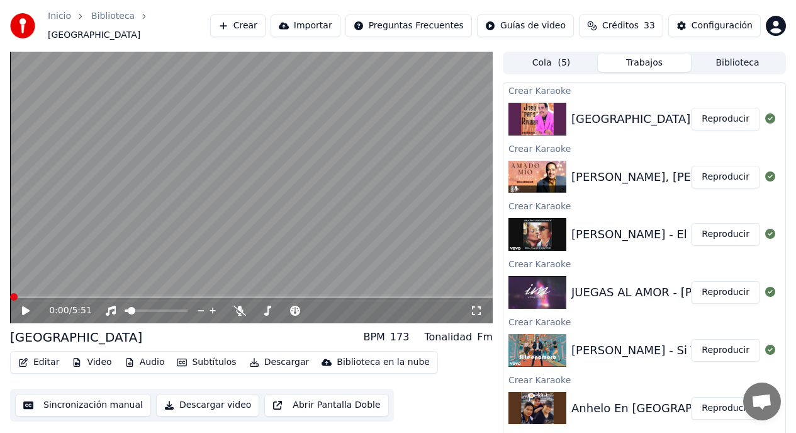
click at [13, 293] on span at bounding box center [14, 297] width 8 height 8
click at [10, 293] on span at bounding box center [14, 297] width 8 height 8
click at [24, 306] on icon at bounding box center [26, 310] width 8 height 9
click at [10, 293] on span at bounding box center [14, 297] width 8 height 8
click at [25, 307] on icon at bounding box center [26, 311] width 6 height 8
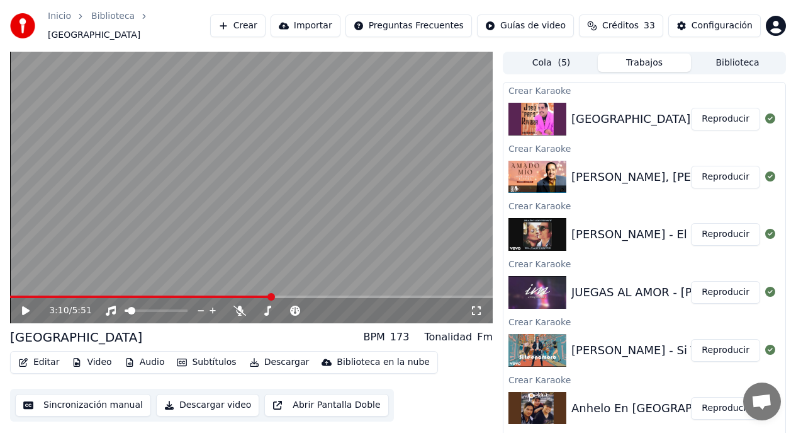
click at [245, 23] on button "Crear" at bounding box center [237, 25] width 55 height 23
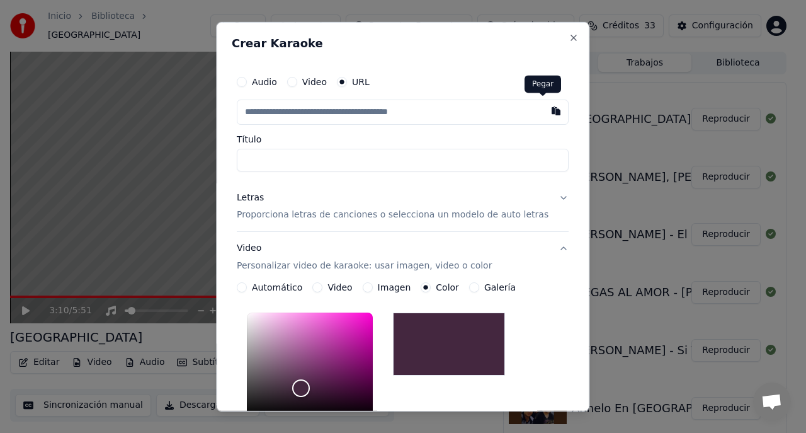
click at [544, 110] on button "button" at bounding box center [556, 110] width 25 height 23
type input "**********"
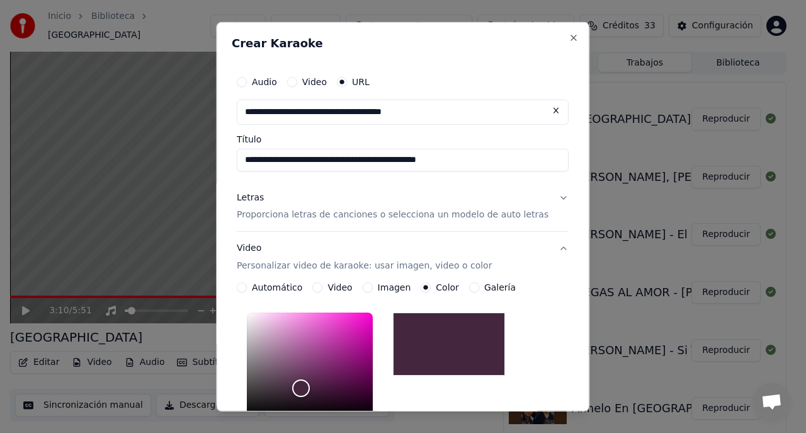
type input "**********"
click at [289, 215] on p "Proporciona letras de canciones o selecciona un modelo de auto letras" at bounding box center [393, 214] width 312 height 13
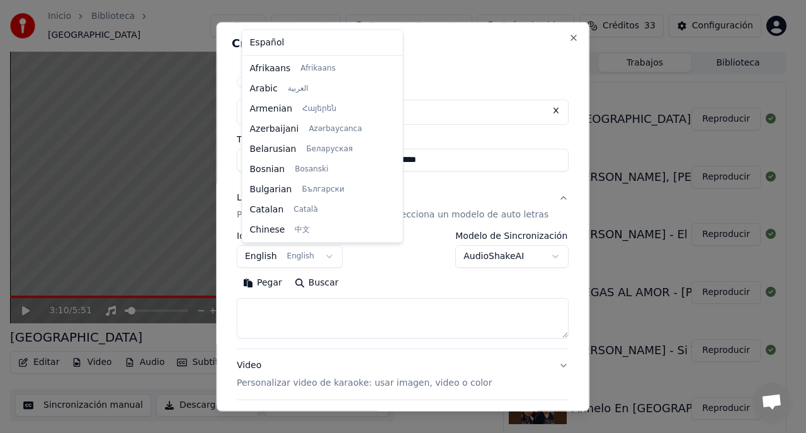
click at [273, 256] on body "**********" at bounding box center [398, 216] width 796 height 433
select select "**"
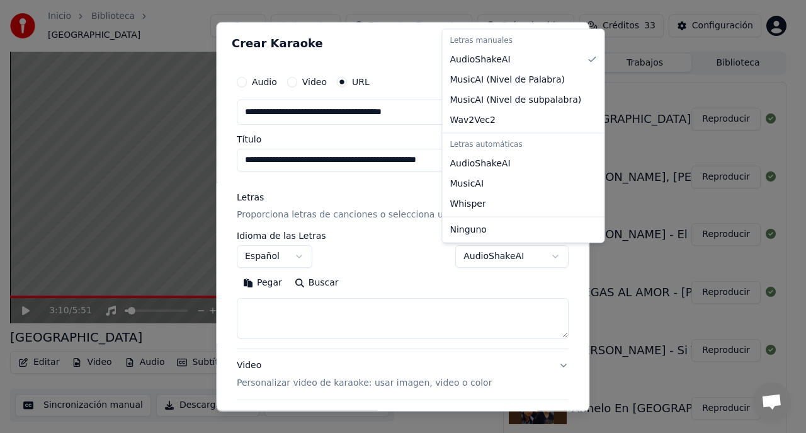
click at [534, 254] on body "**********" at bounding box center [398, 216] width 796 height 433
select select "**********"
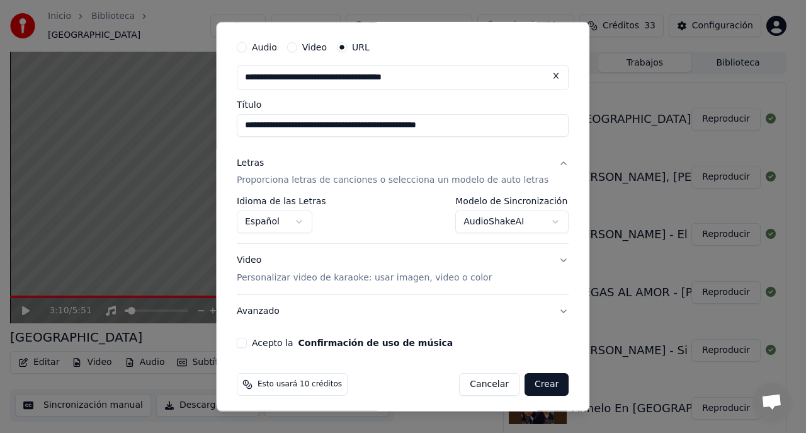
scroll to position [40, 0]
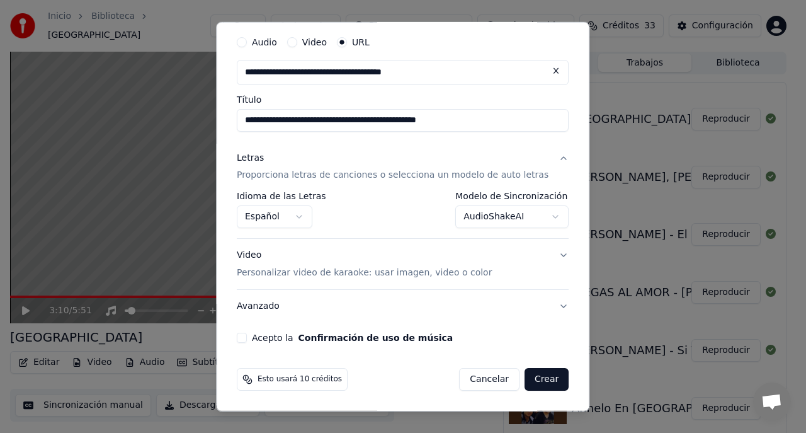
click at [401, 273] on p "Personalizar video de karaoke: usar imagen, video o color" at bounding box center [364, 272] width 255 height 13
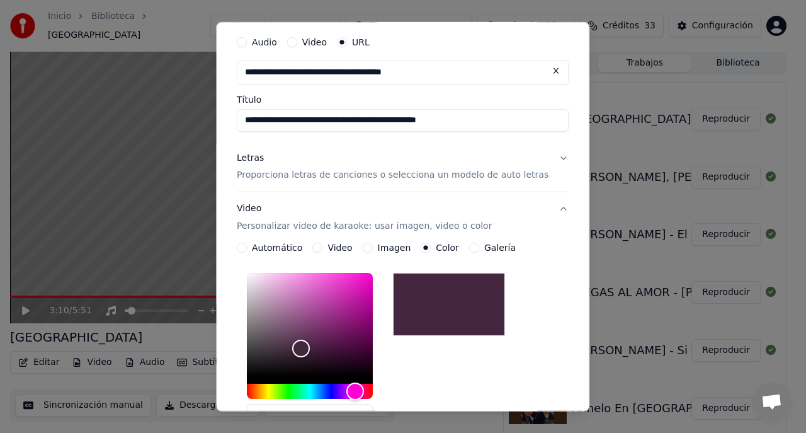
click at [370, 247] on button "Imagen" at bounding box center [368, 247] width 10 height 10
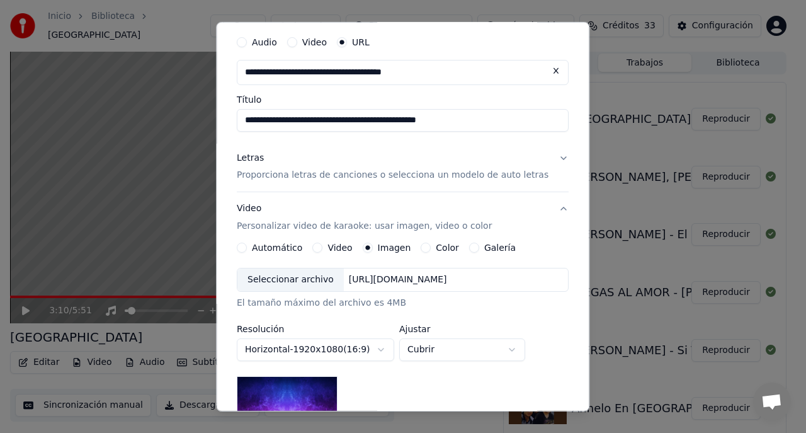
click at [307, 284] on div "Seleccionar archivo" at bounding box center [290, 279] width 106 height 23
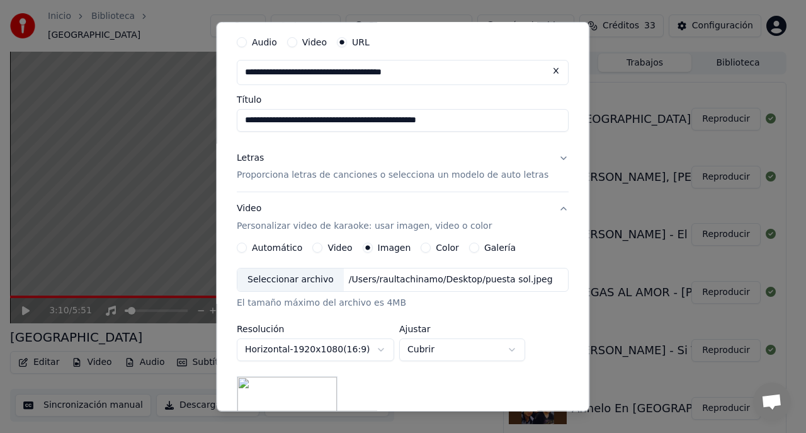
scroll to position [209, 0]
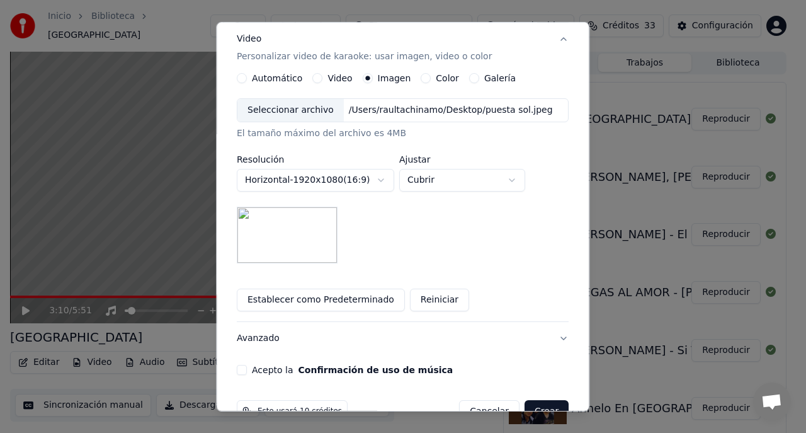
click at [247, 369] on button "Acepto la Confirmación de uso de música" at bounding box center [242, 370] width 10 height 10
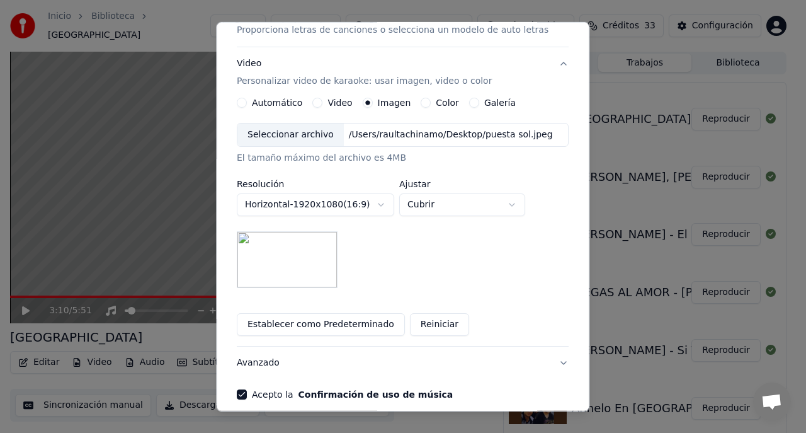
scroll to position [241, 0]
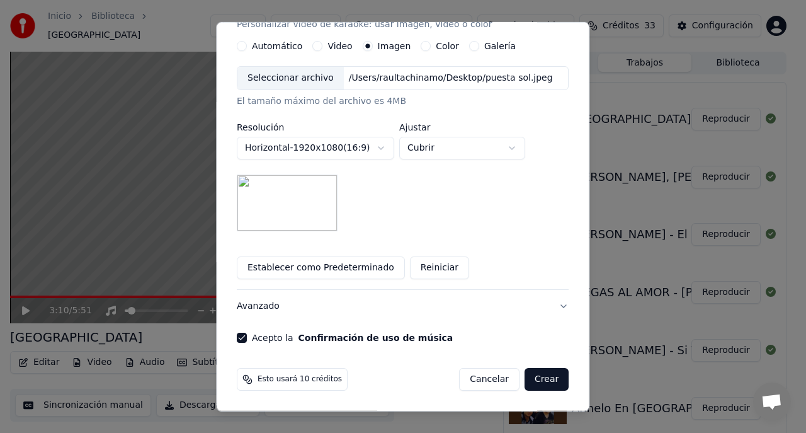
click at [530, 378] on button "Crear" at bounding box center [546, 379] width 44 height 23
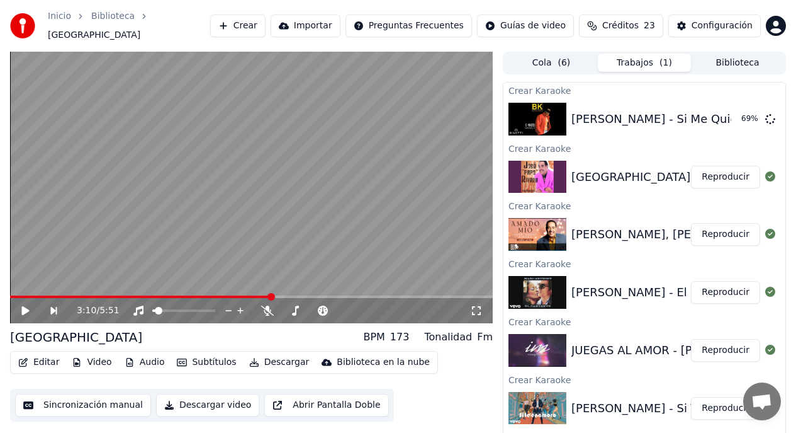
click at [260, 23] on button "Crear" at bounding box center [237, 25] width 55 height 23
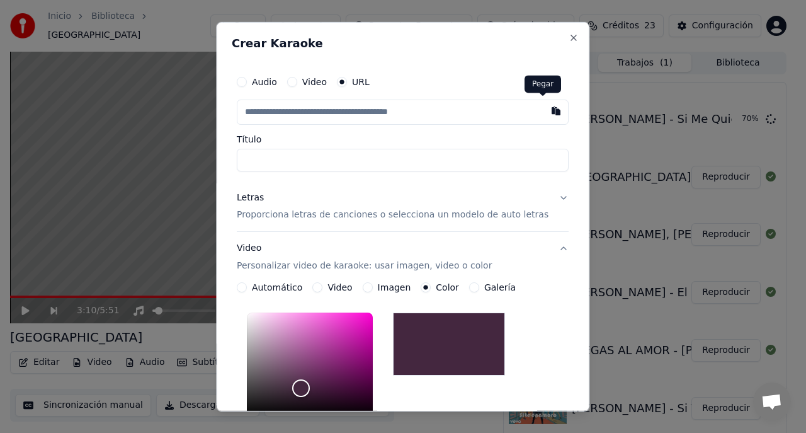
click at [545, 111] on button "button" at bounding box center [556, 110] width 25 height 23
type input "**********"
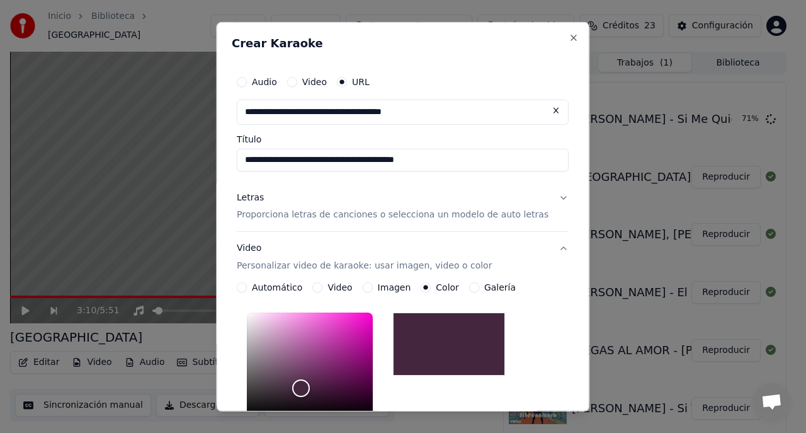
type input "**********"
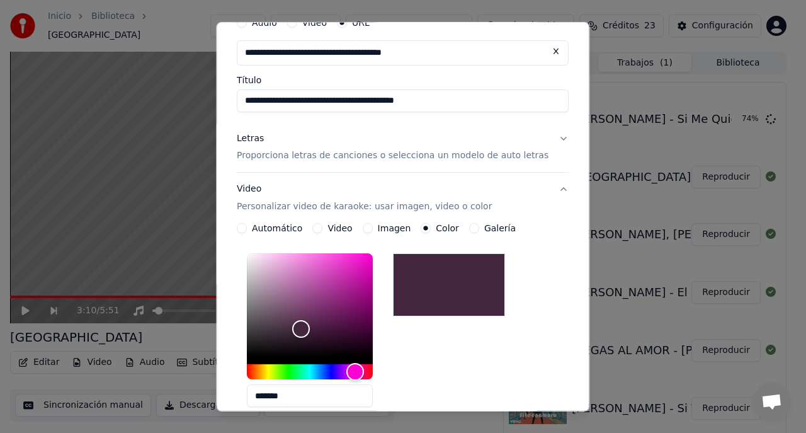
scroll to position [68, 0]
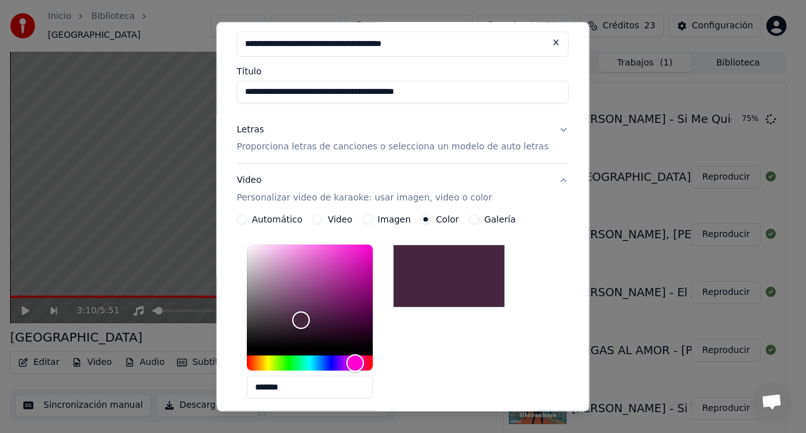
click at [366, 150] on p "Proporciona letras de canciones o selecciona un modelo de auto letras" at bounding box center [393, 146] width 312 height 13
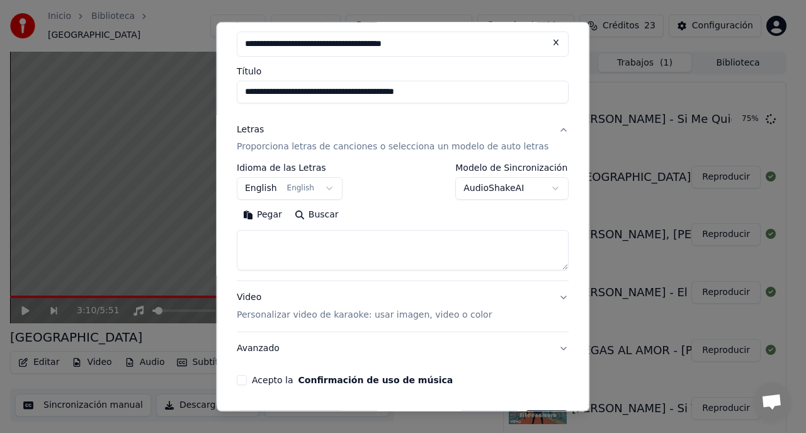
click at [266, 189] on button "English English" at bounding box center [290, 188] width 106 height 23
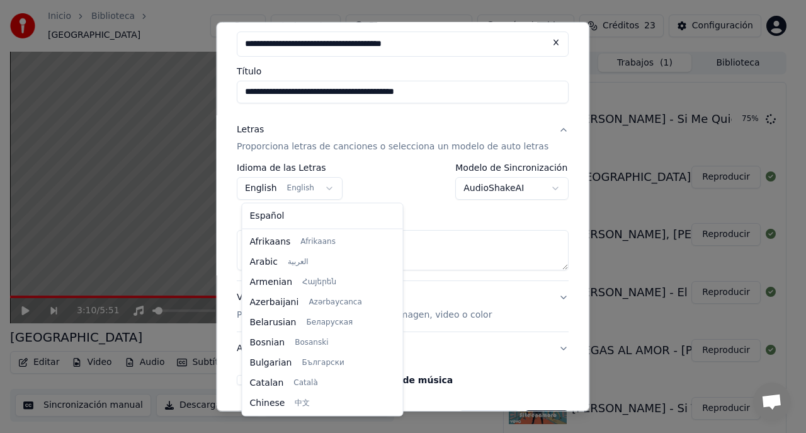
scroll to position [101, 0]
select select "**"
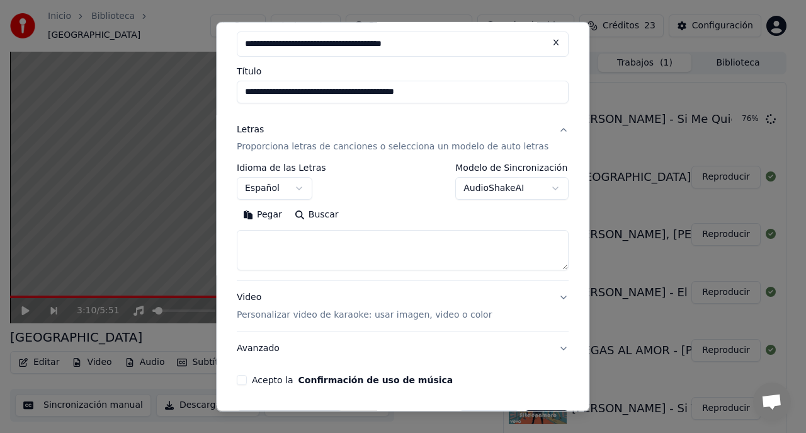
click at [538, 188] on button "AudioShakeAI" at bounding box center [512, 188] width 113 height 23
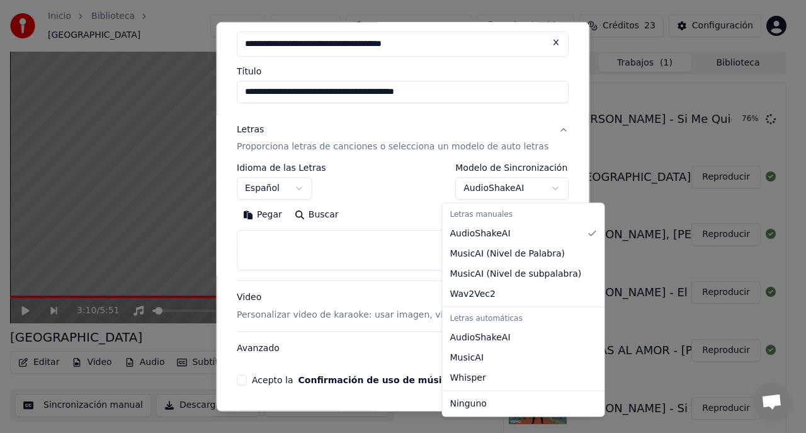
select select "**********"
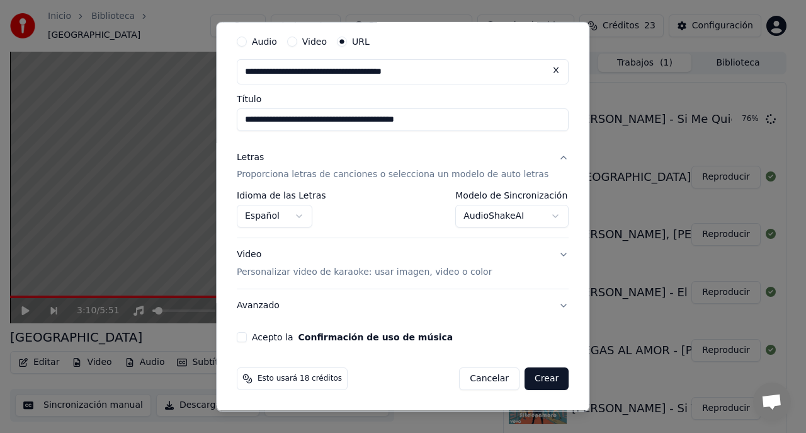
scroll to position [40, 0]
click at [383, 273] on p "Personalizar video de karaoke: usar imagen, video o color" at bounding box center [364, 272] width 255 height 13
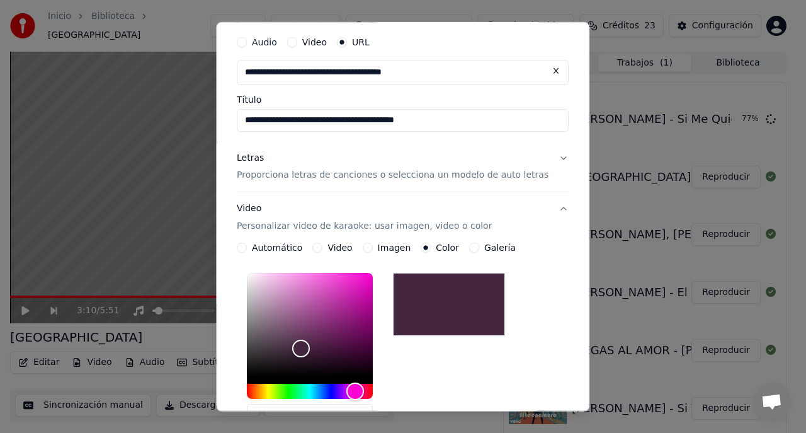
click at [368, 247] on button "Imagen" at bounding box center [368, 247] width 10 height 10
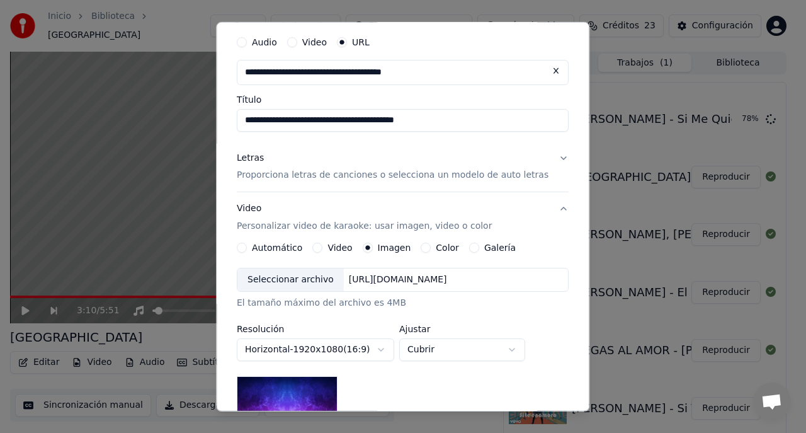
scroll to position [128, 0]
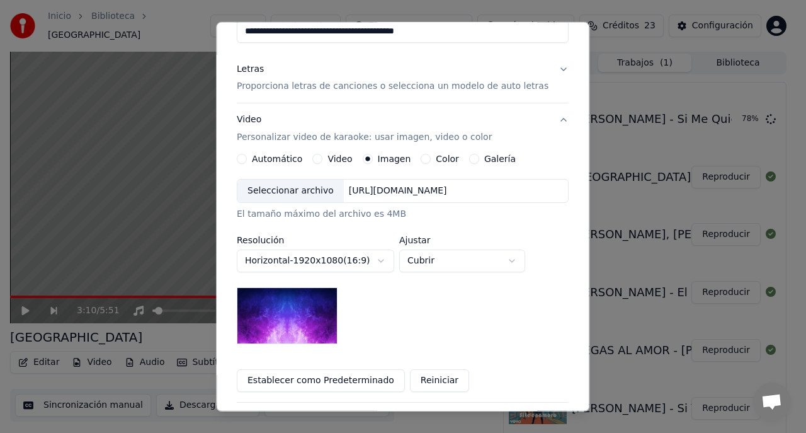
click at [317, 190] on div "Seleccionar archivo" at bounding box center [290, 190] width 106 height 23
click at [306, 188] on div "Seleccionar archivo" at bounding box center [290, 190] width 106 height 23
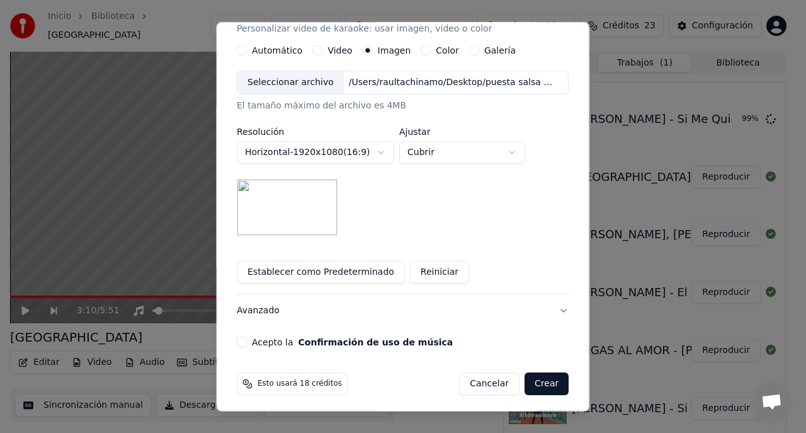
scroll to position [241, 0]
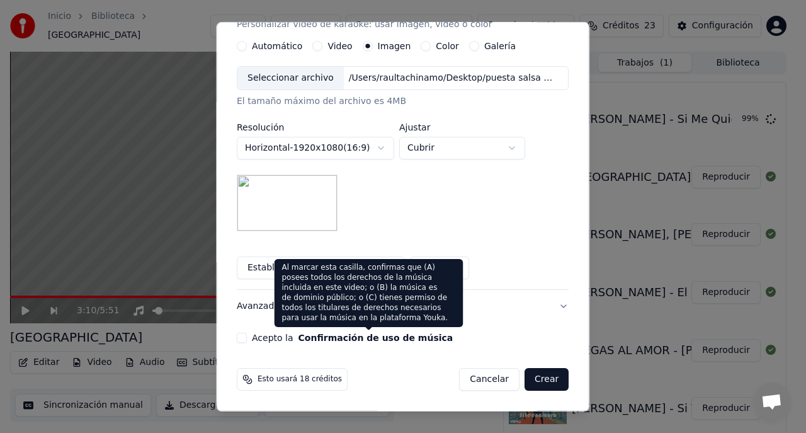
click at [246, 338] on button "Acepto la Confirmación de uso de música" at bounding box center [242, 337] width 10 height 10
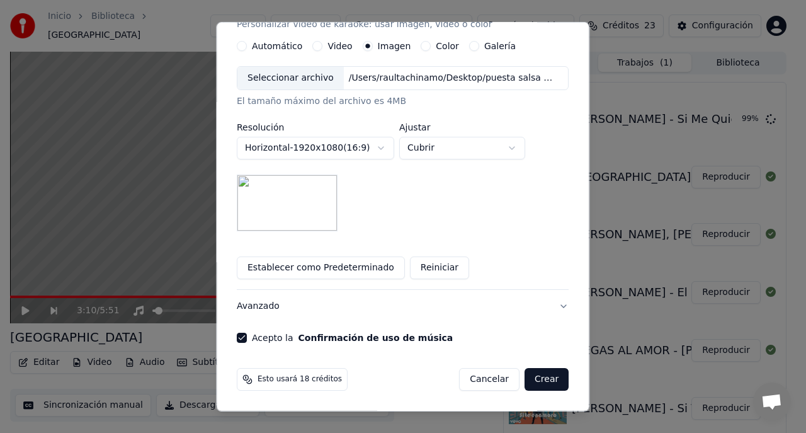
click at [528, 383] on button "Crear" at bounding box center [546, 379] width 44 height 23
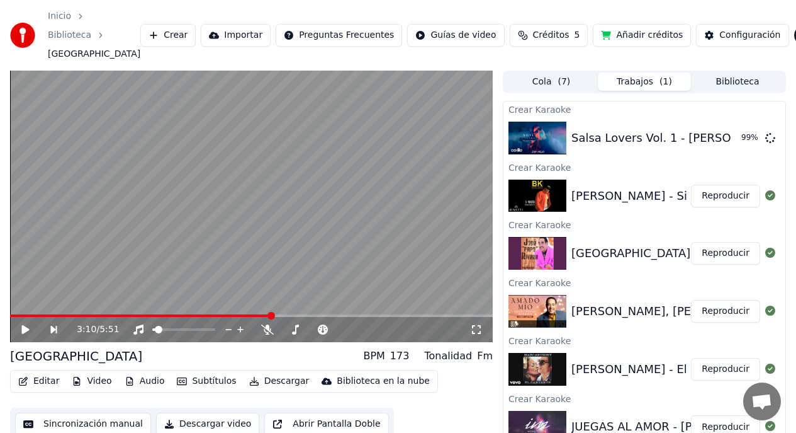
click at [701, 196] on button "Reproducir" at bounding box center [725, 195] width 69 height 23
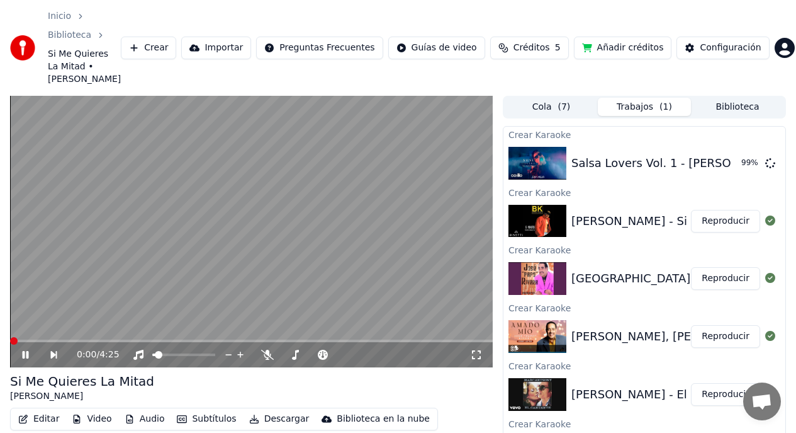
click at [10, 337] on span at bounding box center [14, 341] width 8 height 8
click at [269, 349] on icon at bounding box center [267, 354] width 13 height 10
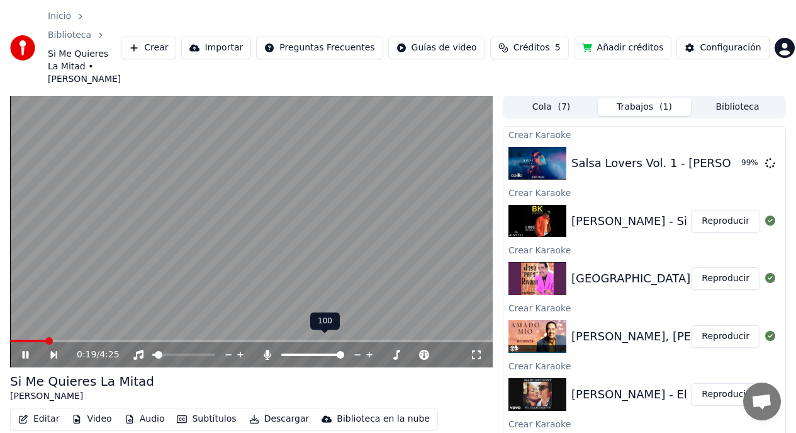
click at [284, 353] on span at bounding box center [312, 354] width 63 height 3
click at [358, 348] on icon at bounding box center [358, 354] width 12 height 13
click at [357, 348] on icon at bounding box center [358, 354] width 12 height 13
click at [10, 337] on span at bounding box center [14, 341] width 8 height 8
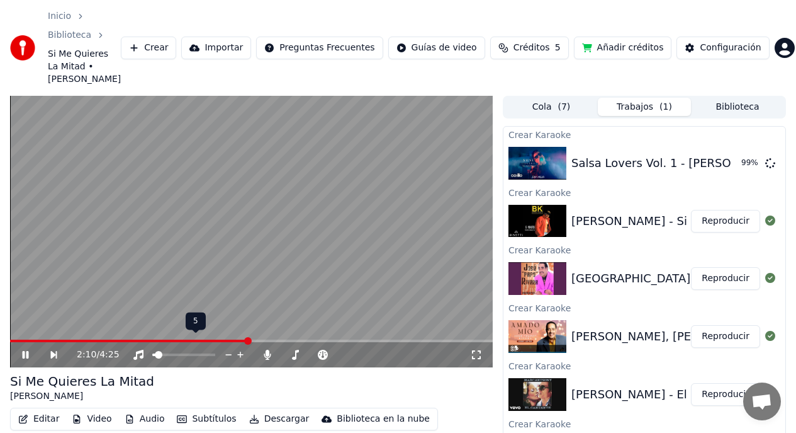
click at [227, 354] on icon at bounding box center [228, 354] width 6 height 1
click at [357, 348] on icon at bounding box center [358, 354] width 12 height 13
click at [293, 339] on span at bounding box center [153, 340] width 286 height 3
click at [285, 337] on span at bounding box center [289, 341] width 8 height 8
click at [25, 349] on icon at bounding box center [34, 354] width 28 height 10
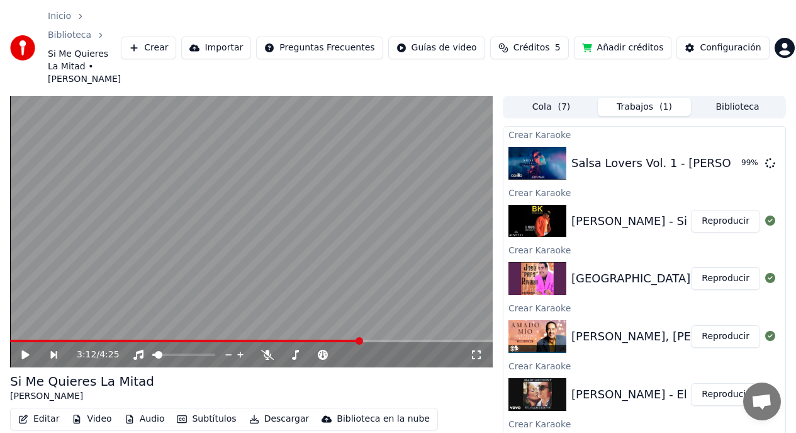
click at [706, 268] on button "Reproducir" at bounding box center [725, 278] width 69 height 23
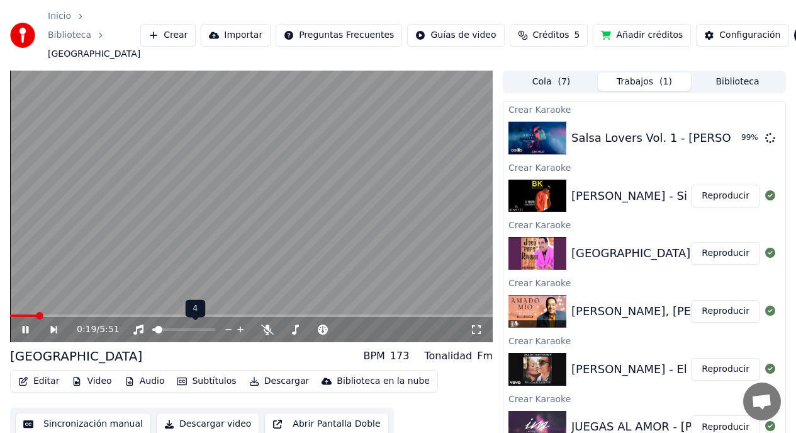
click at [240, 329] on icon at bounding box center [240, 330] width 6 height 6
click at [26, 332] on icon at bounding box center [34, 329] width 28 height 10
click at [727, 84] on button "Biblioteca" at bounding box center [737, 81] width 93 height 18
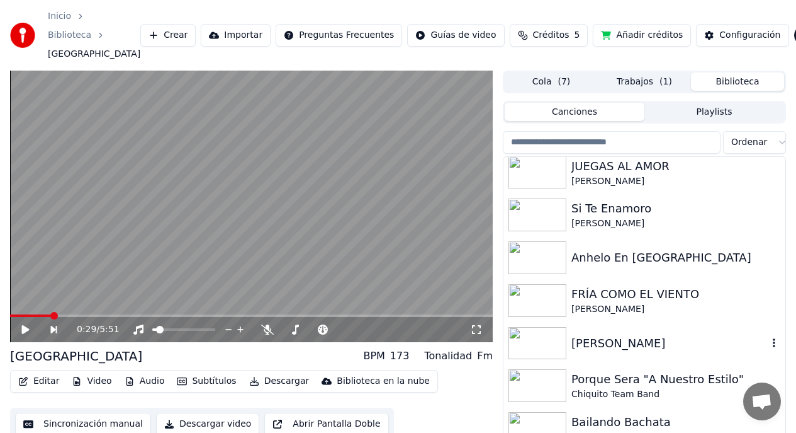
scroll to position [184, 0]
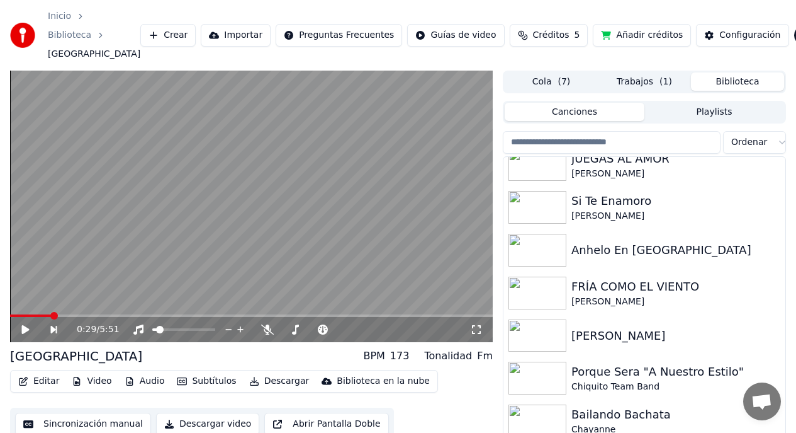
click at [543, 81] on button "Cola ( 7 )" at bounding box center [551, 81] width 93 height 18
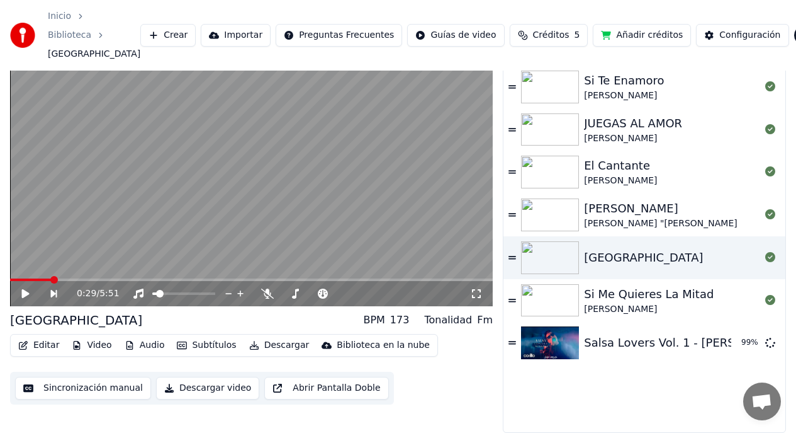
scroll to position [0, 0]
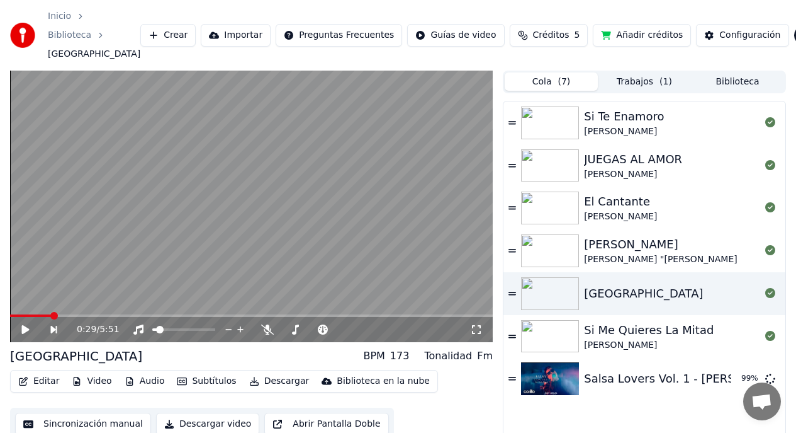
click at [638, 82] on button "Trabajos ( 1 )" at bounding box center [644, 81] width 93 height 18
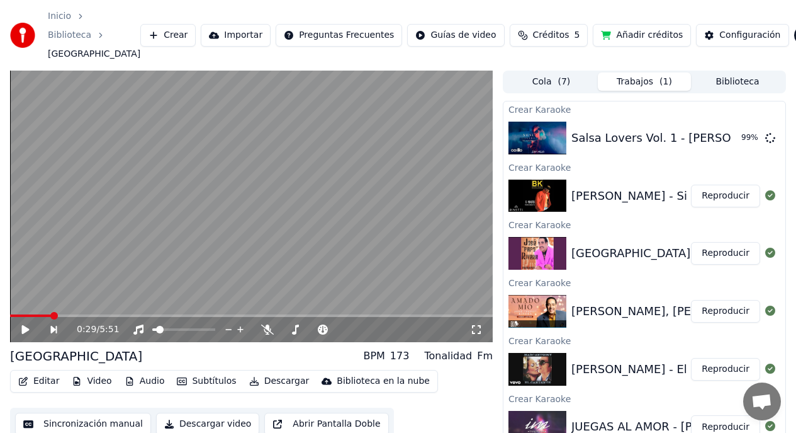
click at [720, 81] on button "Biblioteca" at bounding box center [737, 81] width 93 height 18
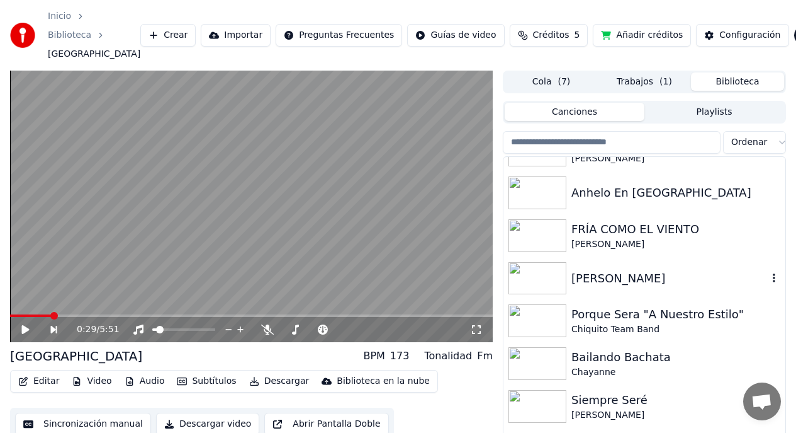
scroll to position [245, 0]
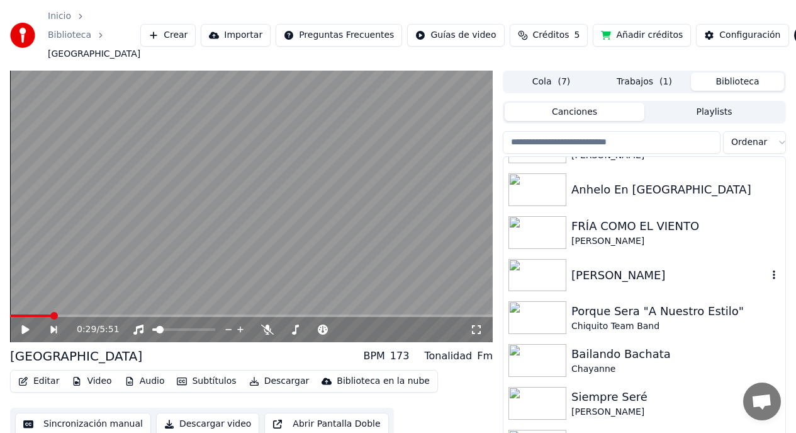
click at [768, 276] on icon "button" at bounding box center [774, 274] width 13 height 10
click at [768, 273] on icon "button" at bounding box center [774, 274] width 13 height 10
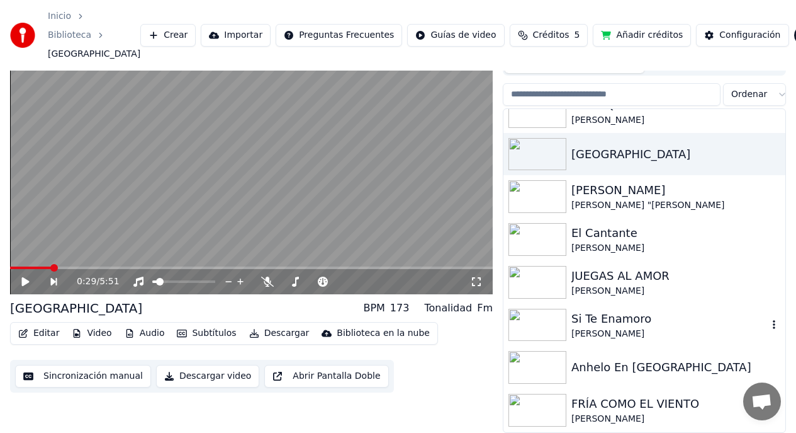
scroll to position [0, 0]
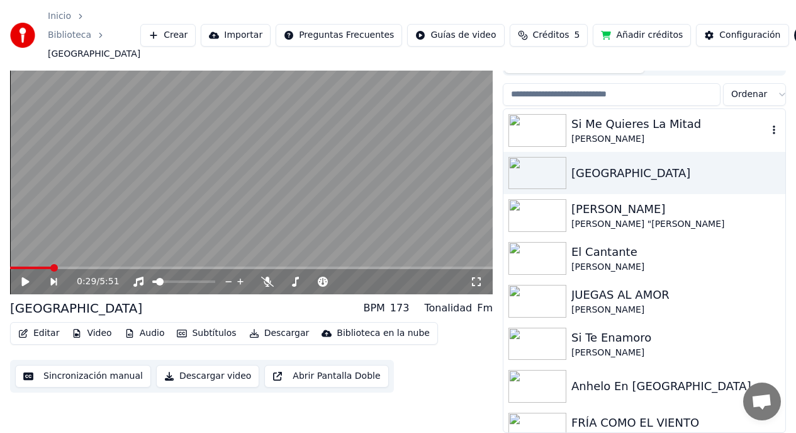
click at [768, 131] on icon "button" at bounding box center [774, 130] width 13 height 10
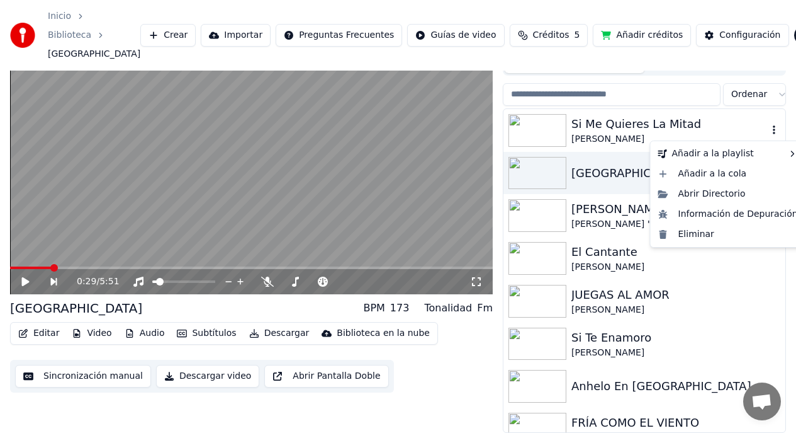
click at [636, 135] on div "[PERSON_NAME]" at bounding box center [670, 139] width 196 height 13
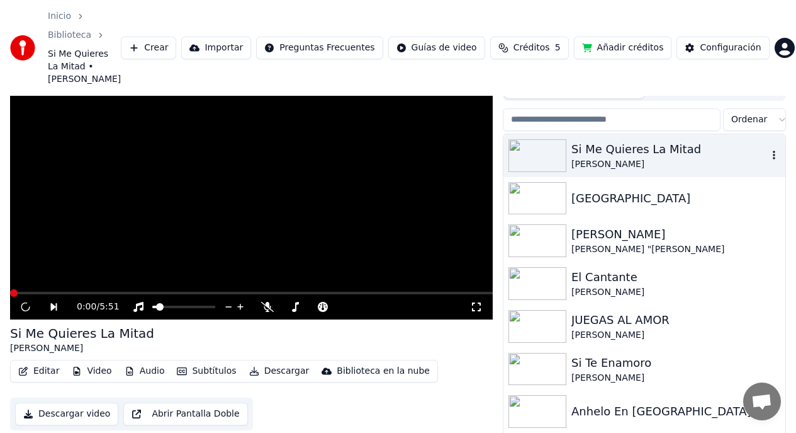
scroll to position [60, 0]
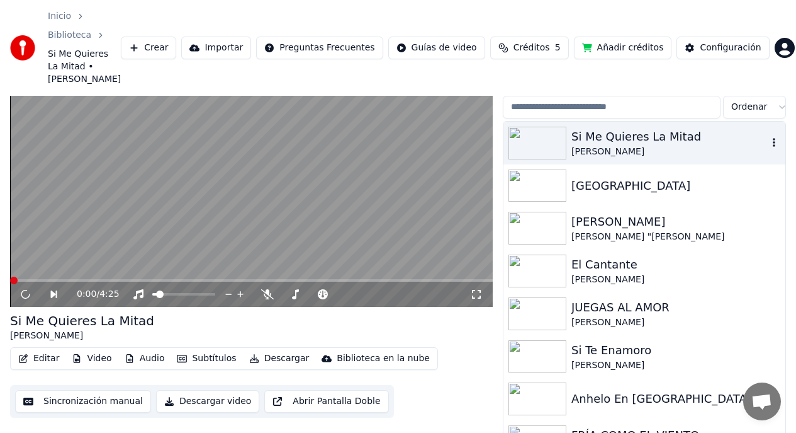
click at [773, 138] on icon "button" at bounding box center [774, 142] width 3 height 9
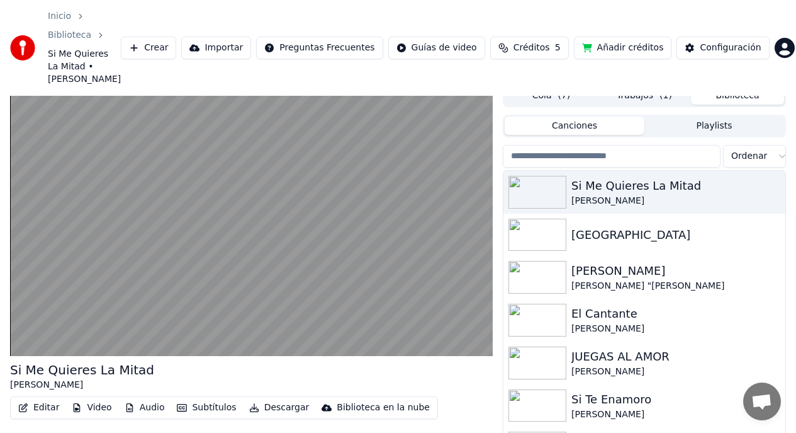
scroll to position [4, 0]
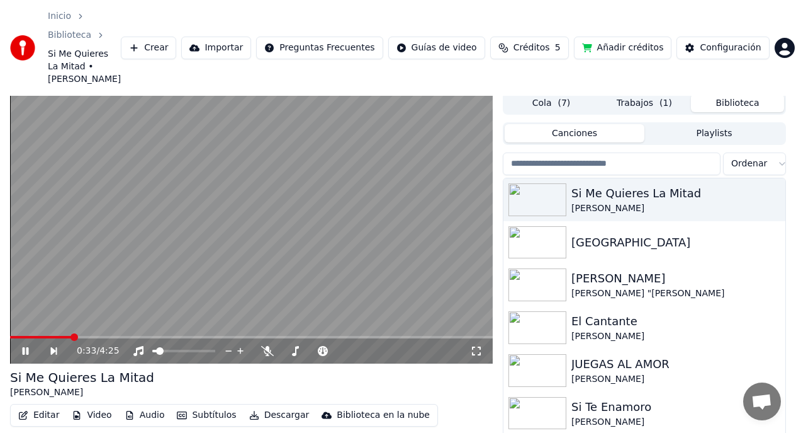
click at [25, 346] on icon at bounding box center [34, 351] width 28 height 10
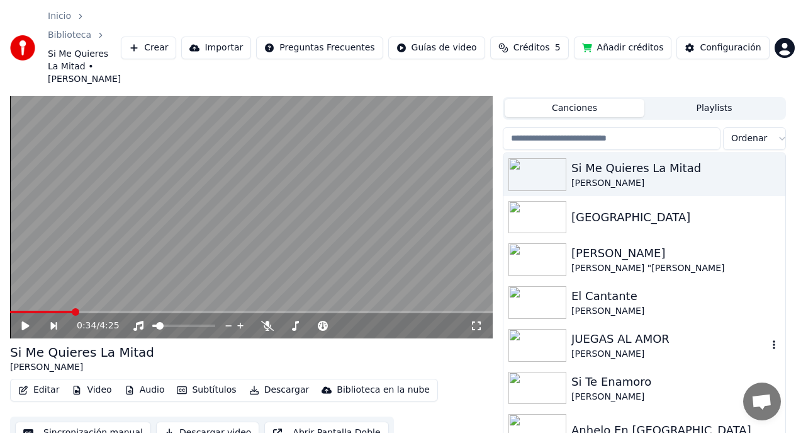
scroll to position [0, 0]
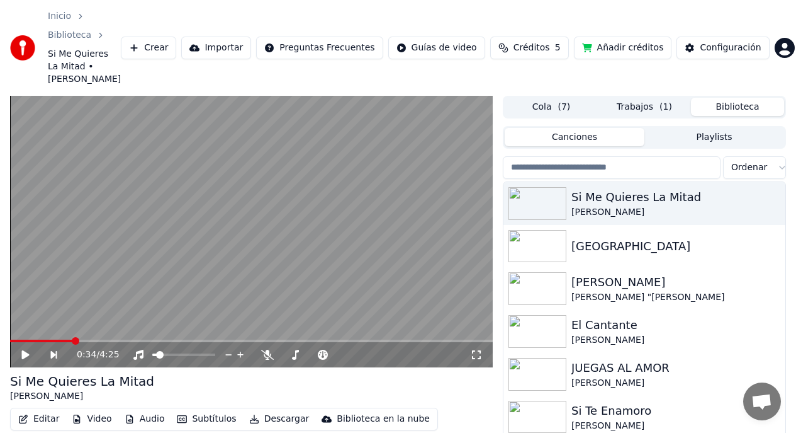
click at [633, 99] on button "Trabajos ( 1 )" at bounding box center [644, 107] width 93 height 18
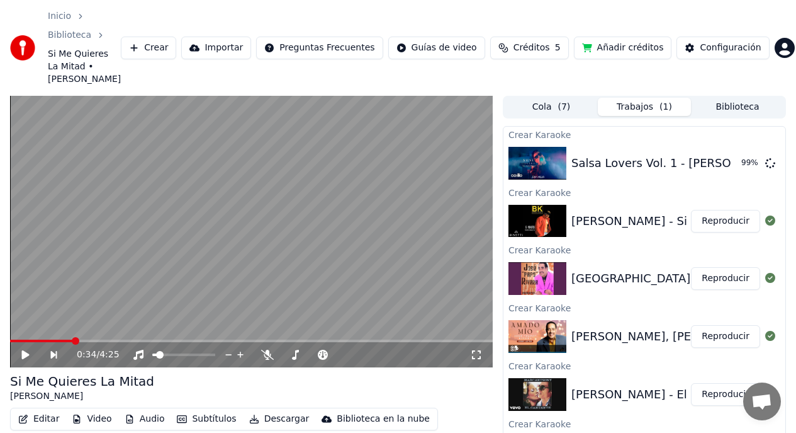
click at [711, 267] on button "Reproducir" at bounding box center [725, 278] width 69 height 23
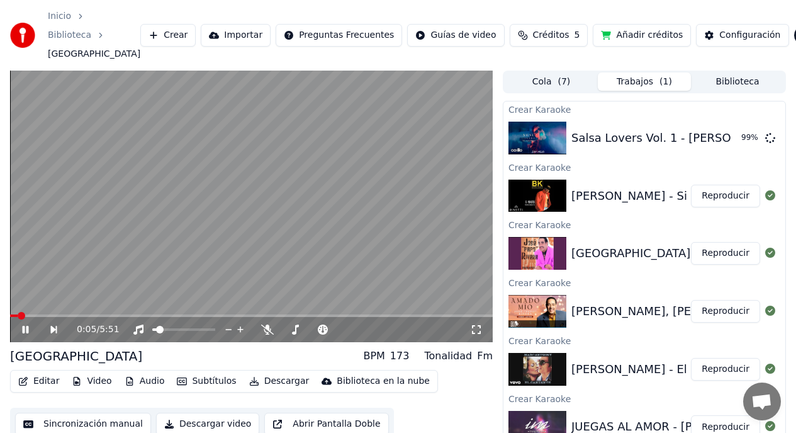
click at [26, 330] on icon at bounding box center [26, 330] width 6 height 8
click at [621, 35] on button "Añadir créditos" at bounding box center [642, 35] width 98 height 23
click at [705, 139] on button "Reproducir" at bounding box center [725, 138] width 69 height 23
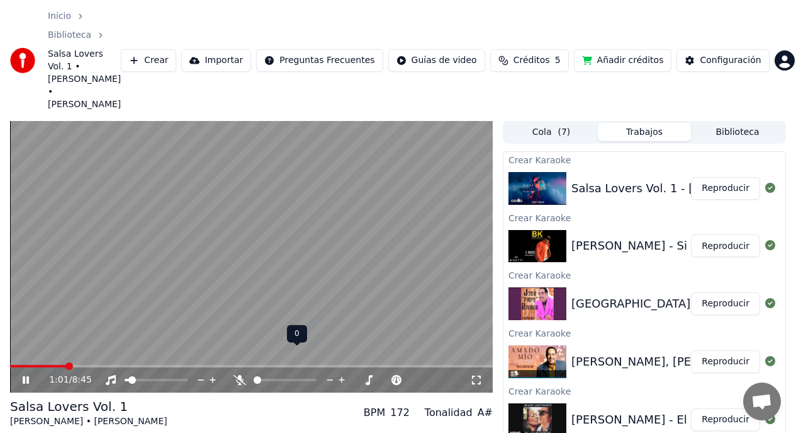
click at [343, 373] on icon at bounding box center [342, 379] width 12 height 13
click at [10, 362] on span at bounding box center [14, 366] width 8 height 8
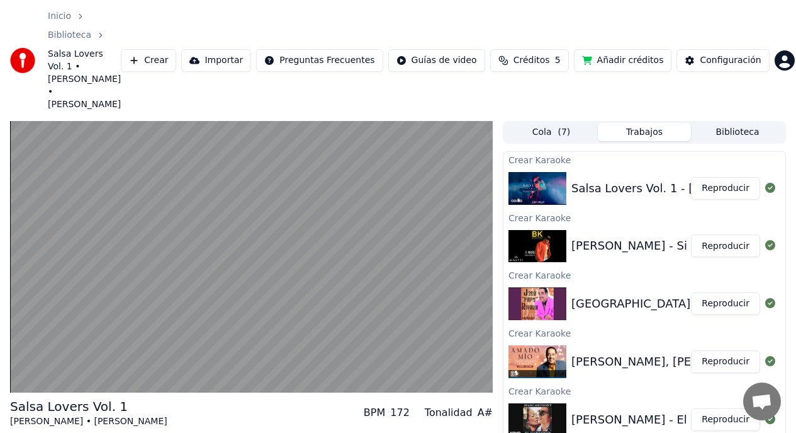
click at [718, 292] on button "Reproducir" at bounding box center [725, 303] width 69 height 23
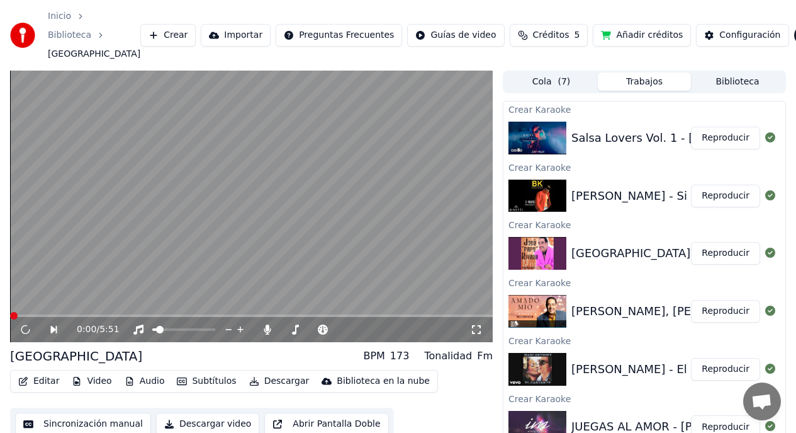
click at [748, 82] on button "Biblioteca" at bounding box center [737, 81] width 93 height 18
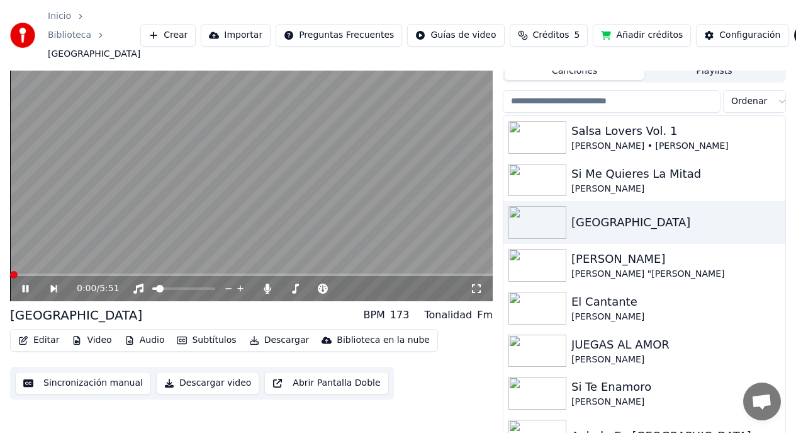
scroll to position [48, 0]
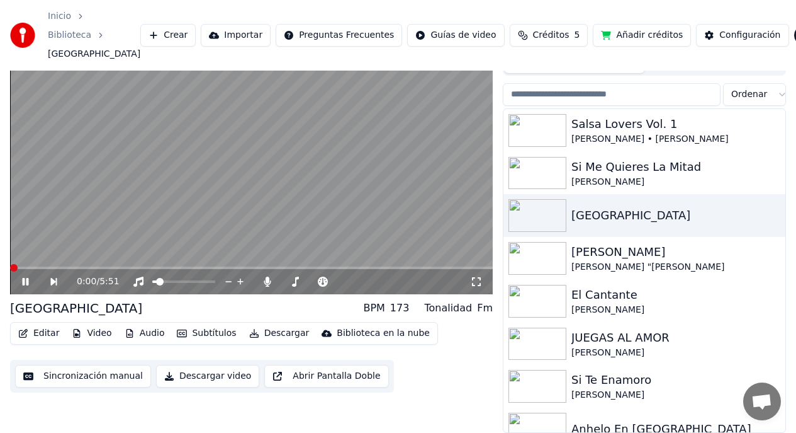
click at [203, 376] on button "Descargar video" at bounding box center [207, 376] width 103 height 23
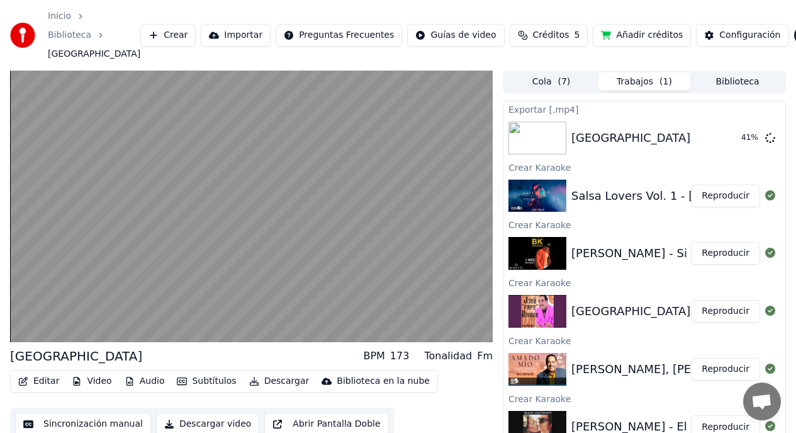
scroll to position [108, 0]
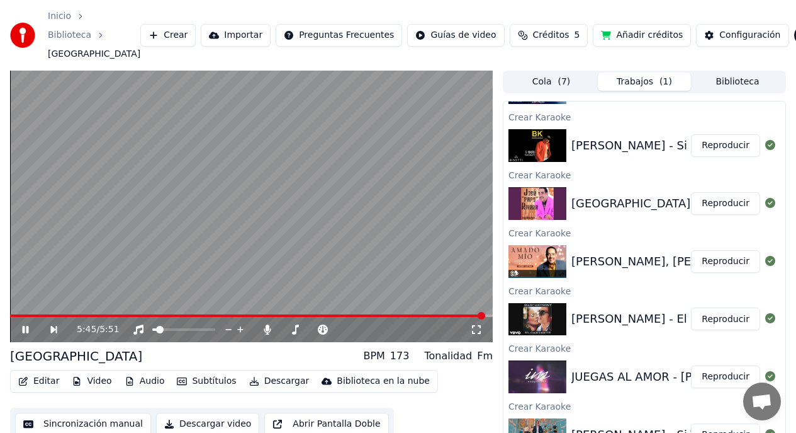
click at [711, 262] on button "Reproducir" at bounding box center [725, 261] width 69 height 23
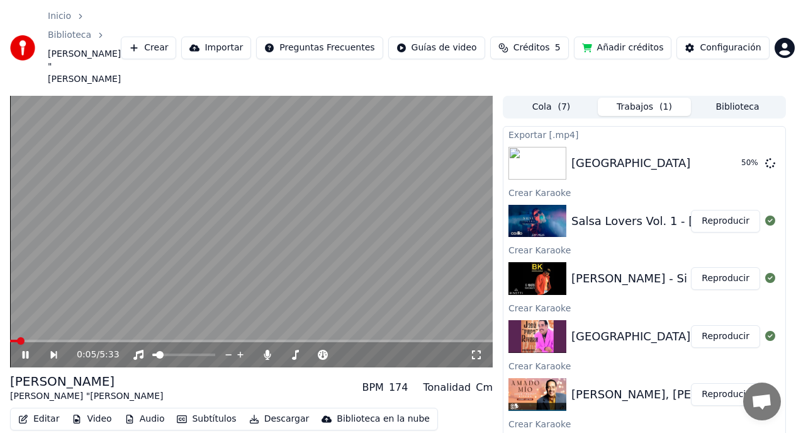
click at [276, 410] on button "Descargar" at bounding box center [279, 419] width 71 height 18
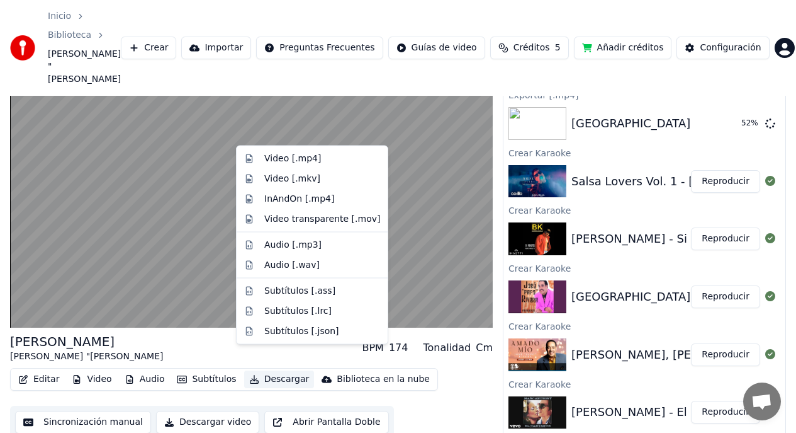
scroll to position [48, 0]
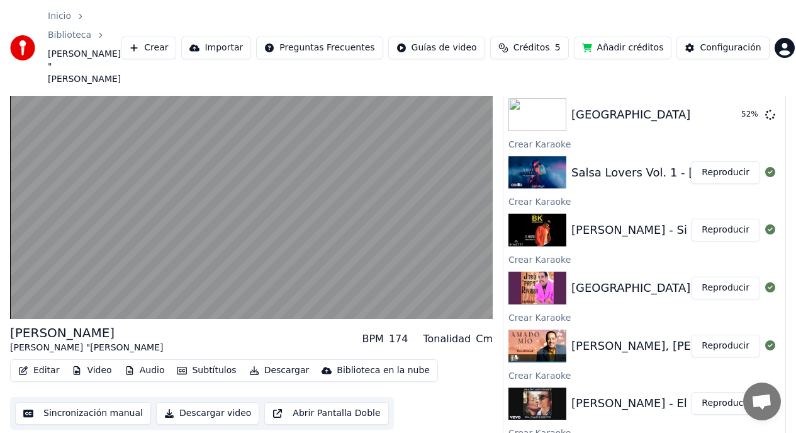
click at [423, 390] on div "Editar Video Audio Subtítulos Descargar Biblioteca en la nube Sincronización ma…" at bounding box center [251, 394] width 483 height 71
click at [271, 361] on button "Descargar" at bounding box center [279, 370] width 71 height 18
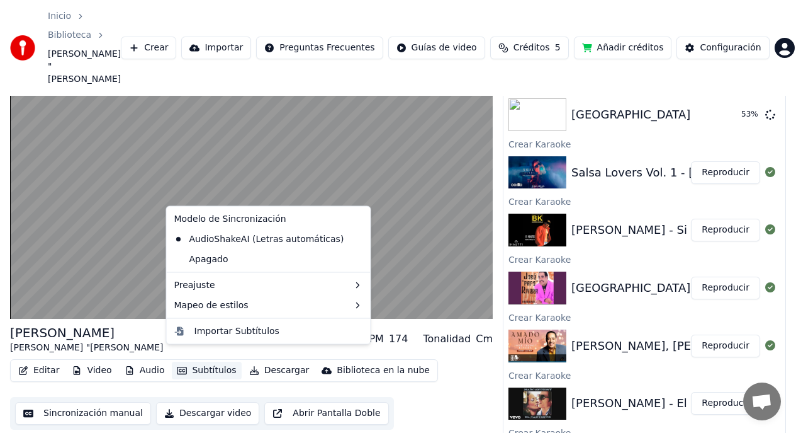
click at [255, 378] on div "Editar Video Audio Subtítulos Descargar Biblioteca en la nube Sincronización ma…" at bounding box center [251, 394] width 483 height 71
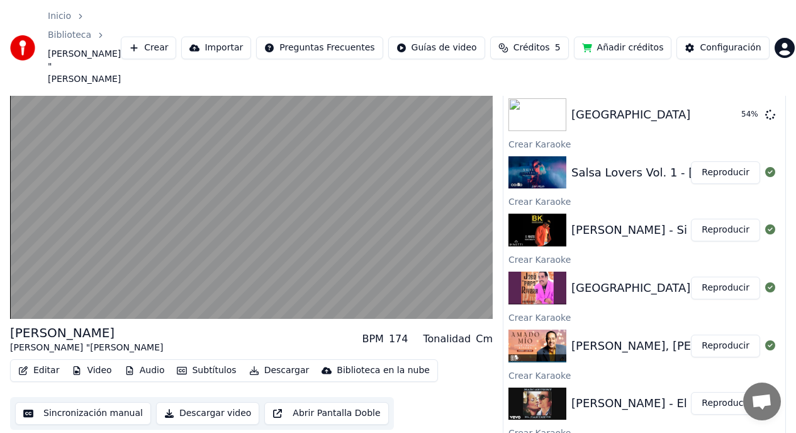
click at [267, 361] on button "Descargar" at bounding box center [279, 370] width 71 height 18
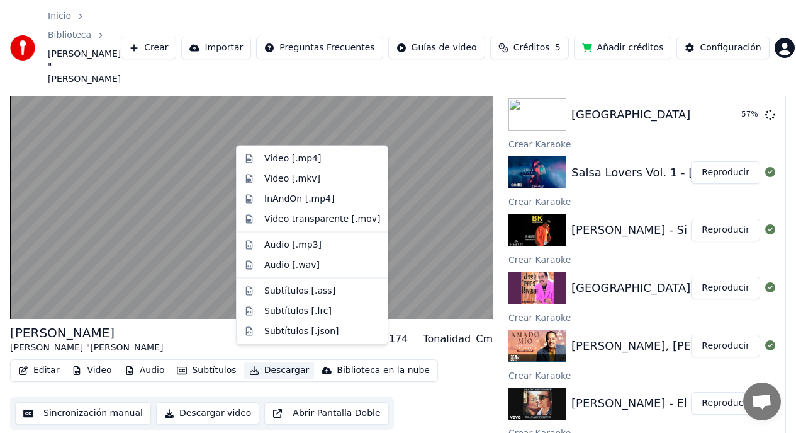
click at [235, 378] on div "Editar Video Audio Subtítulos Descargar Biblioteca en la nube Sincronización ma…" at bounding box center [251, 394] width 483 height 71
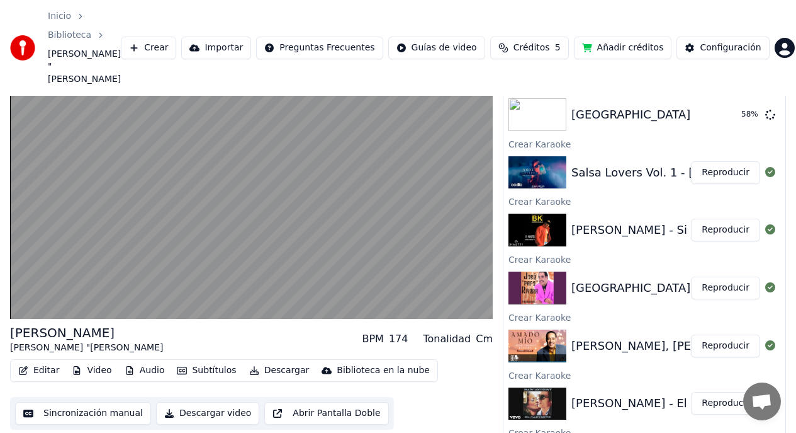
click at [212, 403] on button "Descargar video" at bounding box center [207, 413] width 103 height 23
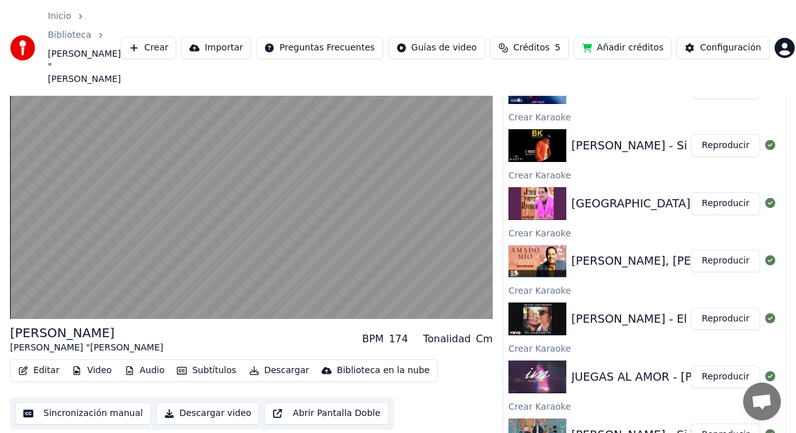
scroll to position [347, 0]
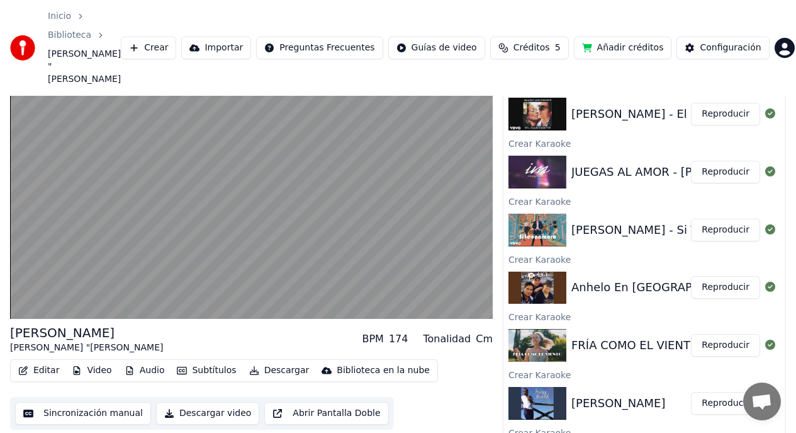
click at [624, 336] on div "FRÍA COMO EL VIENTO - [PERSON_NAME]" at bounding box center [689, 345] width 234 height 18
click at [714, 338] on button "Reproducir" at bounding box center [725, 345] width 69 height 23
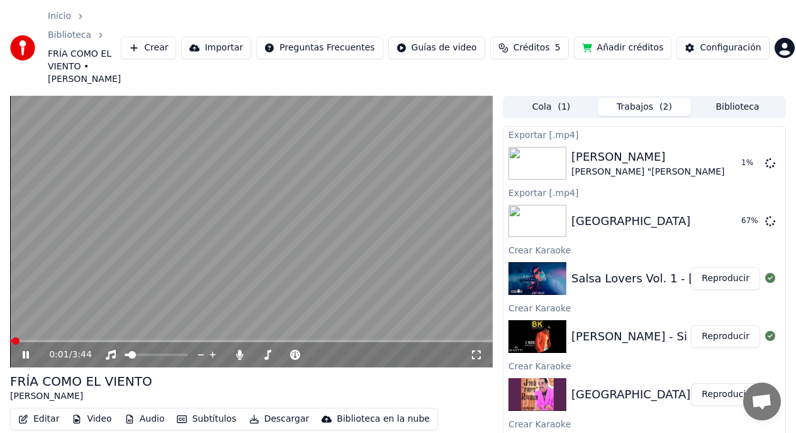
click at [12, 341] on span at bounding box center [16, 341] width 8 height 8
click at [28, 353] on icon at bounding box center [26, 355] width 6 height 8
click at [25, 355] on icon at bounding box center [26, 354] width 8 height 9
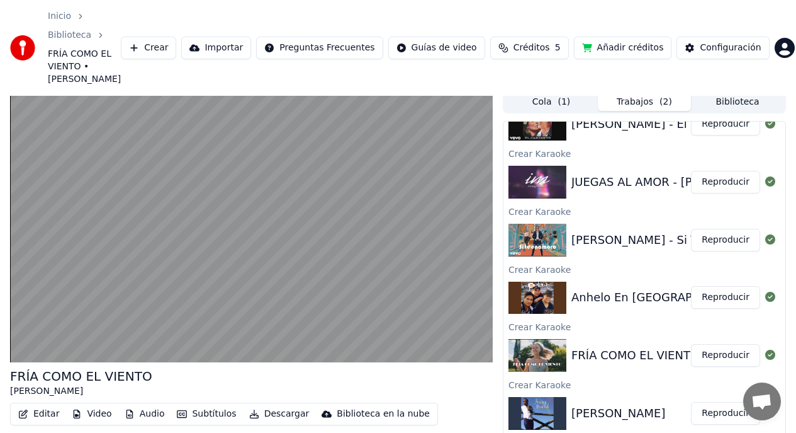
scroll to position [384, 0]
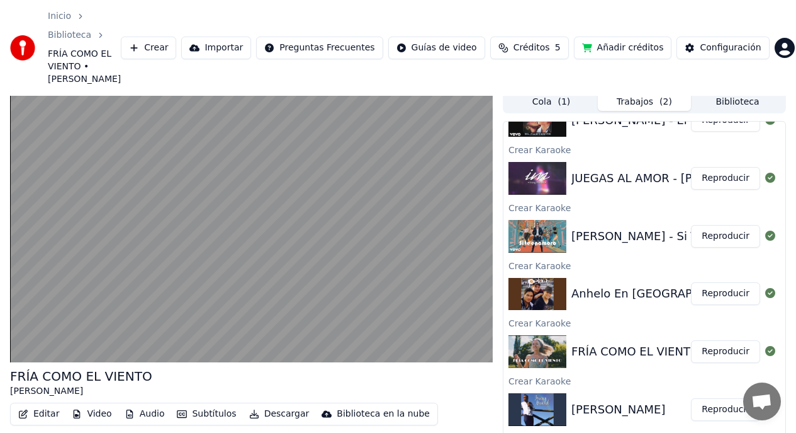
click at [640, 407] on div "[PERSON_NAME]" at bounding box center [632, 409] width 120 height 18
click at [705, 414] on button "Reproducir" at bounding box center [725, 409] width 69 height 23
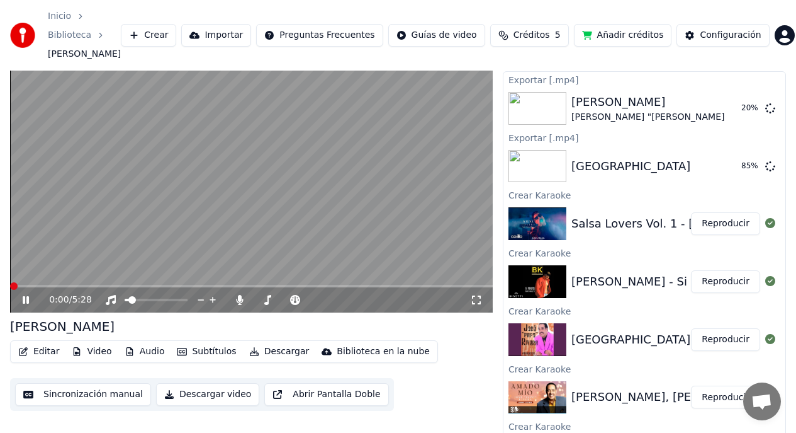
scroll to position [36, 0]
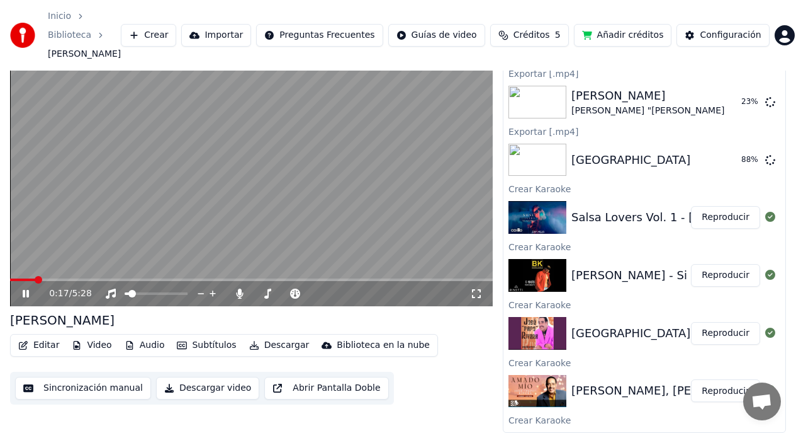
click at [35, 279] on span at bounding box center [39, 280] width 8 height 8
click at [13, 280] on span at bounding box center [17, 280] width 8 height 8
click at [28, 294] on icon at bounding box center [26, 294] width 6 height 8
click at [19, 281] on span at bounding box center [23, 280] width 8 height 8
click at [26, 297] on icon at bounding box center [34, 293] width 29 height 10
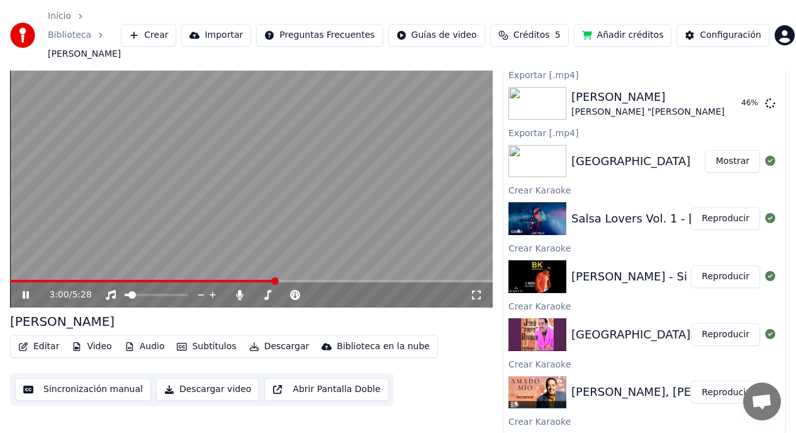
scroll to position [0, 0]
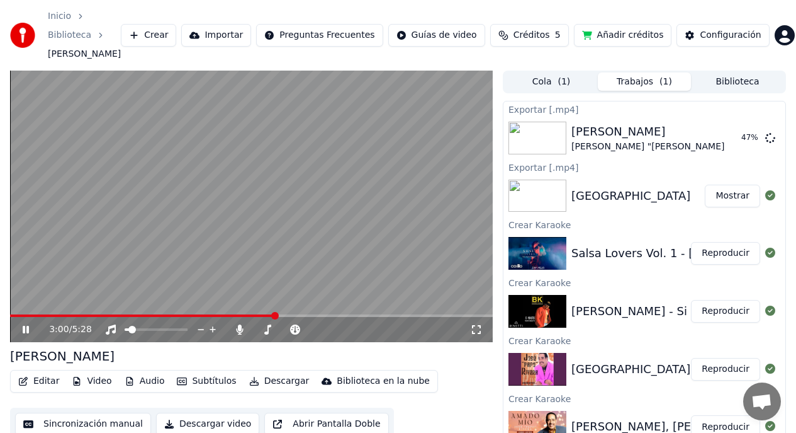
click at [26, 330] on icon at bounding box center [26, 330] width 6 height 8
click at [592, 138] on div "[PERSON_NAME]" at bounding box center [648, 132] width 153 height 18
click at [327, 329] on icon at bounding box center [330, 329] width 6 height 1
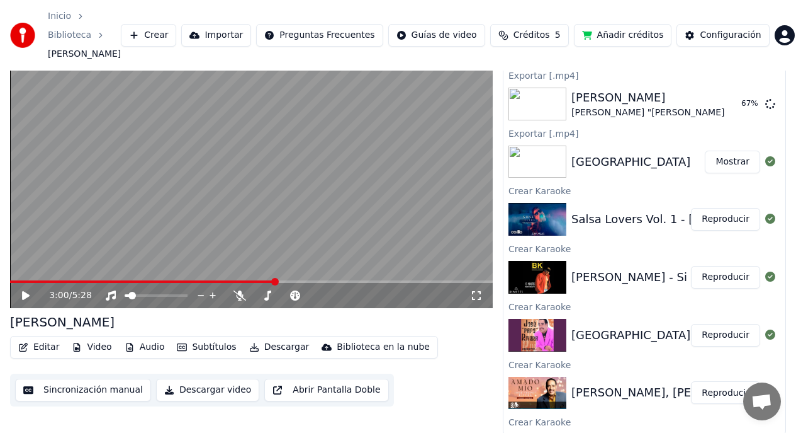
scroll to position [36, 0]
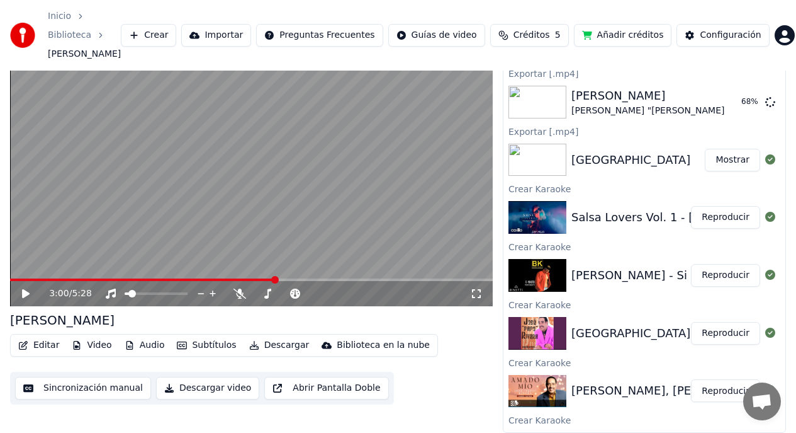
click at [210, 388] on button "Descargar video" at bounding box center [207, 388] width 103 height 23
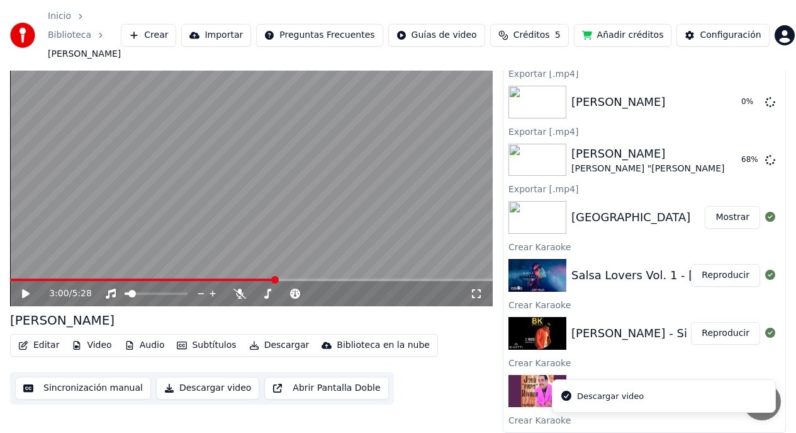
click at [271, 282] on span at bounding box center [275, 280] width 8 height 8
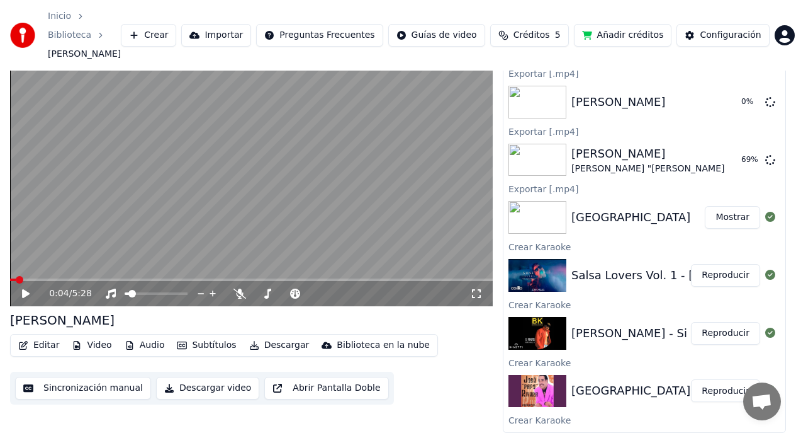
click at [16, 283] on span at bounding box center [20, 280] width 8 height 8
click at [718, 218] on button "Mostrar" at bounding box center [732, 217] width 55 height 23
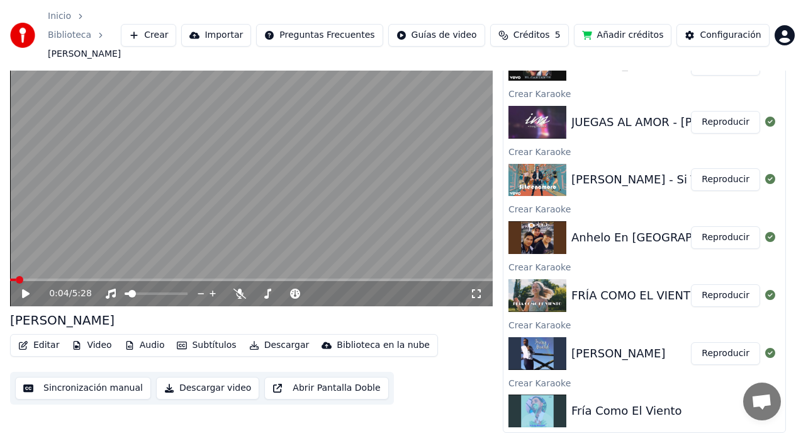
scroll to position [421, 0]
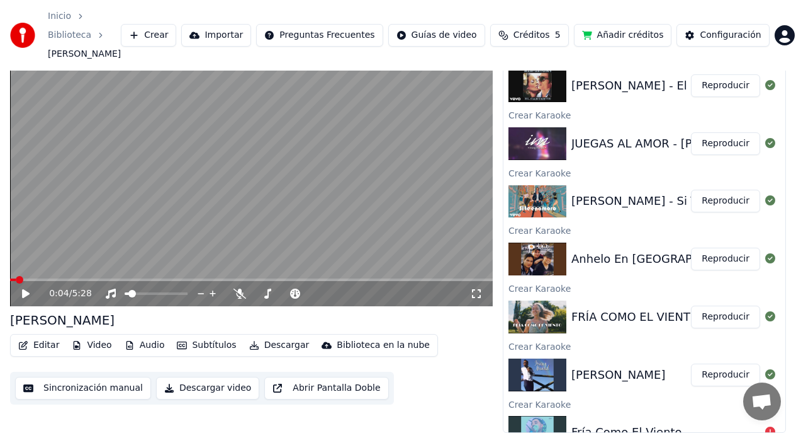
click at [709, 259] on button "Reproducir" at bounding box center [725, 258] width 69 height 23
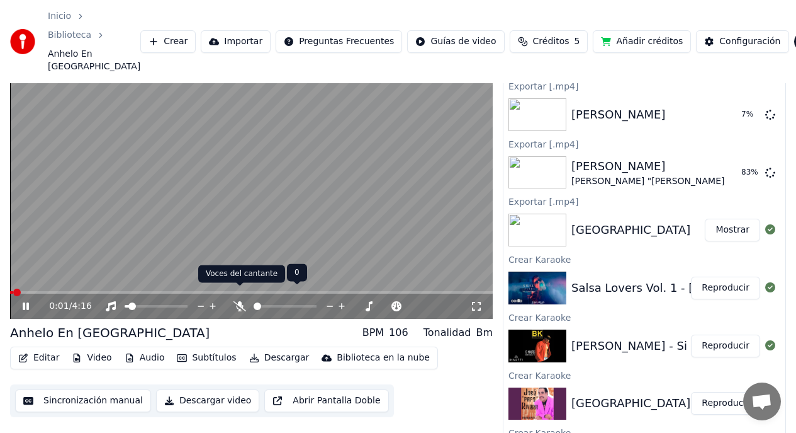
click at [343, 300] on icon at bounding box center [342, 306] width 12 height 13
click at [13, 288] on span at bounding box center [17, 292] width 8 height 8
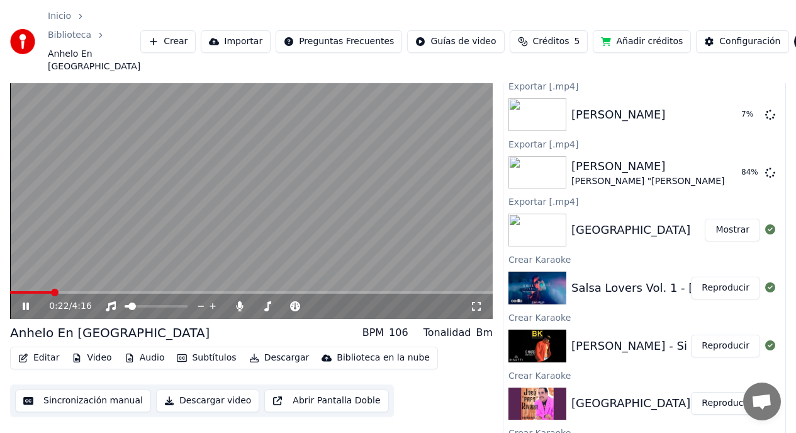
click at [51, 288] on span at bounding box center [55, 292] width 8 height 8
click at [23, 302] on icon at bounding box center [26, 306] width 6 height 8
click at [13, 288] on span at bounding box center [17, 292] width 8 height 8
click at [25, 302] on icon at bounding box center [26, 306] width 8 height 9
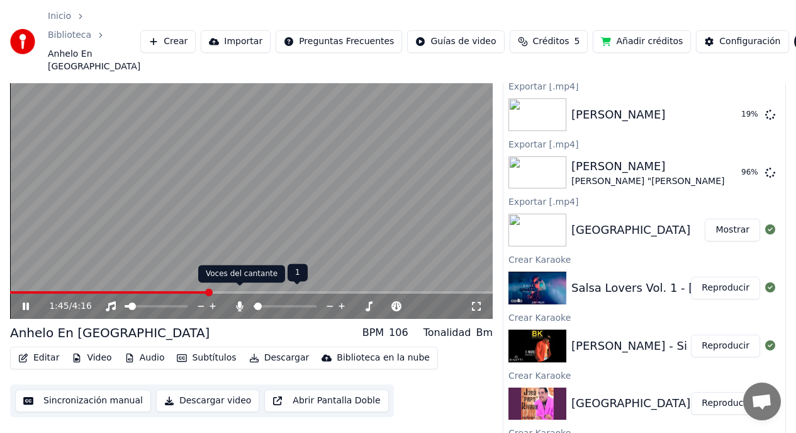
click at [329, 300] on icon at bounding box center [330, 306] width 12 height 13
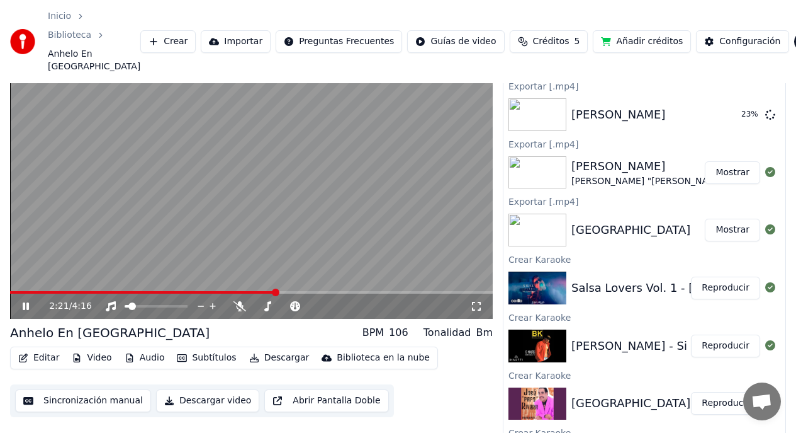
click at [27, 302] on icon at bounding box center [26, 306] width 6 height 8
click at [710, 161] on button "Mostrar" at bounding box center [732, 172] width 55 height 23
click at [32, 288] on span at bounding box center [36, 292] width 8 height 8
click at [205, 390] on button "Descargar video" at bounding box center [207, 400] width 103 height 23
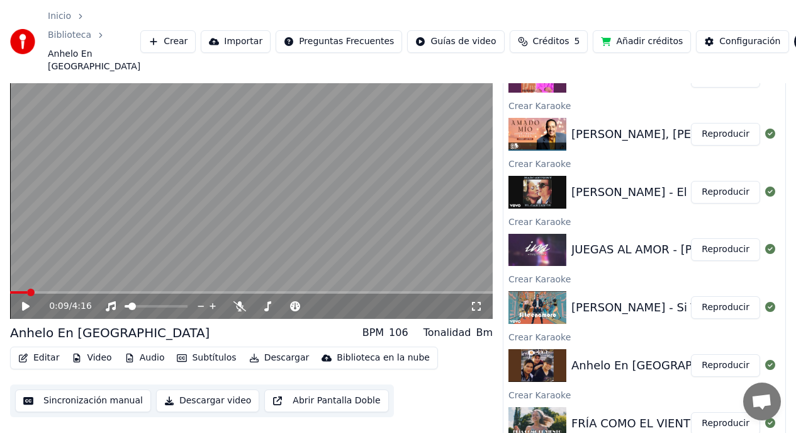
scroll to position [500, 0]
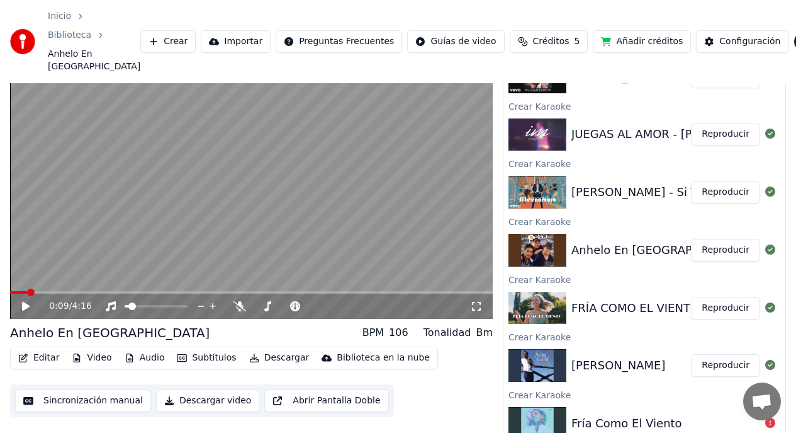
click at [717, 297] on button "Reproducir" at bounding box center [725, 308] width 69 height 23
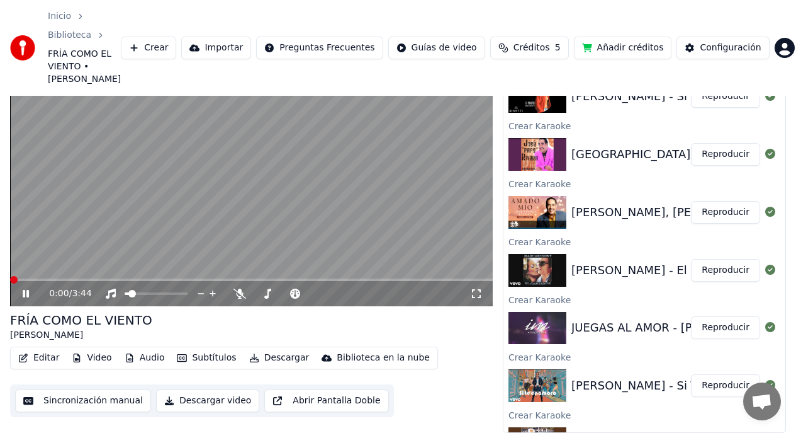
scroll to position [500, 0]
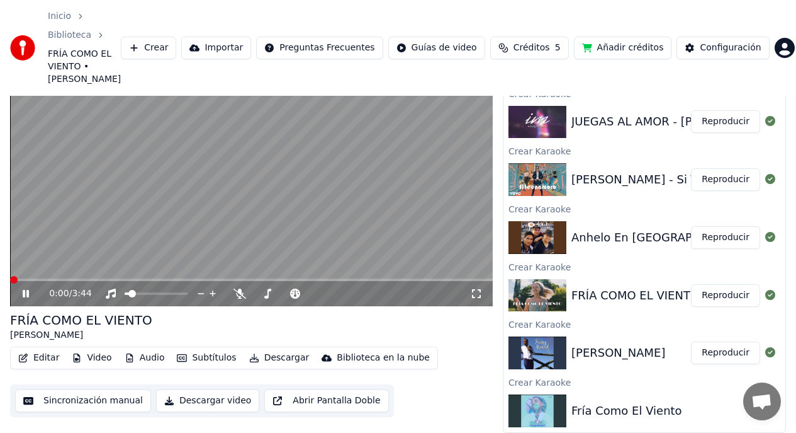
click at [207, 402] on button "Descargar video" at bounding box center [207, 400] width 103 height 23
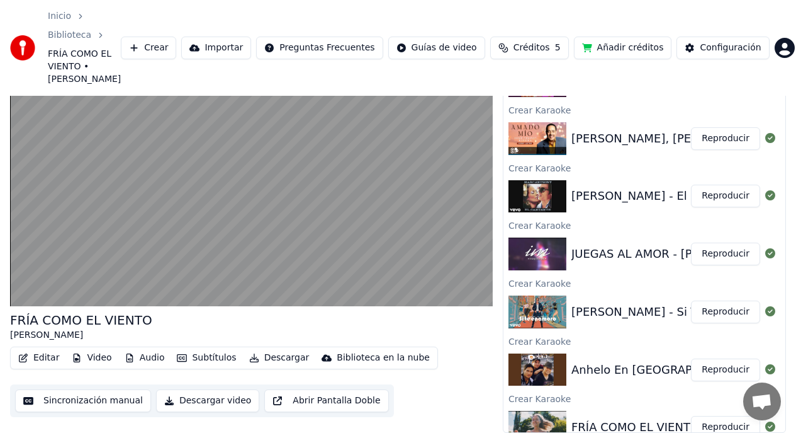
scroll to position [405, 0]
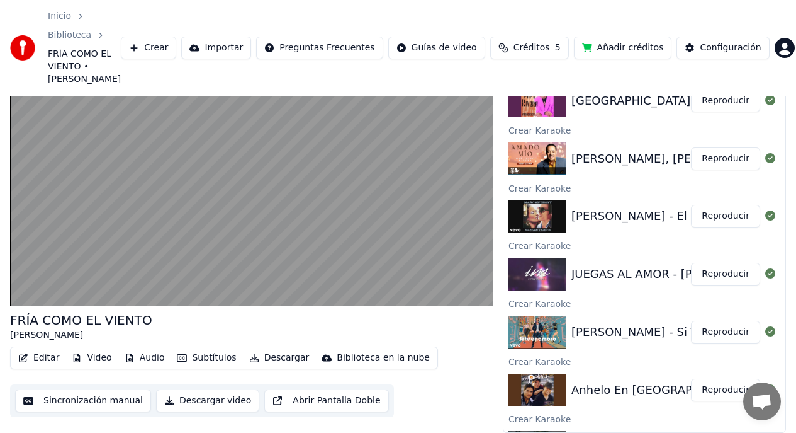
click at [713, 273] on button "Reproducir" at bounding box center [725, 274] width 69 height 23
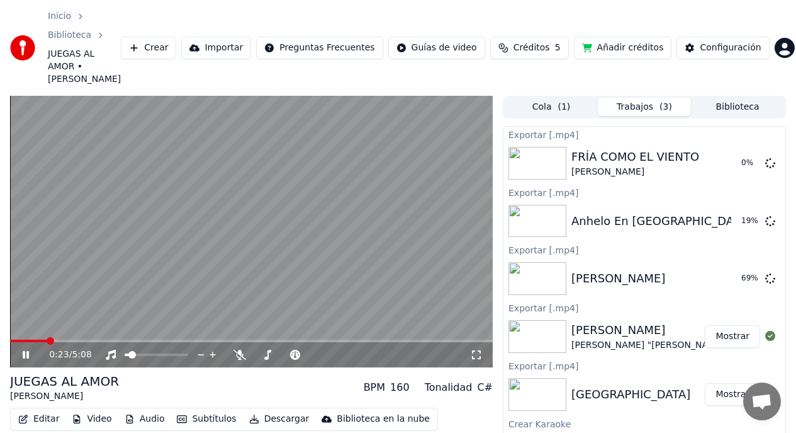
click at [47, 337] on span at bounding box center [51, 341] width 8 height 8
click at [24, 351] on icon at bounding box center [26, 355] width 6 height 8
click at [66, 337] on span at bounding box center [70, 341] width 8 height 8
click at [10, 337] on span at bounding box center [14, 341] width 8 height 8
click at [26, 350] on icon at bounding box center [26, 354] width 8 height 9
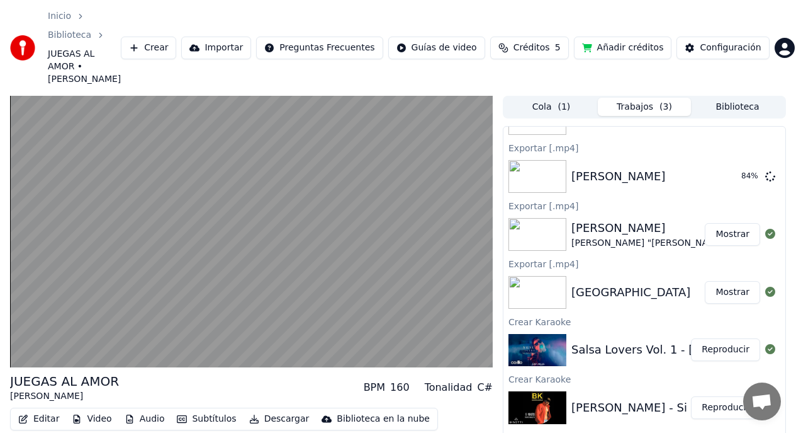
scroll to position [514, 0]
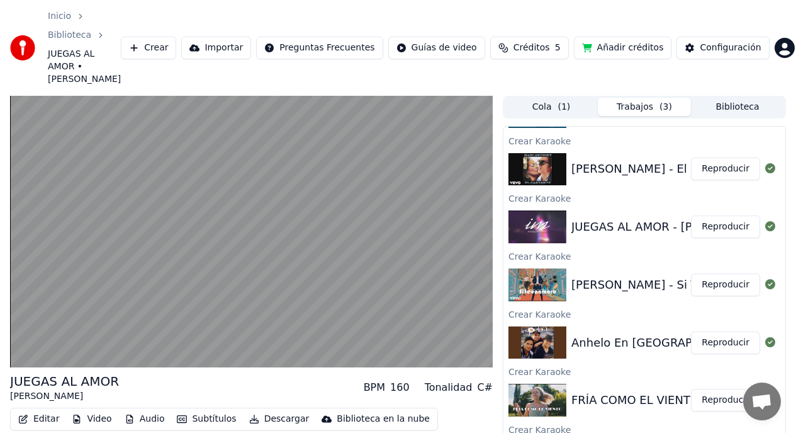
click at [555, 272] on img at bounding box center [538, 284] width 58 height 33
click at [725, 273] on button "Reproducir" at bounding box center [725, 284] width 69 height 23
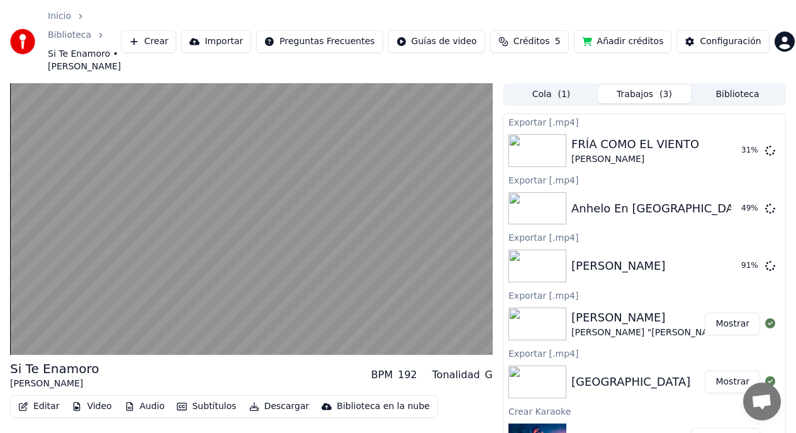
scroll to position [420, 0]
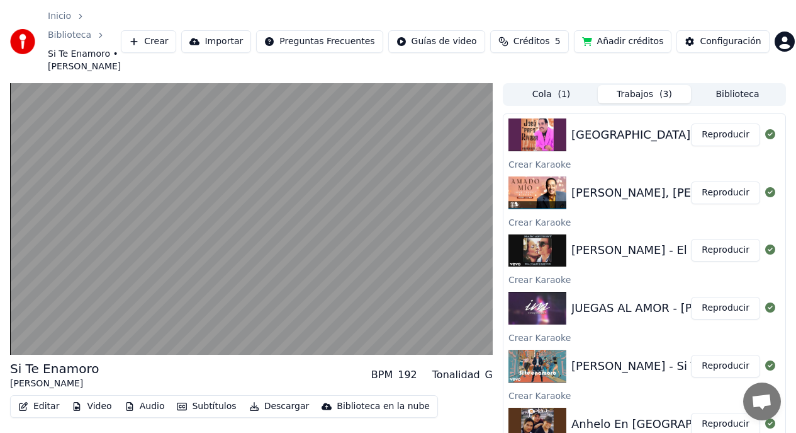
click at [709, 251] on button "Reproducir" at bounding box center [725, 250] width 69 height 23
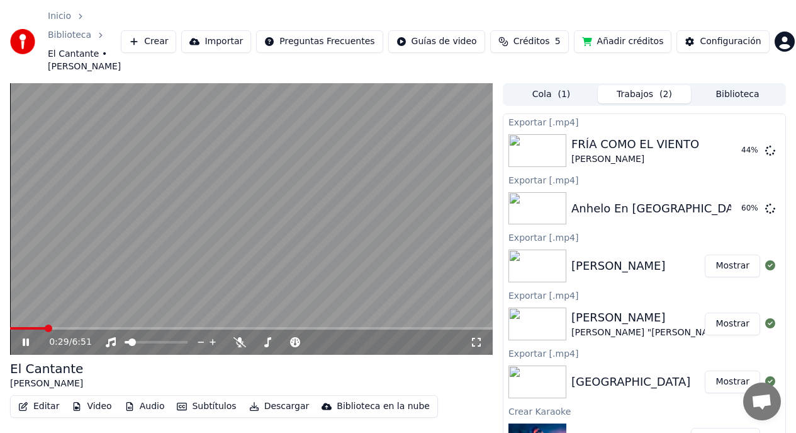
click at [26, 342] on icon at bounding box center [34, 342] width 29 height 10
click at [45, 326] on span at bounding box center [49, 328] width 8 height 8
click at [26, 344] on icon at bounding box center [26, 341] width 8 height 9
click at [25, 341] on icon at bounding box center [26, 342] width 6 height 8
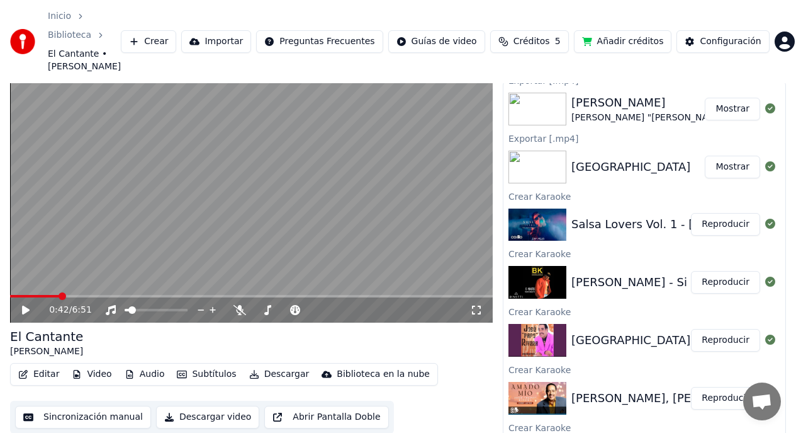
scroll to position [48, 0]
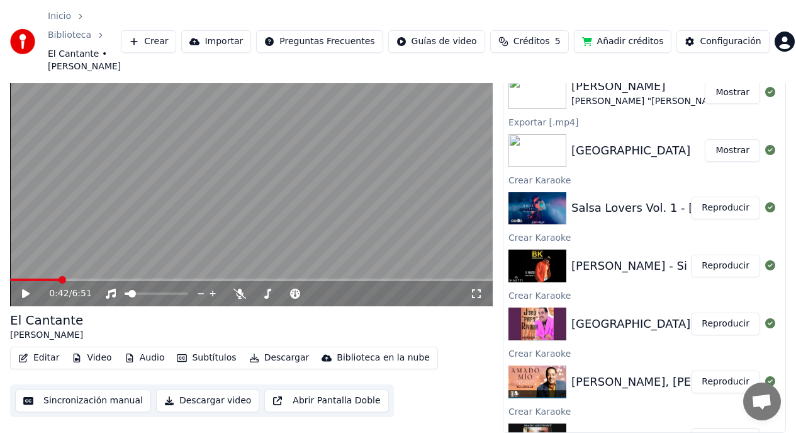
click at [210, 402] on button "Descargar video" at bounding box center [207, 400] width 103 height 23
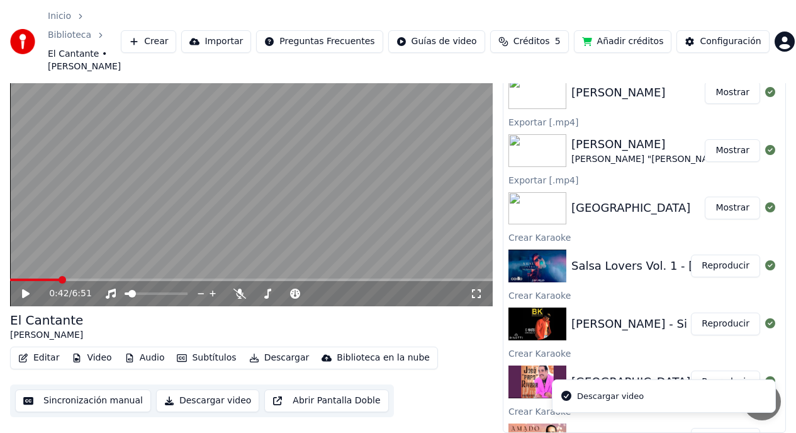
scroll to position [241, 0]
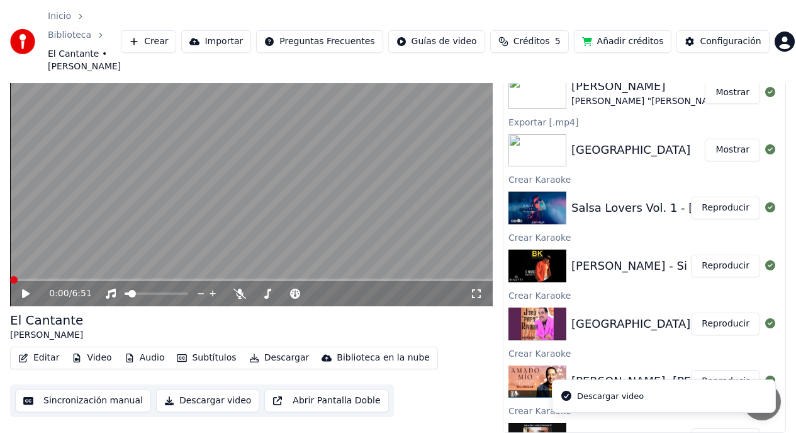
click at [10, 280] on span at bounding box center [14, 280] width 8 height 8
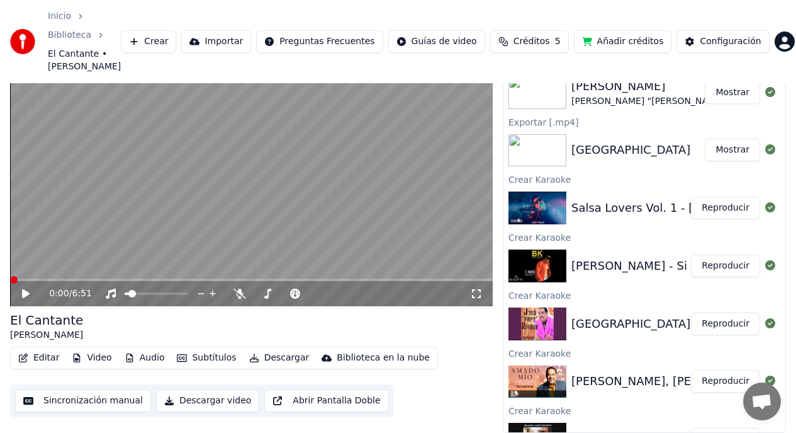
click at [24, 295] on icon at bounding box center [26, 293] width 8 height 9
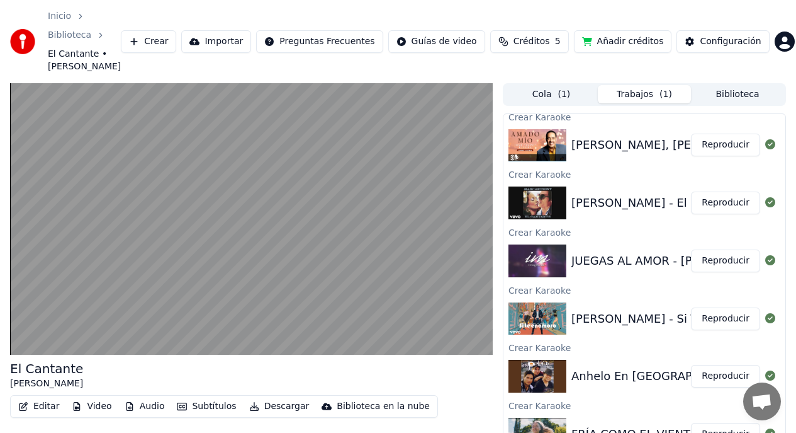
scroll to position [471, 0]
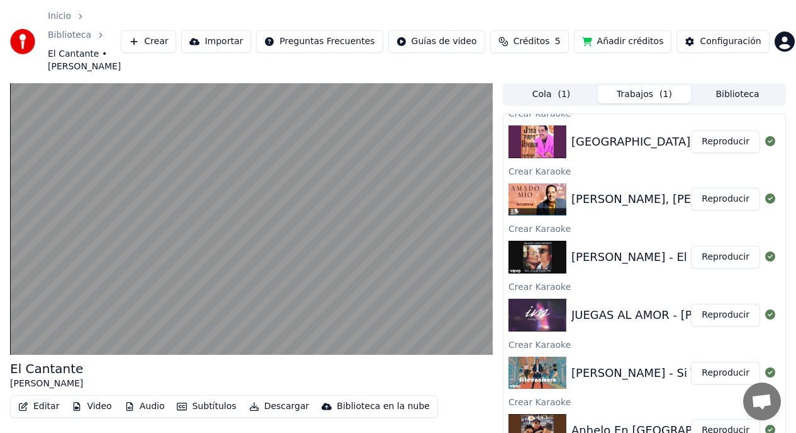
click at [550, 372] on img at bounding box center [538, 372] width 58 height 33
click at [727, 375] on button "Reproducir" at bounding box center [725, 372] width 69 height 23
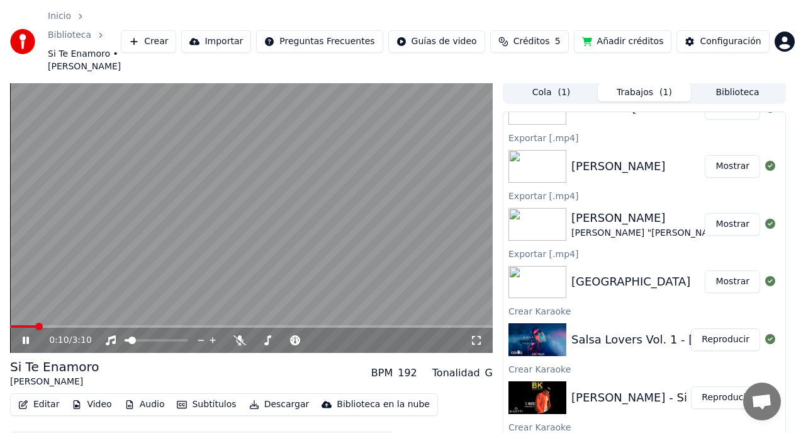
scroll to position [48, 0]
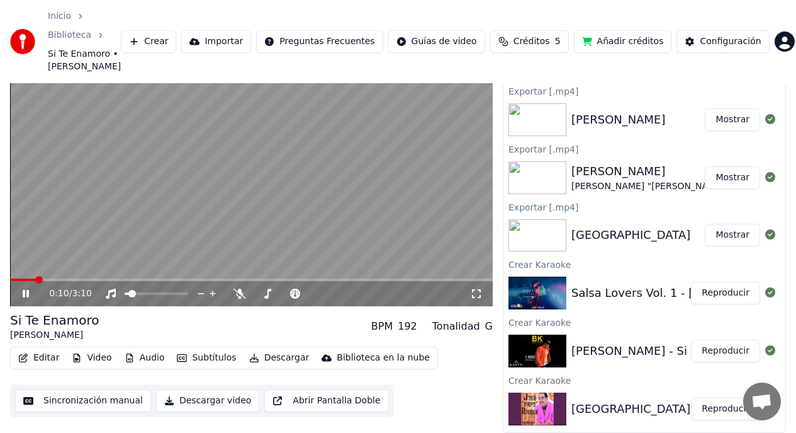
click at [217, 403] on button "Descargar video" at bounding box center [207, 400] width 103 height 23
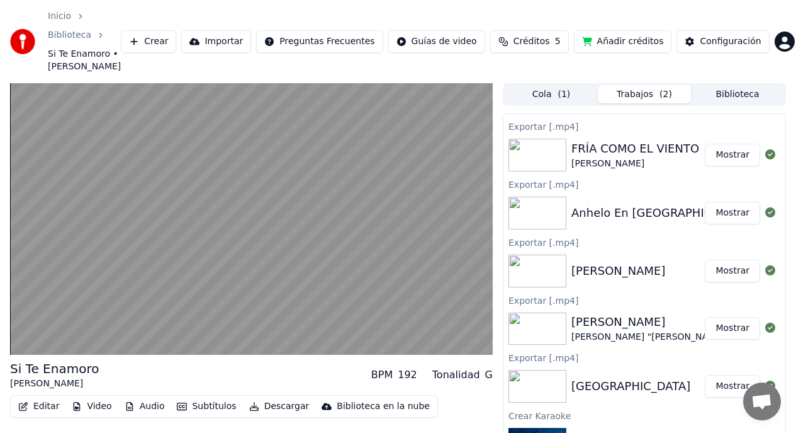
scroll to position [288, 0]
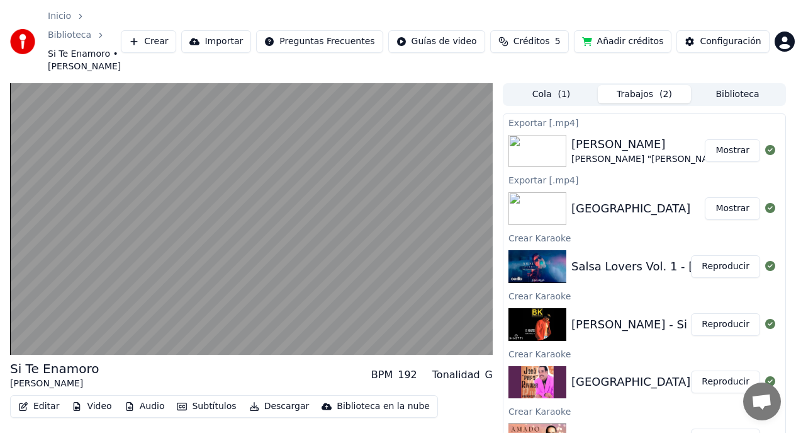
click at [720, 326] on button "Reproducir" at bounding box center [725, 324] width 69 height 23
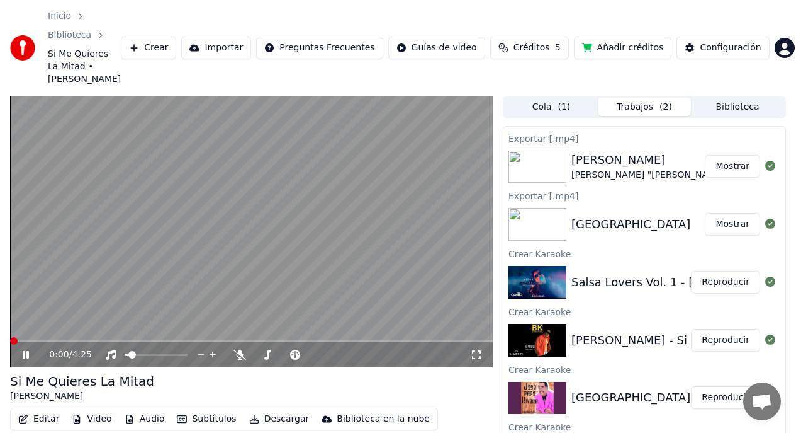
scroll to position [48, 0]
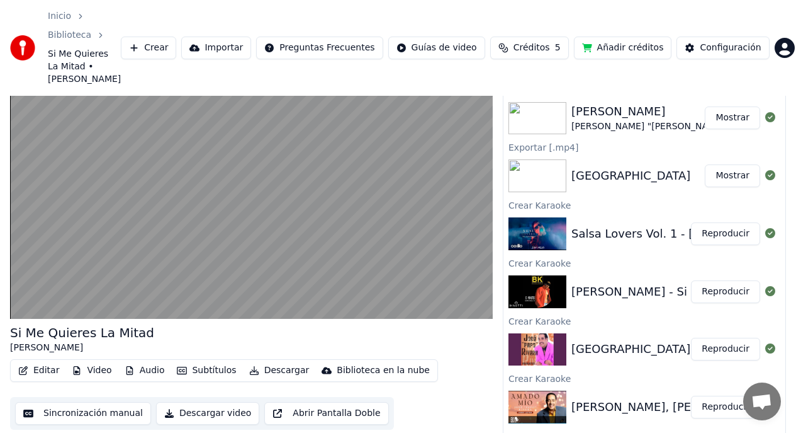
click at [218, 402] on button "Descargar video" at bounding box center [207, 413] width 103 height 23
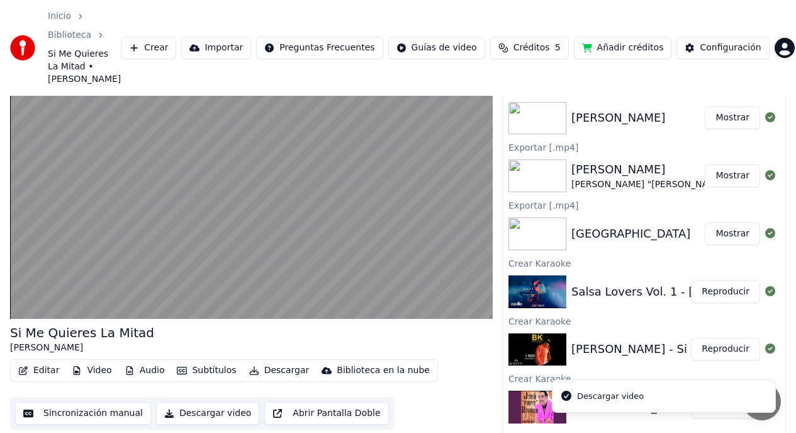
scroll to position [343, 0]
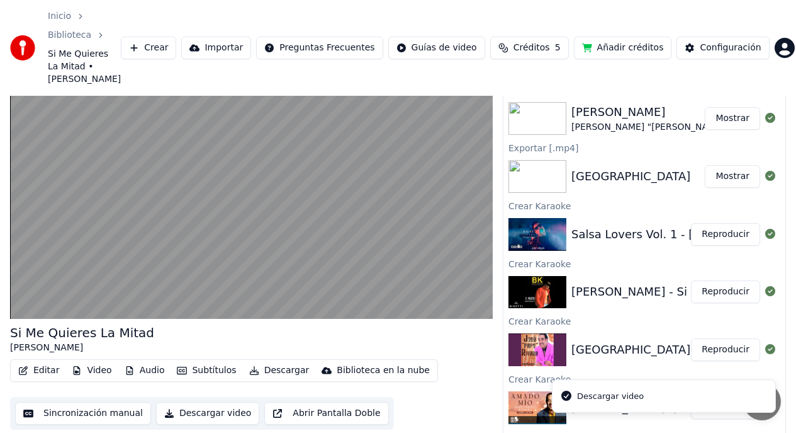
click at [712, 223] on button "Reproducir" at bounding box center [725, 234] width 69 height 23
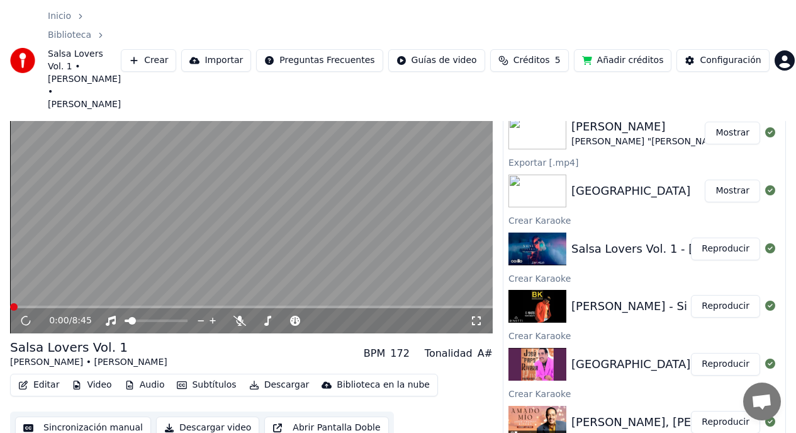
scroll to position [61, 0]
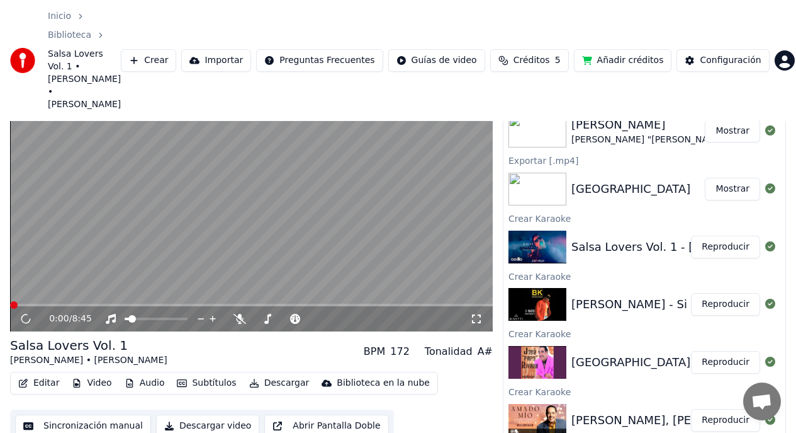
click at [212, 414] on button "Descargar video" at bounding box center [207, 425] width 103 height 23
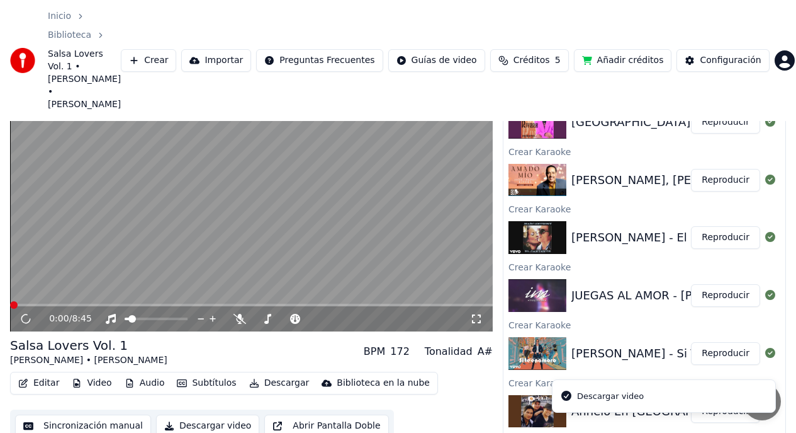
scroll to position [655, 0]
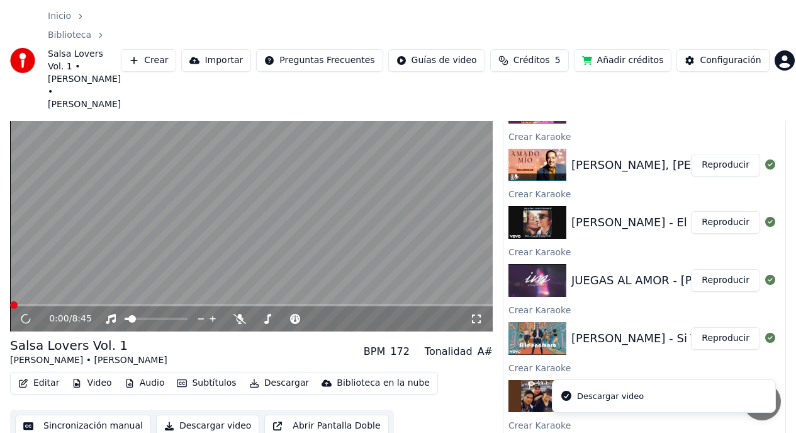
click at [710, 269] on button "Reproducir" at bounding box center [725, 280] width 69 height 23
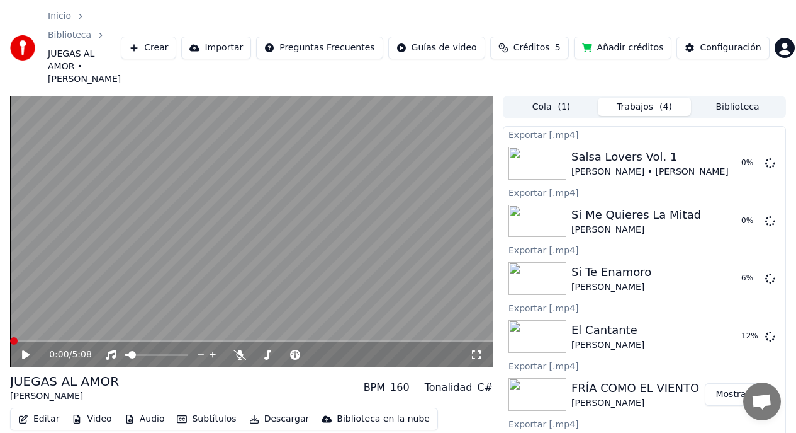
scroll to position [48, 0]
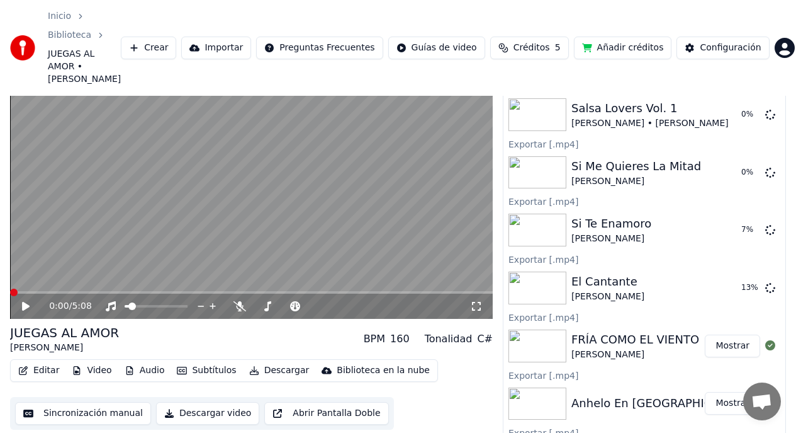
click at [212, 402] on button "Descargar video" at bounding box center [207, 413] width 103 height 23
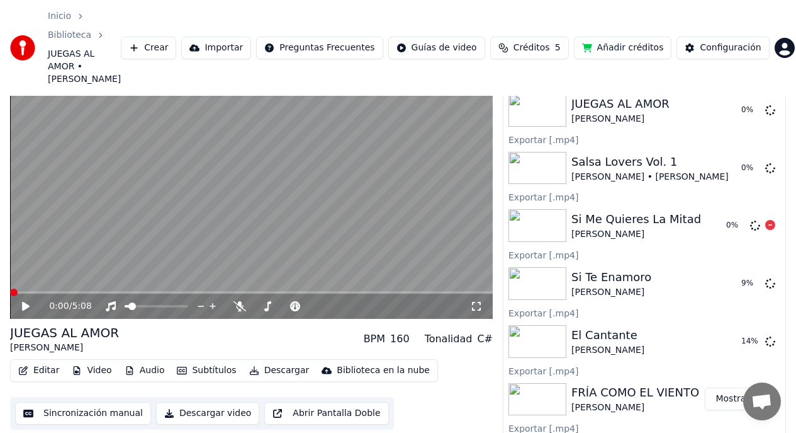
scroll to position [4, 0]
click at [662, 156] on div "Salsa Lovers Vol. 1" at bounding box center [650, 162] width 157 height 18
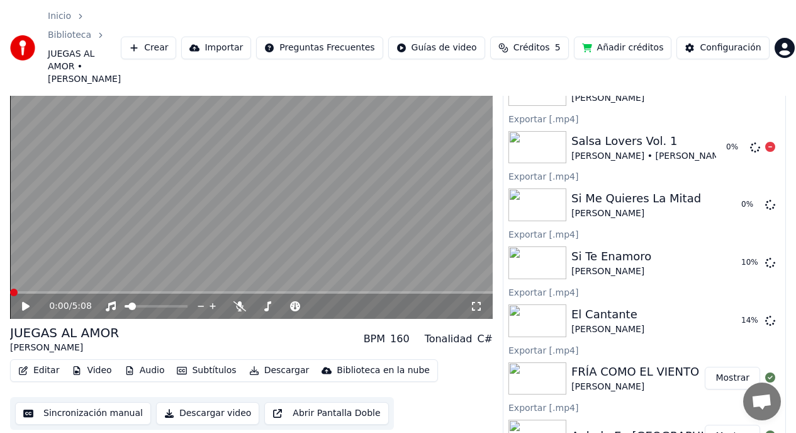
click at [545, 156] on img at bounding box center [538, 147] width 58 height 33
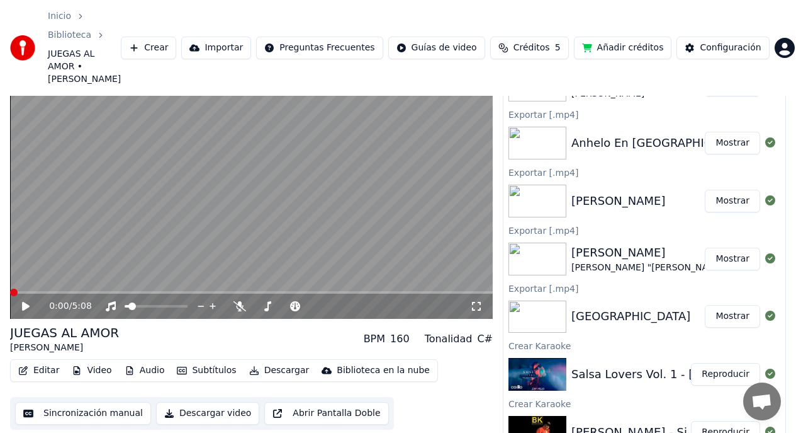
scroll to position [457, 0]
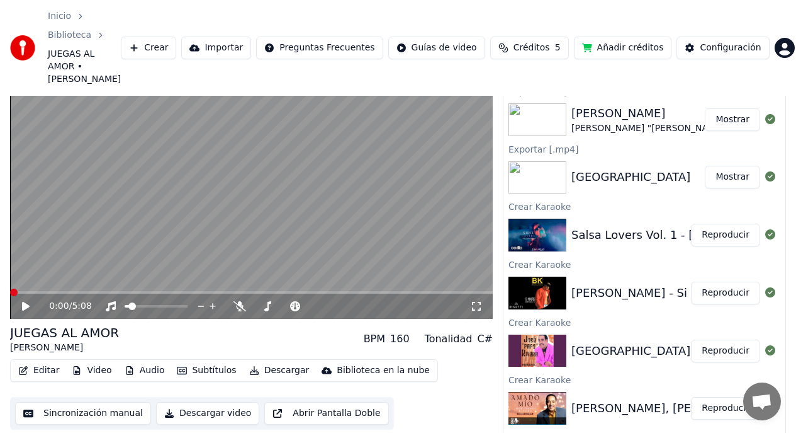
click at [720, 225] on button "Reproducir" at bounding box center [725, 235] width 69 height 23
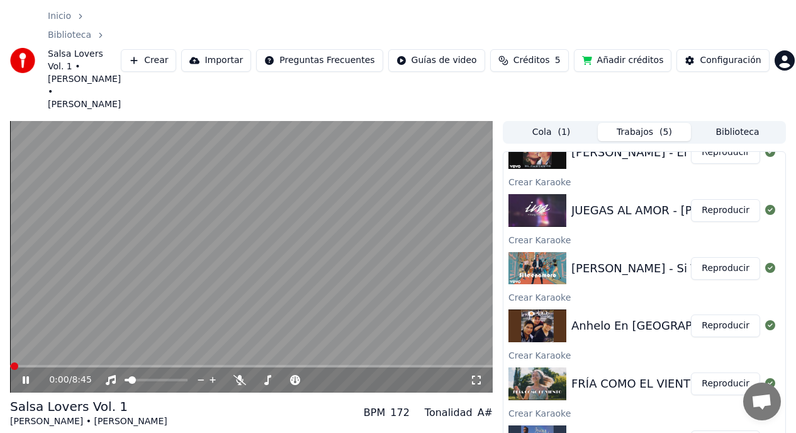
click at [25, 375] on icon at bounding box center [34, 380] width 29 height 10
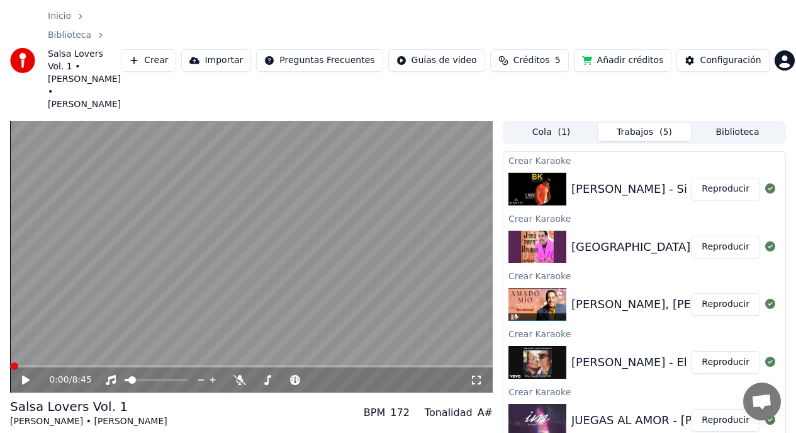
scroll to position [378, 0]
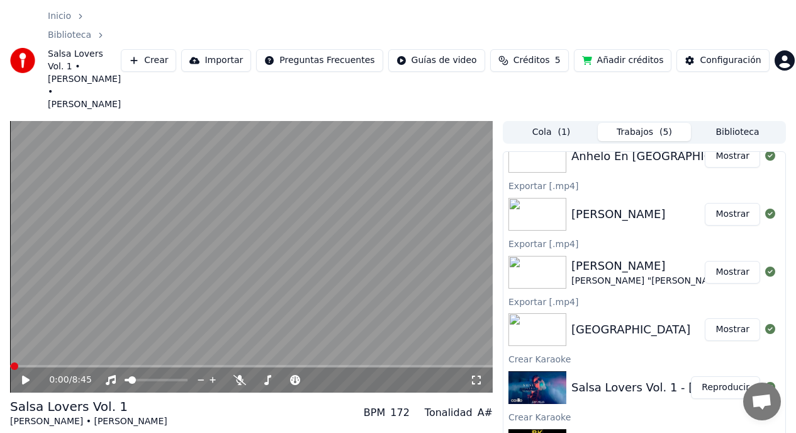
click at [265, 397] on div "Salsa Lovers Vol. 1 [PERSON_NAME] • [PERSON_NAME] BPM 172 Tonalidad A#" at bounding box center [251, 412] width 483 height 30
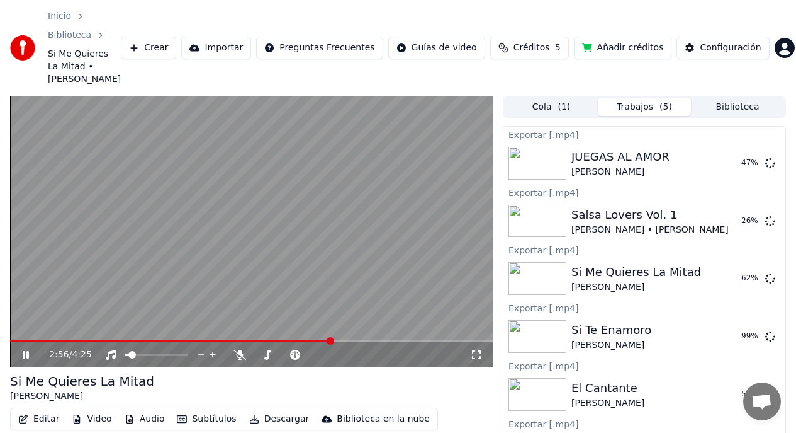
click at [25, 351] on icon at bounding box center [26, 355] width 6 height 8
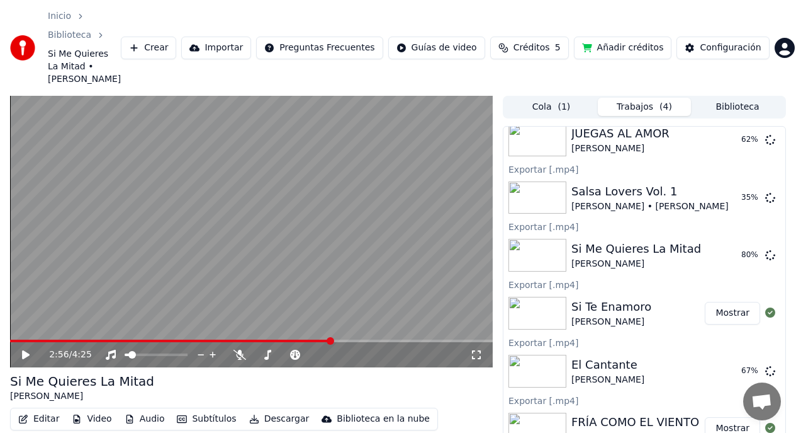
scroll to position [575, 0]
